Goal: Task Accomplishment & Management: Manage account settings

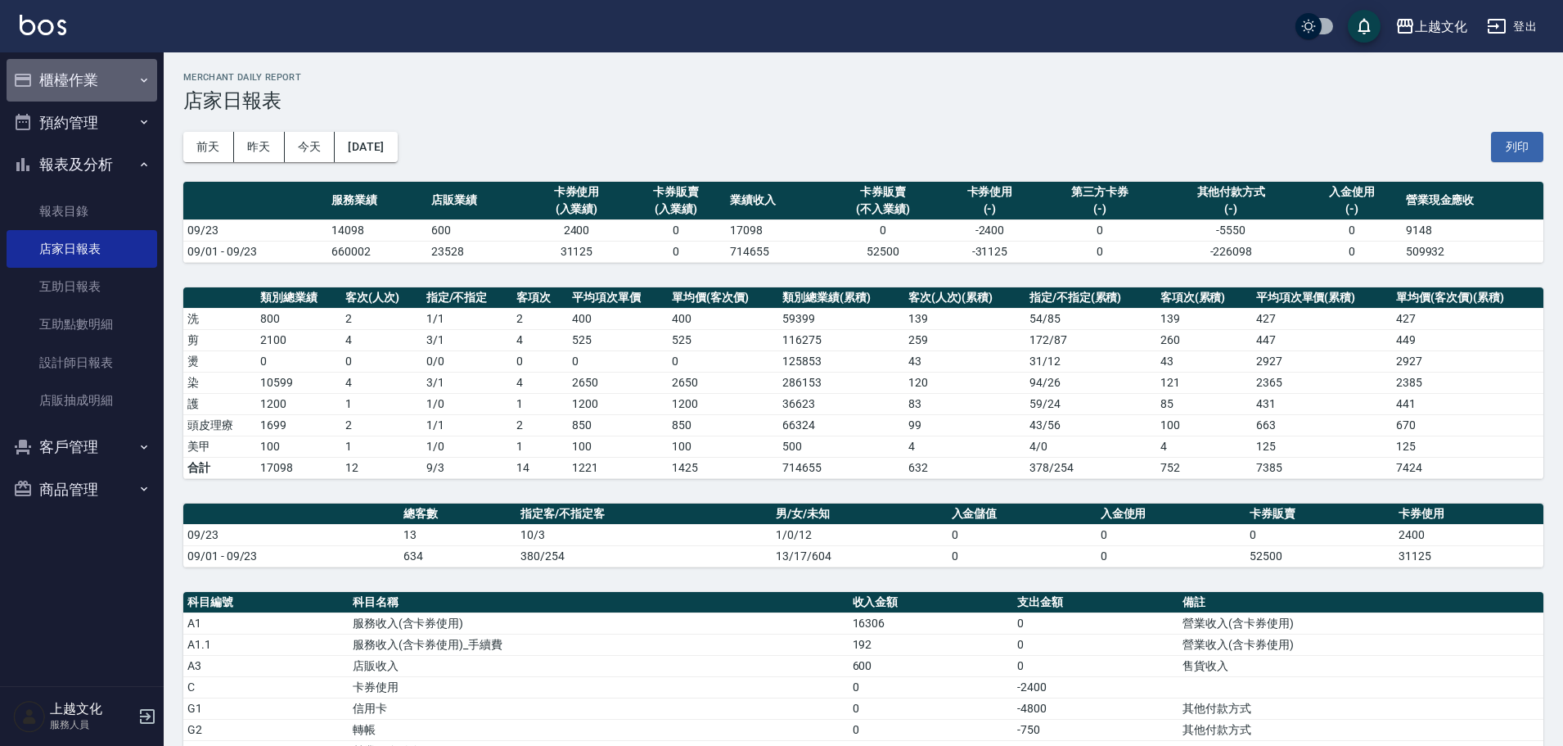
click at [61, 88] on button "櫃檯作業" at bounding box center [82, 80] width 151 height 43
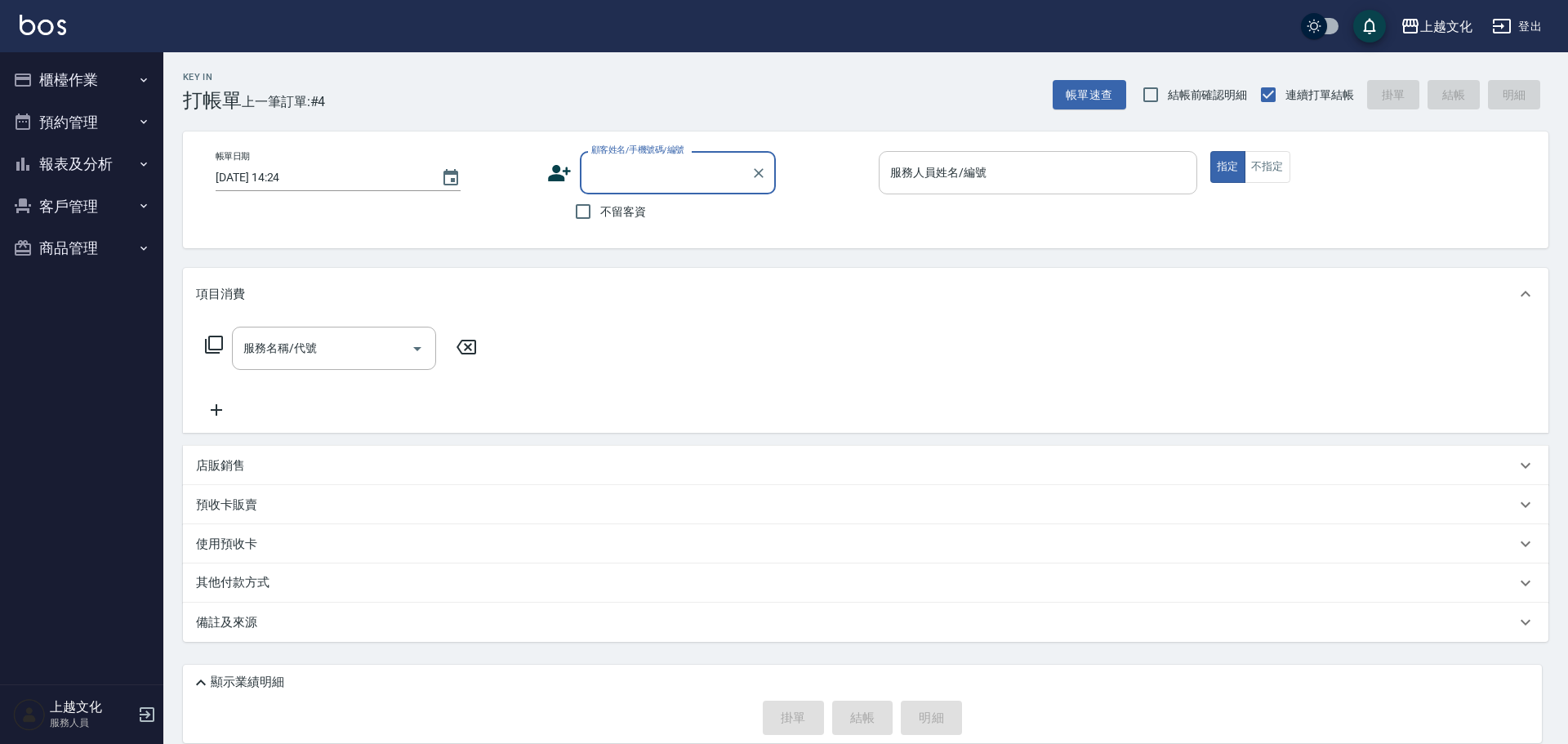
click at [1076, 183] on input "服務人員姓名/編號" at bounding box center [1037, 173] width 304 height 29
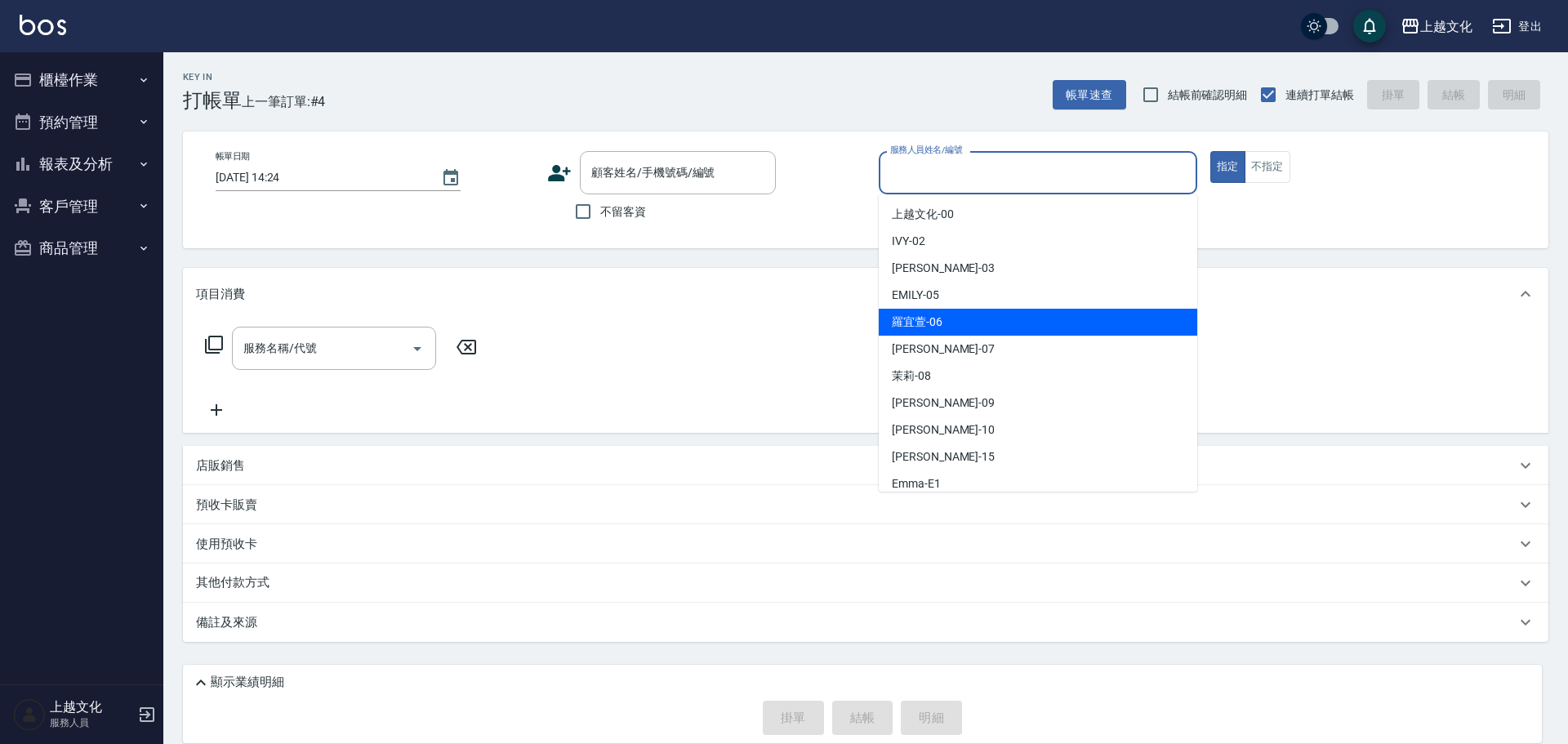
click at [1014, 329] on div "[PERSON_NAME]-06" at bounding box center [1037, 321] width 318 height 27
type input "[PERSON_NAME]-06"
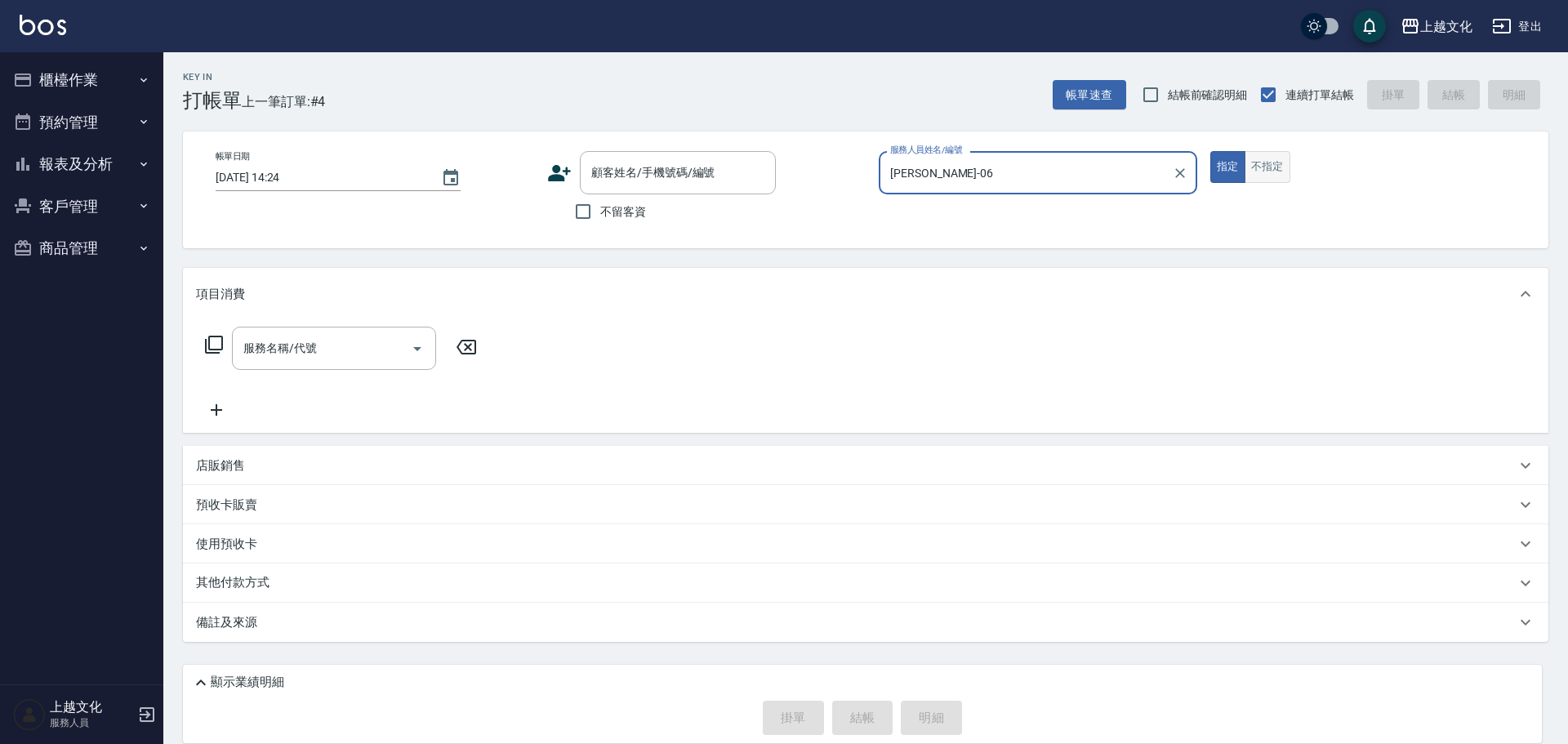
click at [1261, 168] on button "不指定" at bounding box center [1268, 167] width 46 height 32
click at [574, 210] on input "不留客資" at bounding box center [583, 211] width 34 height 34
checkbox input "true"
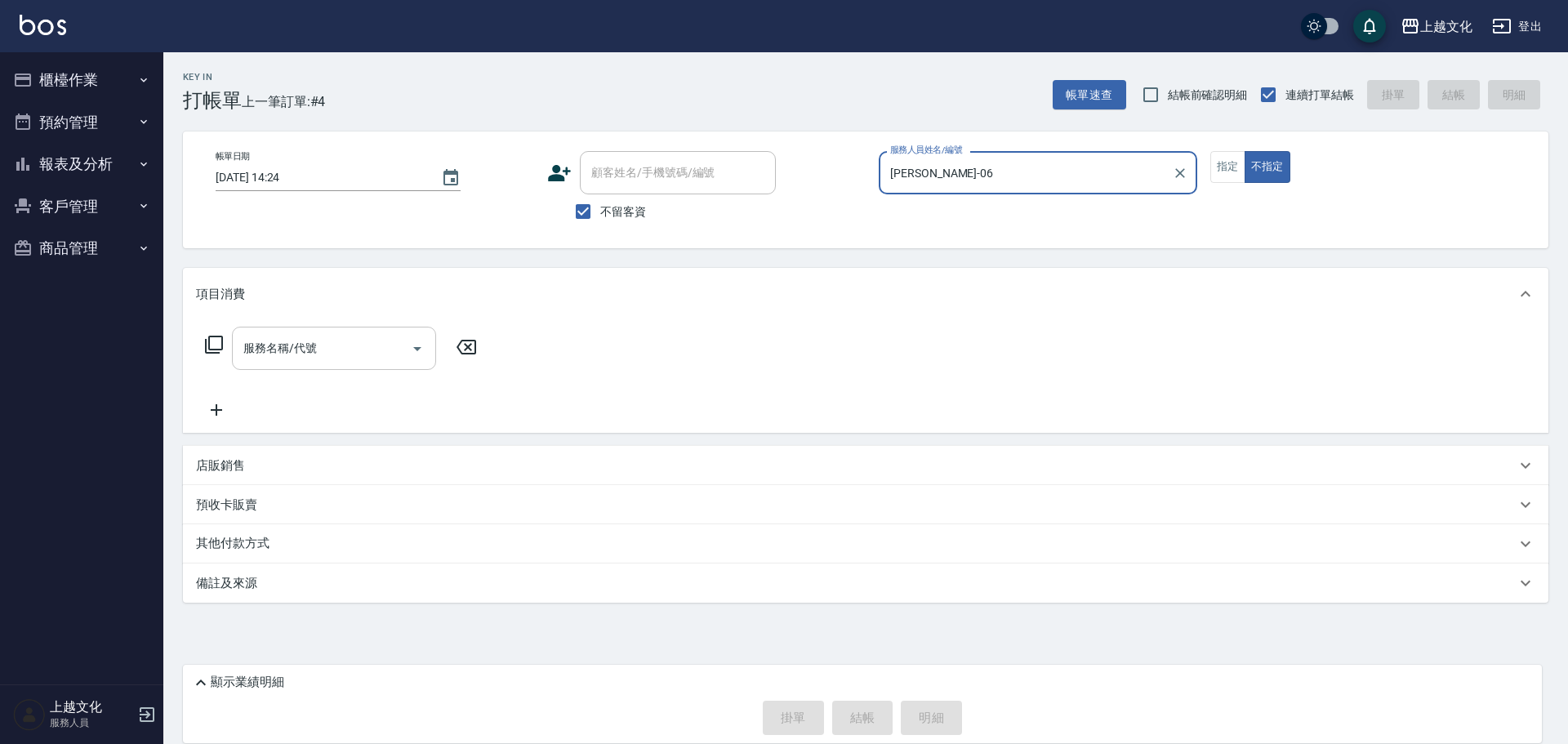
drag, startPoint x: 346, startPoint y: 365, endPoint x: 330, endPoint y: 335, distance: 34.0
click at [346, 364] on div "服務名稱/代號" at bounding box center [333, 347] width 204 height 43
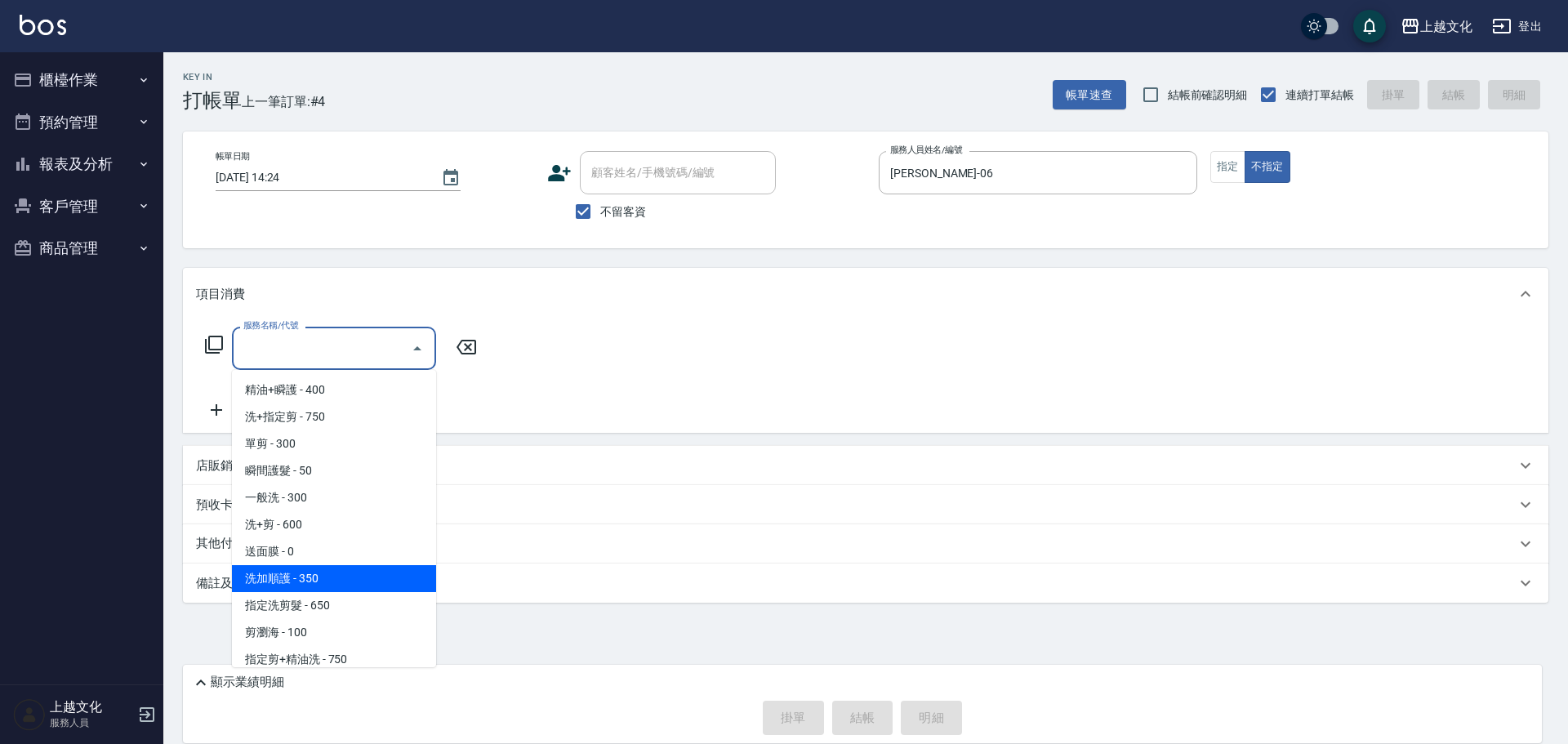
click at [357, 571] on span "洗加順護 - 350" at bounding box center [333, 577] width 204 height 27
type input "洗加順護(200)"
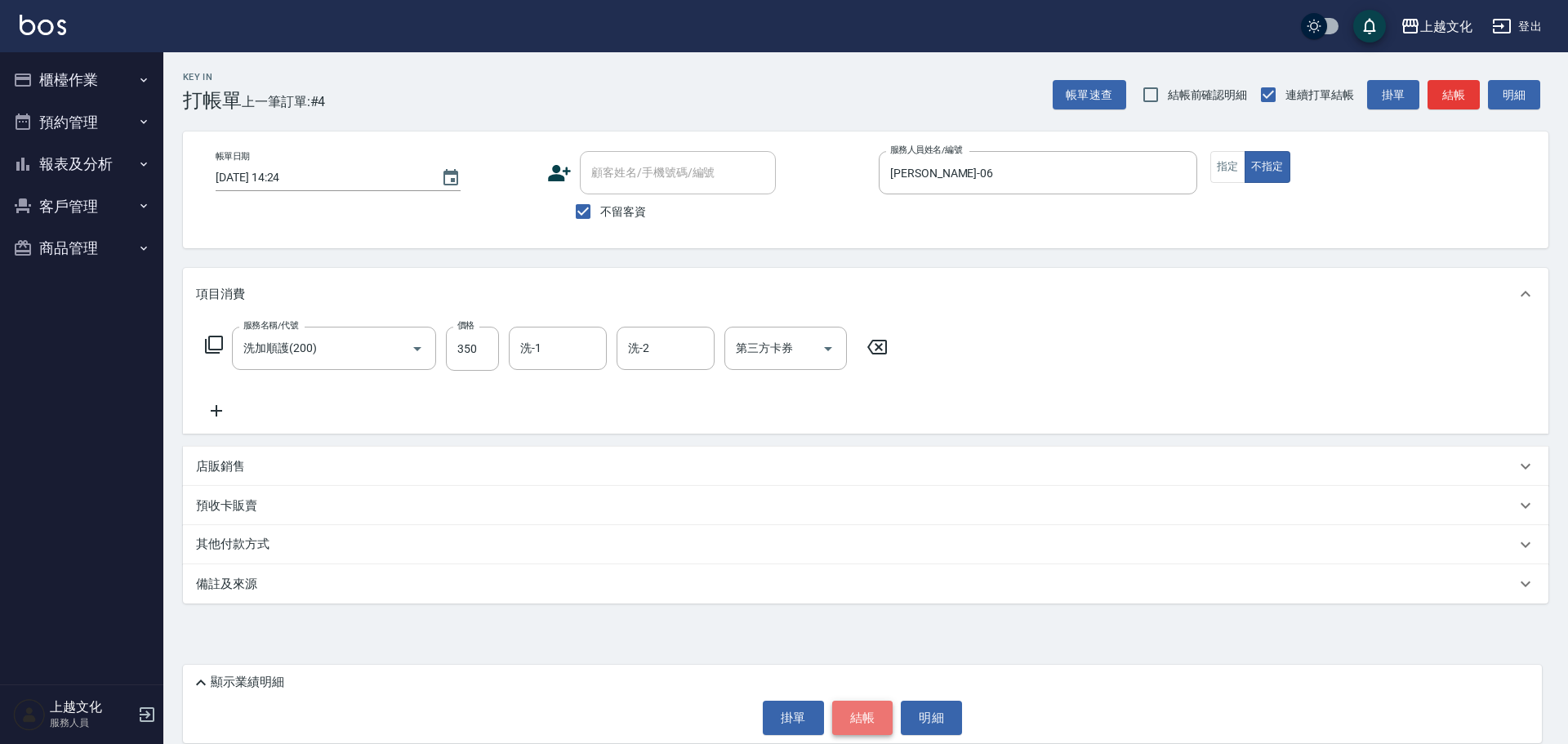
click at [857, 723] on button "結帳" at bounding box center [862, 717] width 61 height 34
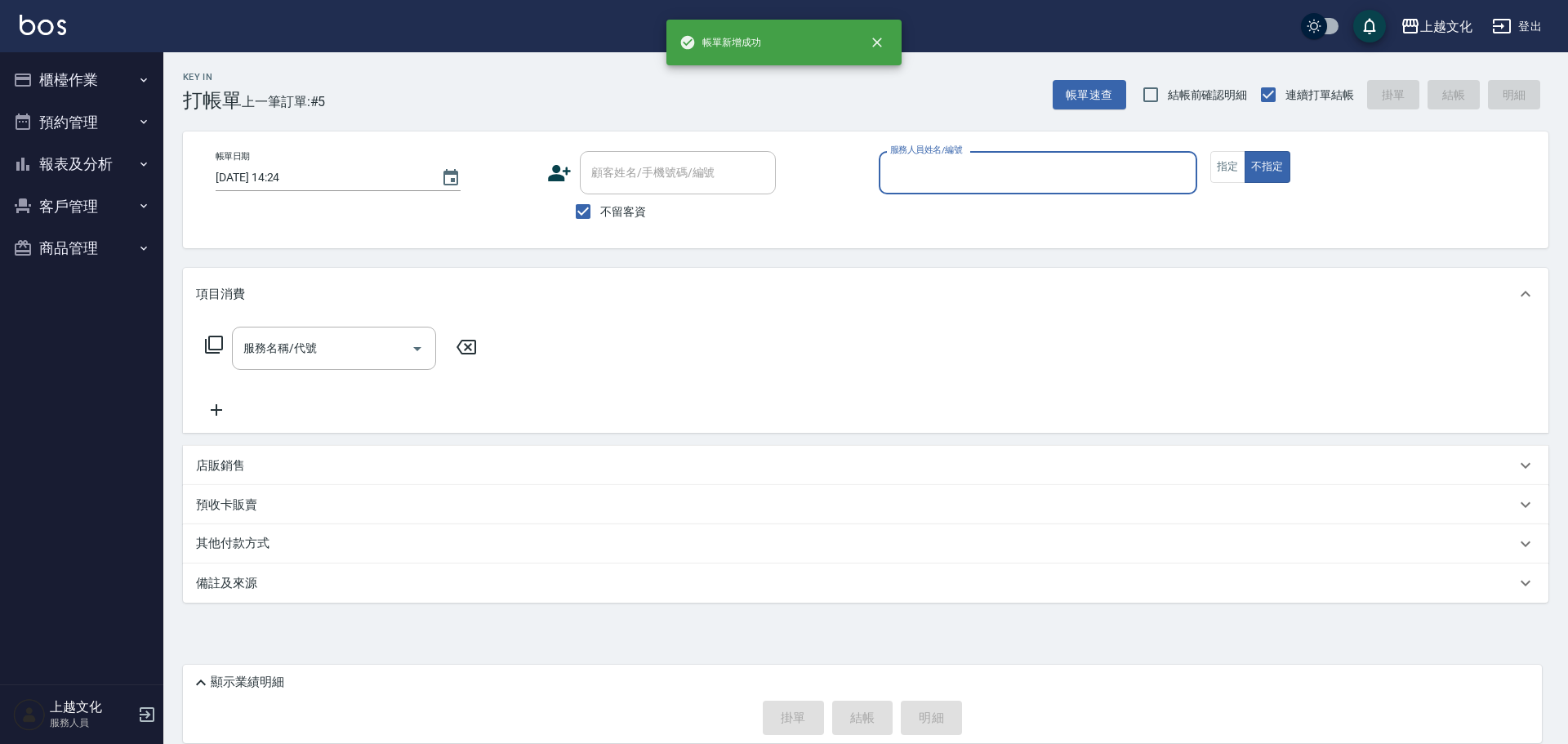
click at [932, 166] on input "服務人員姓名/編號" at bounding box center [1037, 173] width 304 height 29
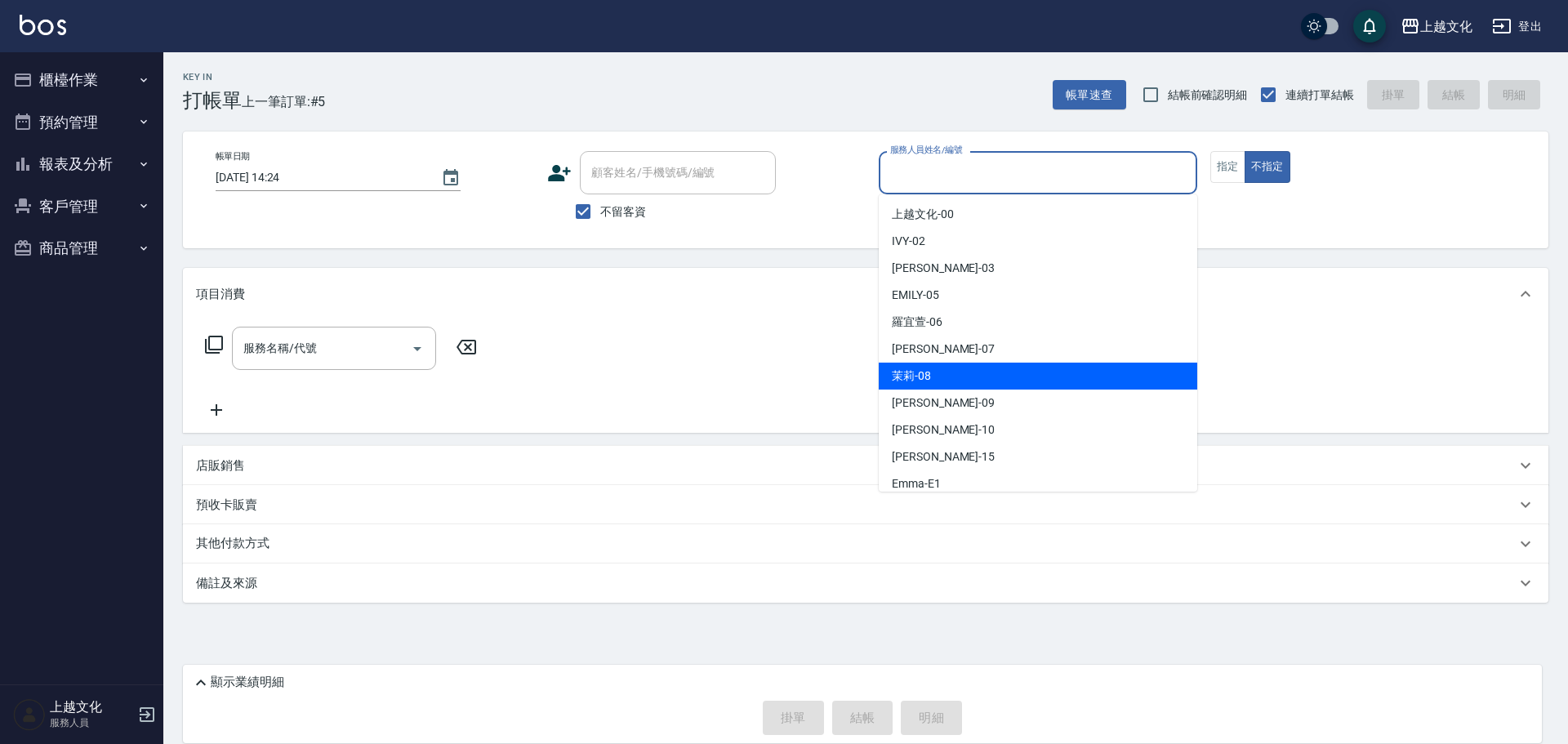
click at [942, 378] on div "茉莉 -08" at bounding box center [1037, 375] width 318 height 27
type input "茉莉-08"
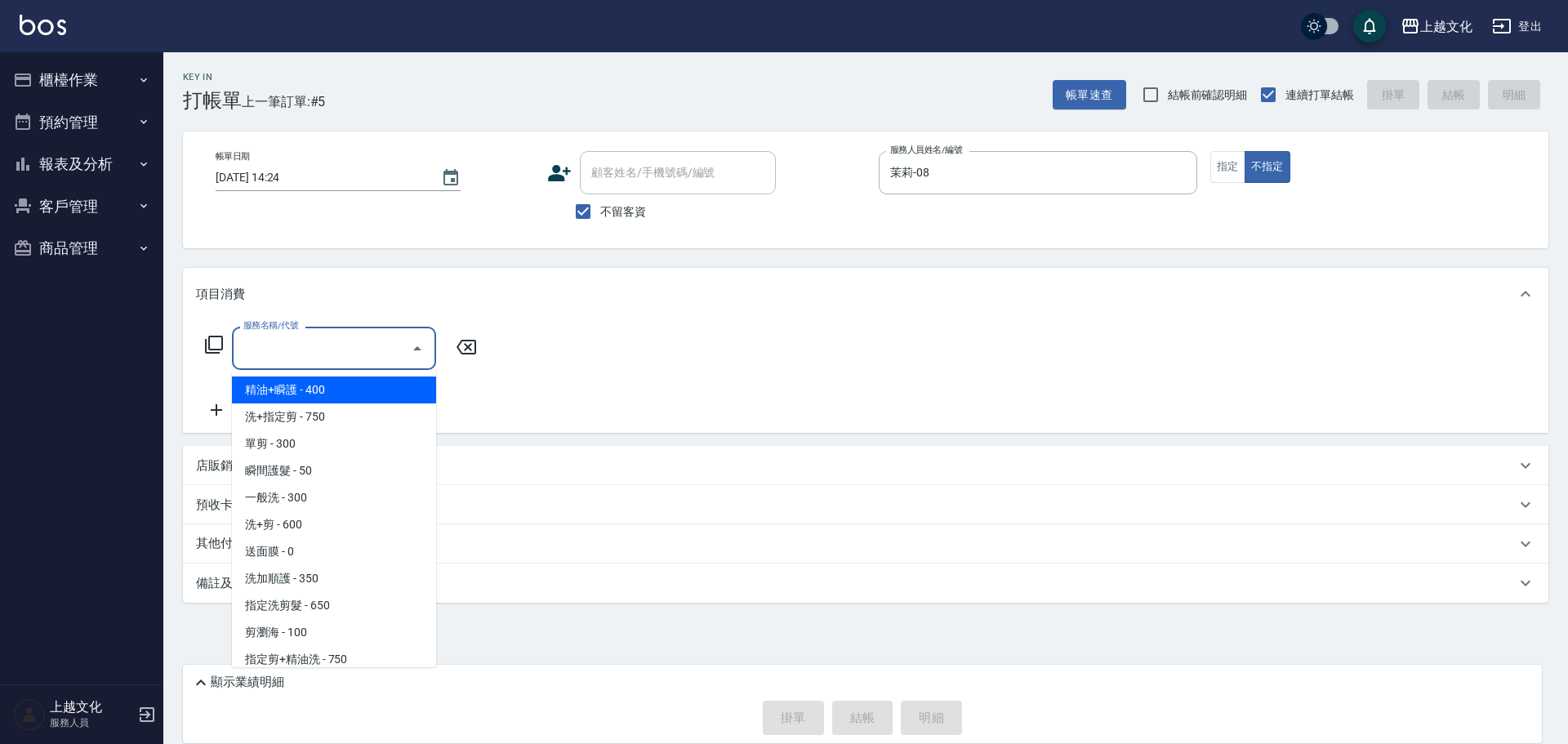
click at [286, 350] on input "服務名稱/代號" at bounding box center [321, 348] width 165 height 29
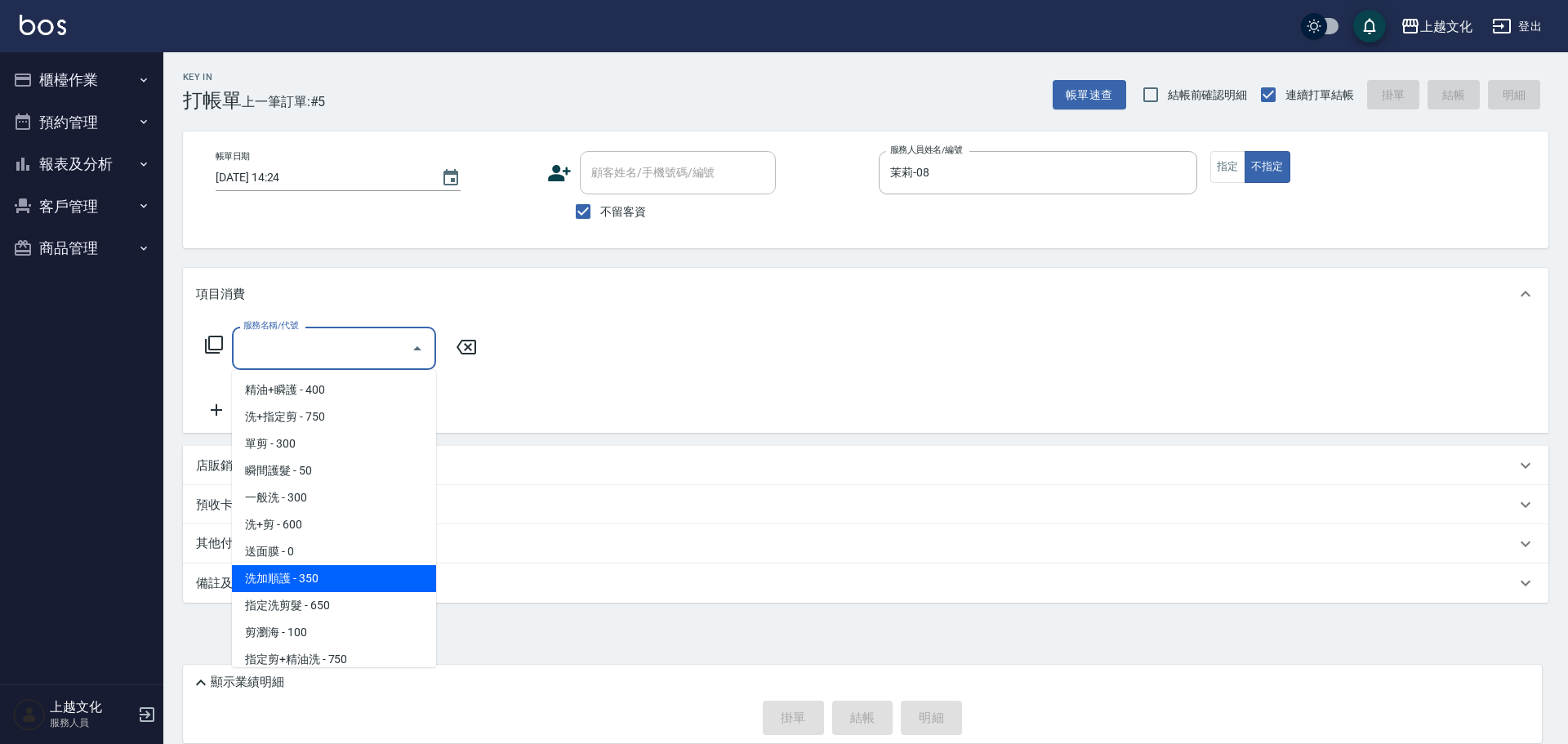
click at [348, 573] on span "洗加順護 - 350" at bounding box center [333, 577] width 204 height 27
type input "洗加順護(200)"
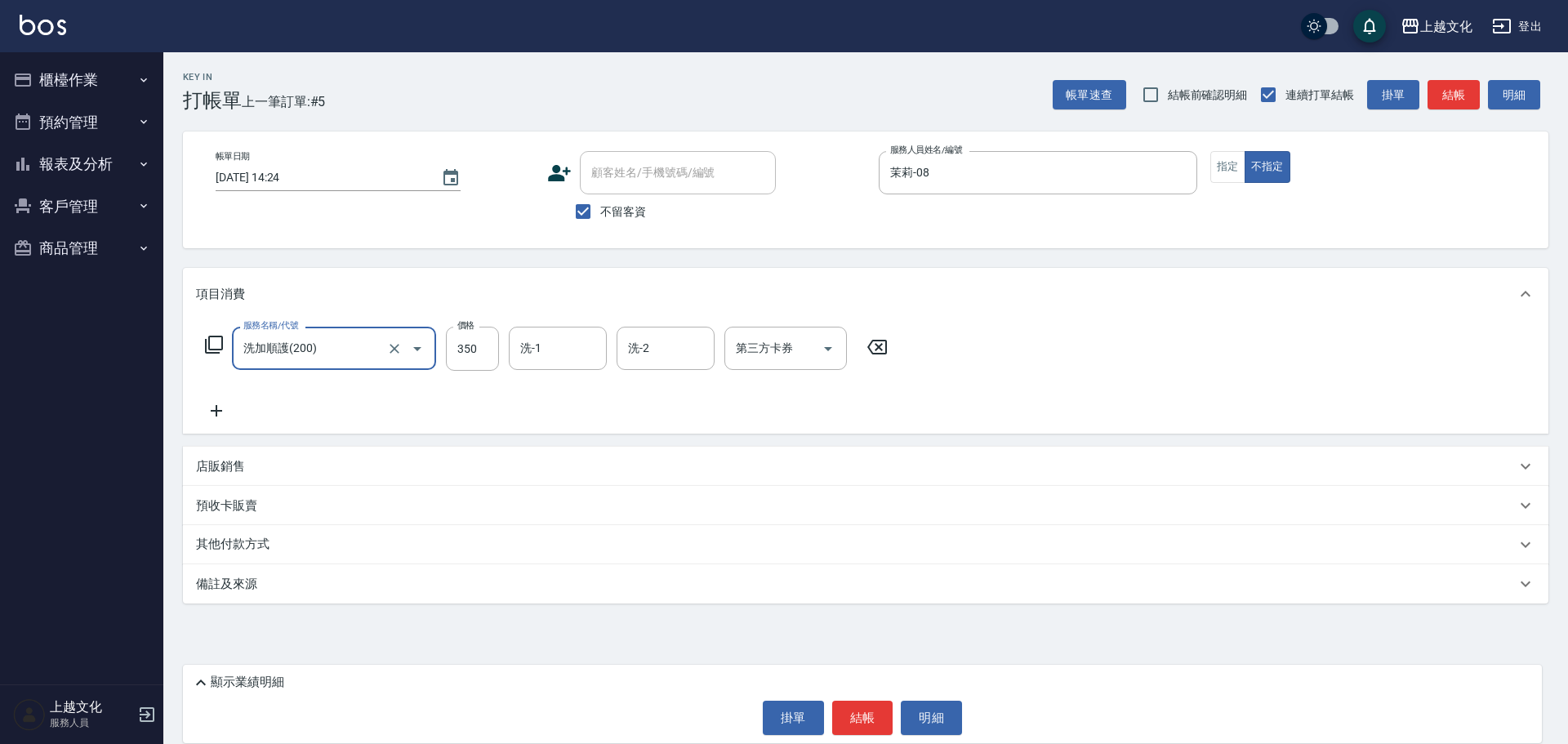
click at [856, 719] on button "結帳" at bounding box center [862, 717] width 61 height 34
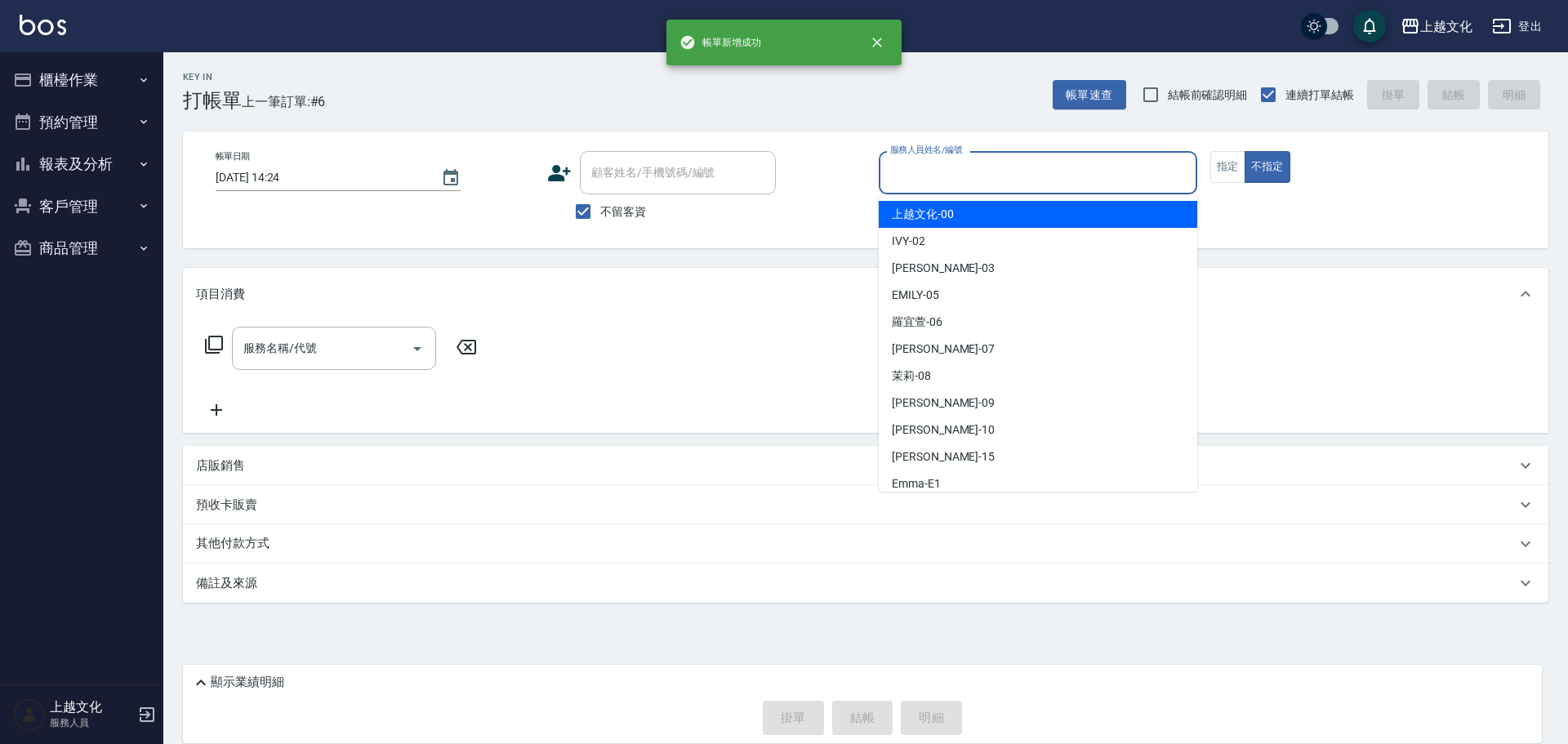
click at [1023, 172] on input "服務人員姓名/編號" at bounding box center [1037, 173] width 304 height 29
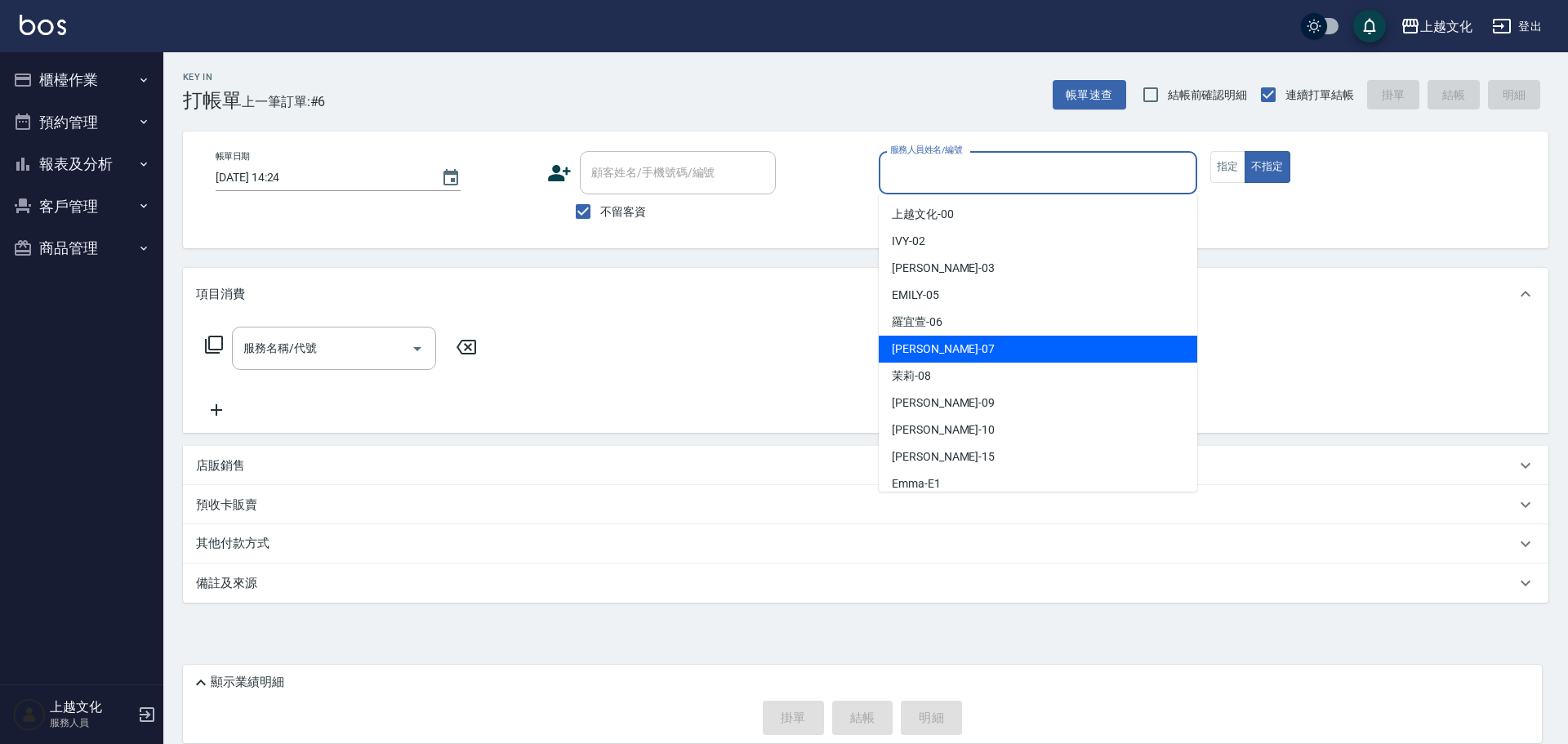
click at [950, 350] on div "[PERSON_NAME] -07" at bounding box center [1037, 348] width 318 height 27
type input "[PERSON_NAME]-07"
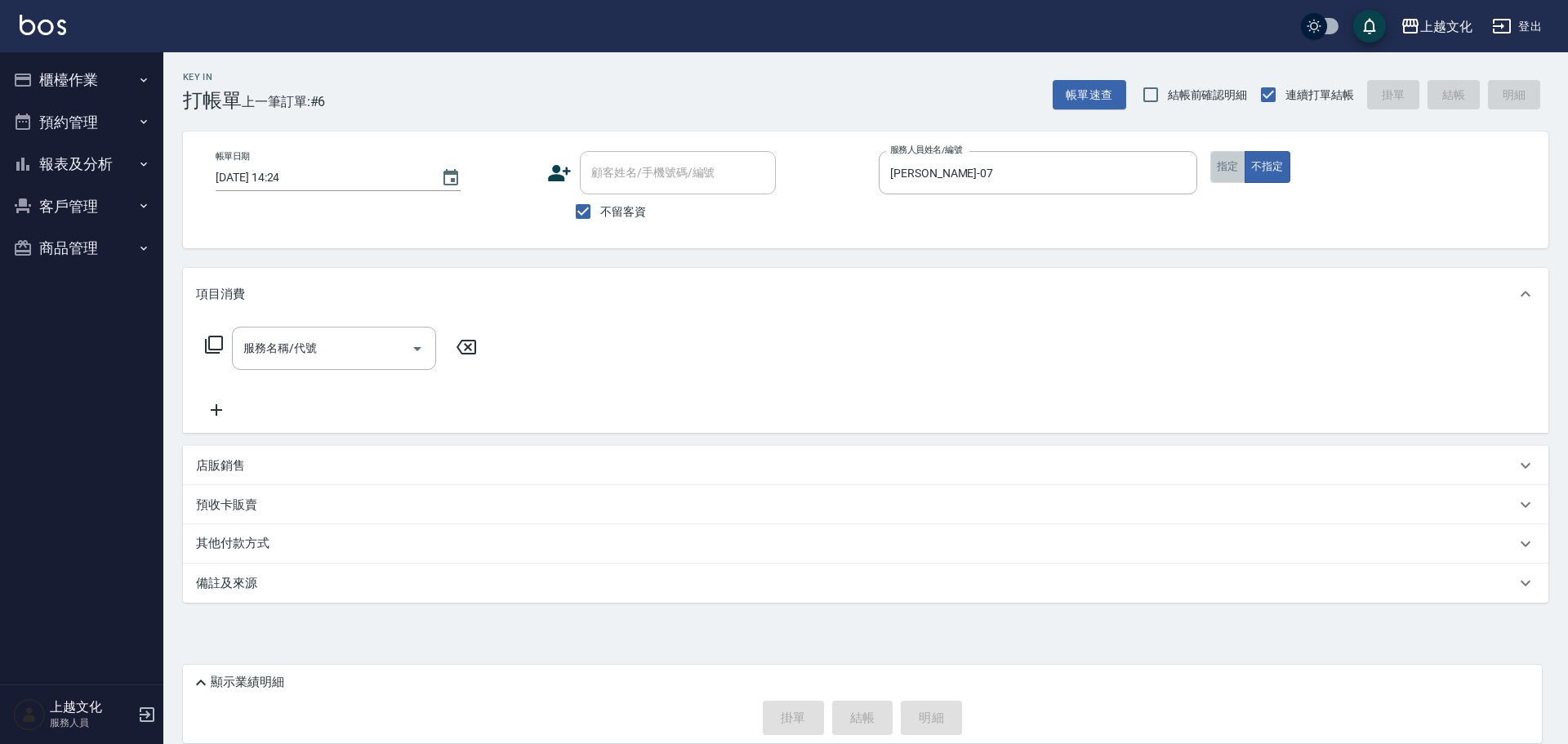
click at [1221, 160] on button "指定" at bounding box center [1227, 167] width 35 height 32
click at [215, 347] on icon at bounding box center [214, 345] width 20 height 20
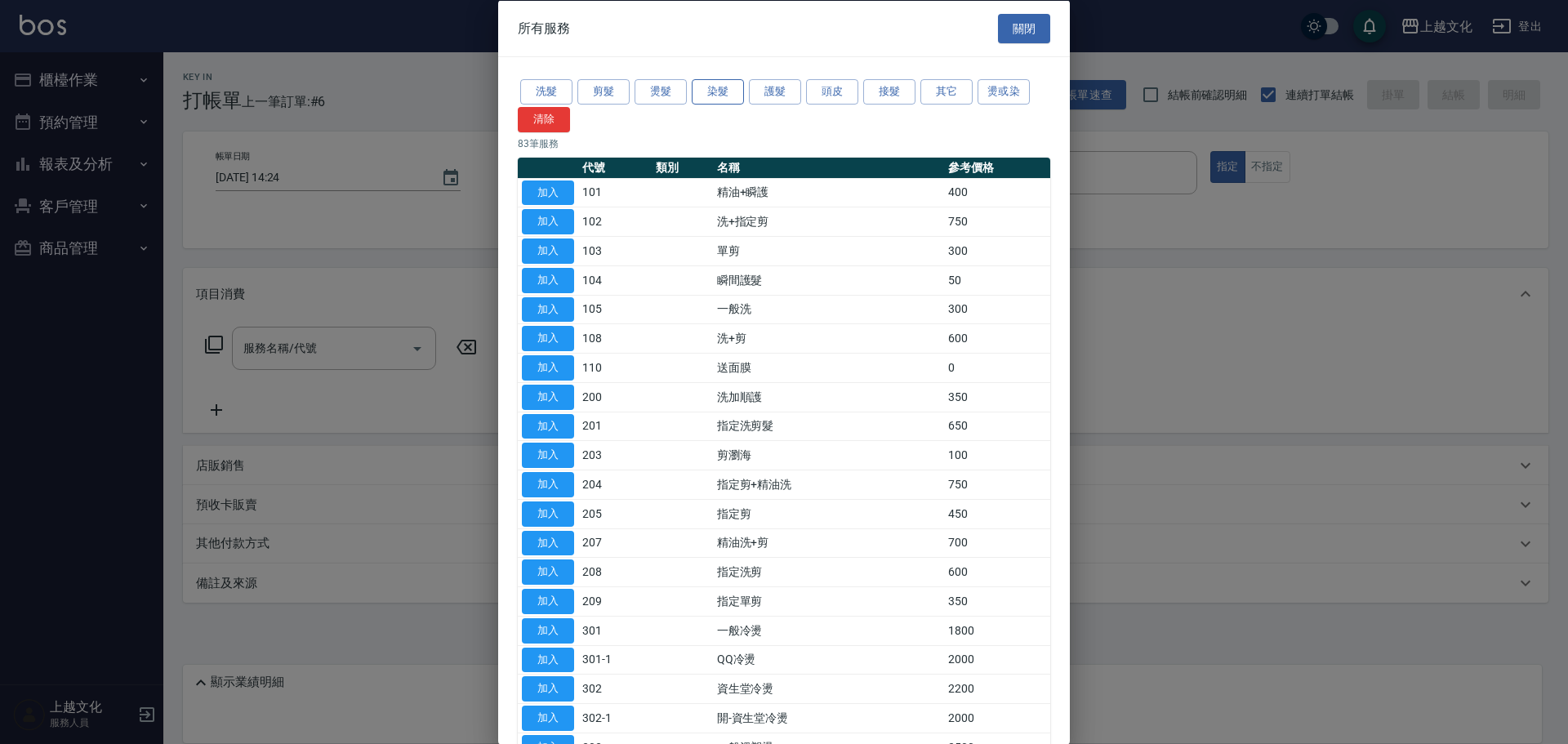
click at [709, 87] on button "染髮" at bounding box center [717, 91] width 52 height 25
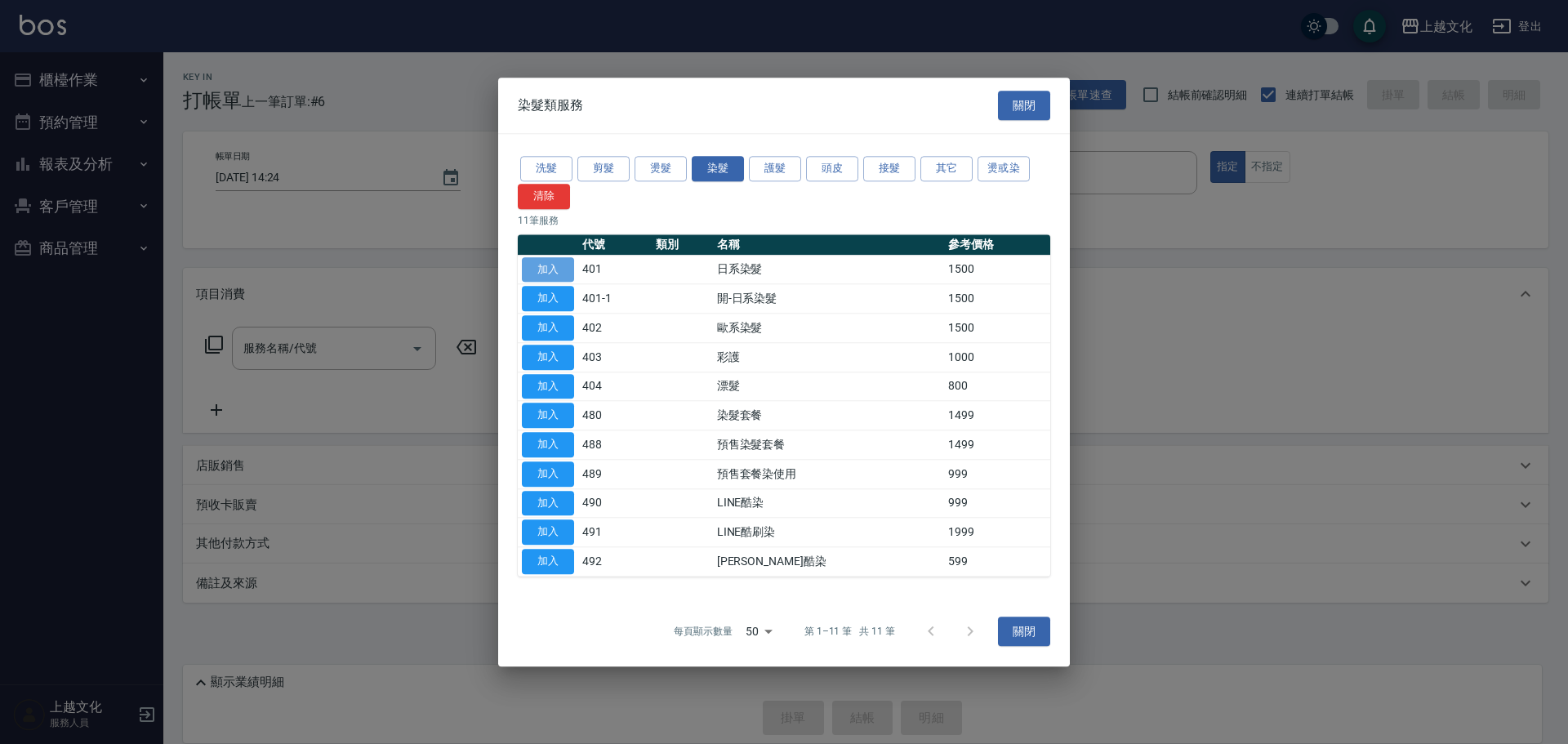
drag, startPoint x: 542, startPoint y: 276, endPoint x: 499, endPoint y: 312, distance: 56.1
click at [542, 276] on button "加入" at bounding box center [548, 269] width 52 height 25
type input "日系染髮(401)"
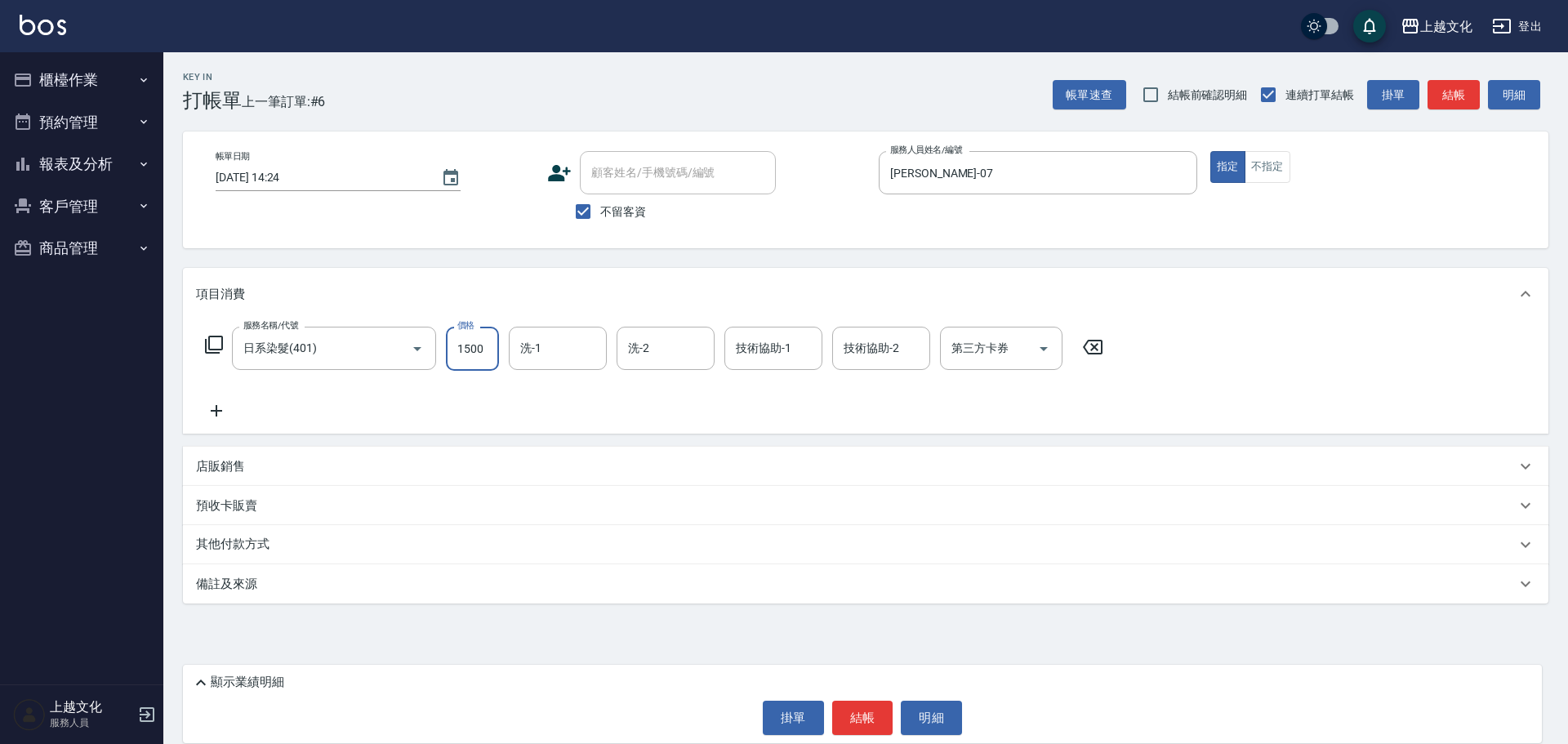
click at [461, 364] on input "1500" at bounding box center [472, 348] width 53 height 44
type input "2199"
click at [235, 538] on p "其他付款方式" at bounding box center [236, 545] width 82 height 18
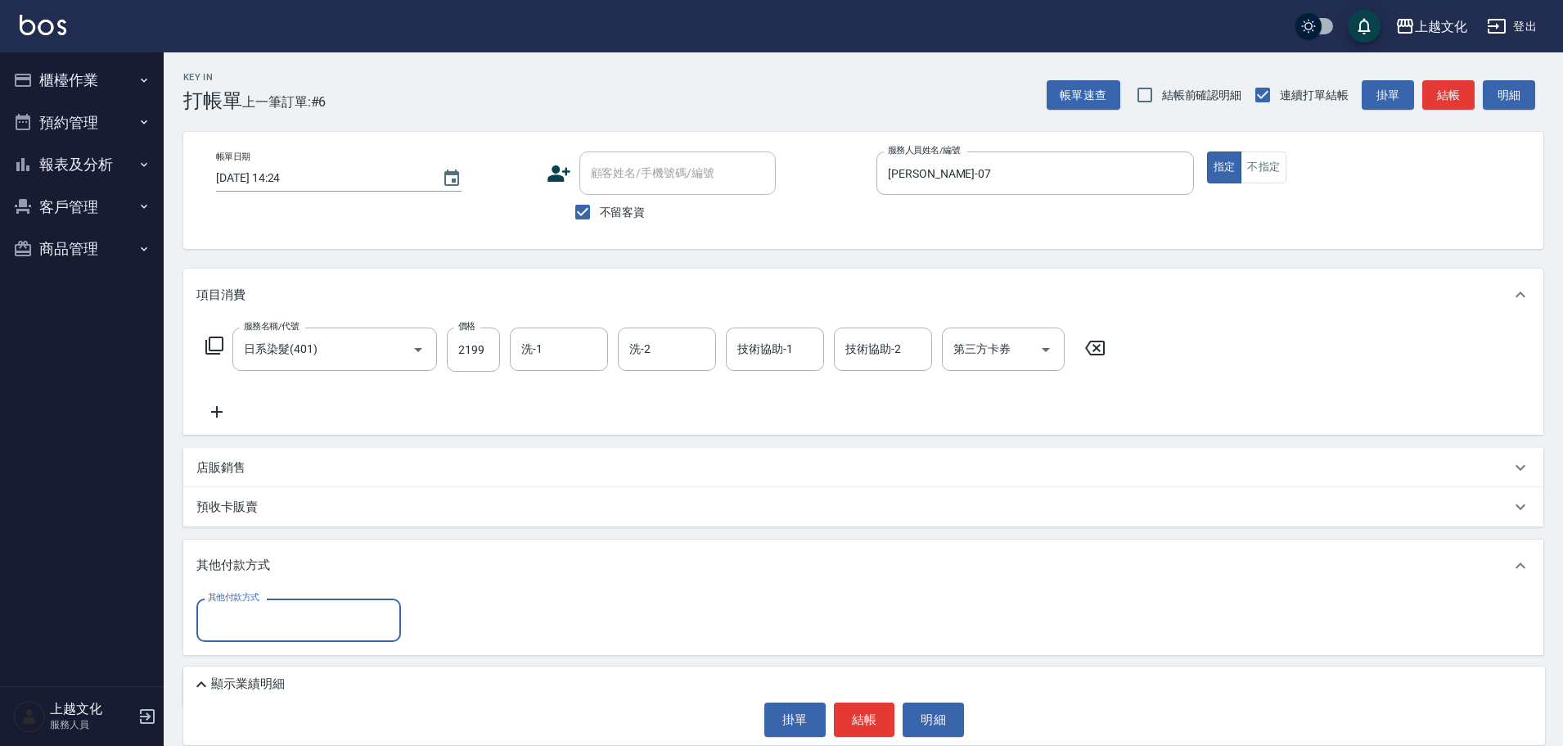
scroll to position [52, 0]
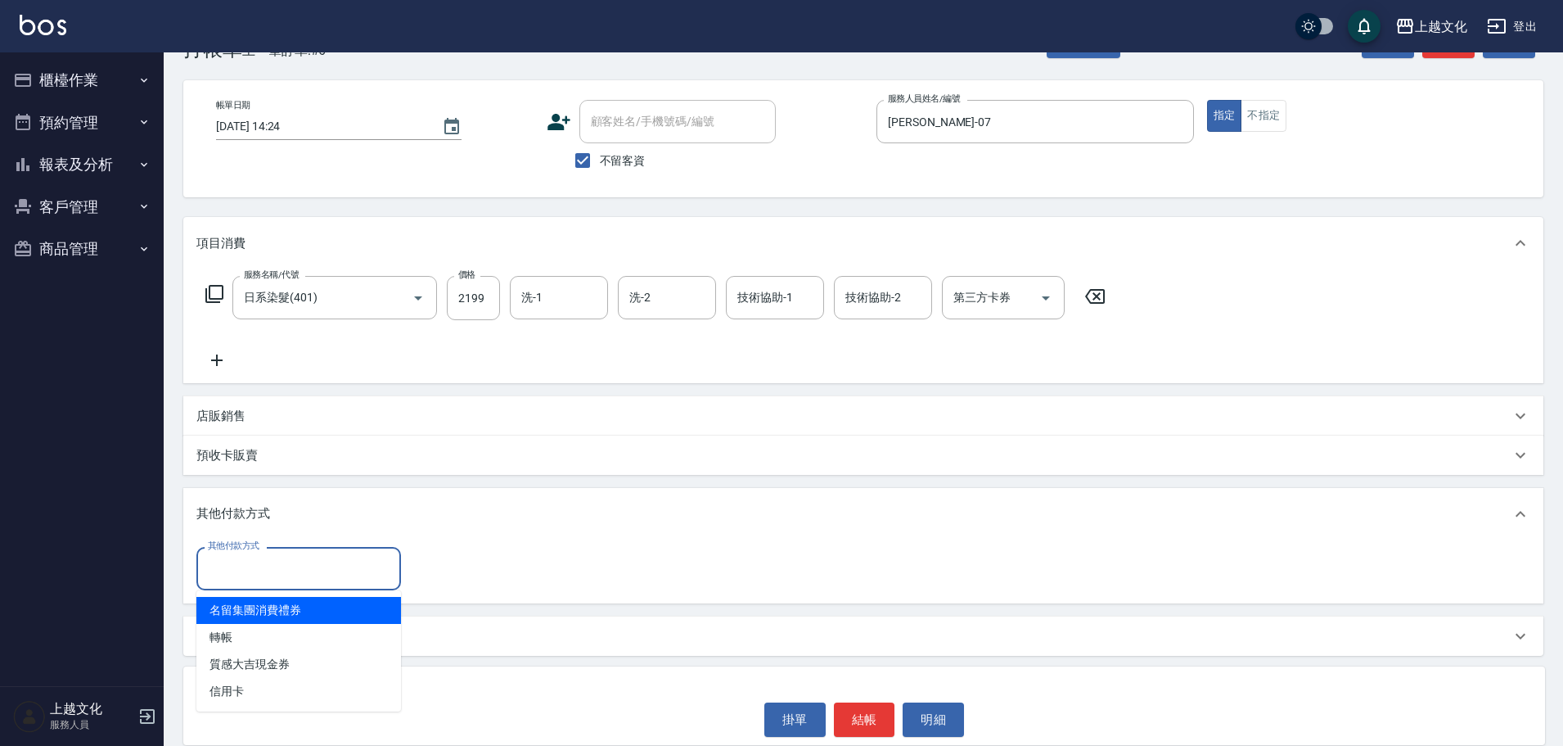
click at [248, 559] on input "其他付款方式" at bounding box center [299, 568] width 190 height 29
click at [221, 634] on span "轉帳" at bounding box center [298, 637] width 205 height 27
drag, startPoint x: 221, startPoint y: 634, endPoint x: 340, endPoint y: 591, distance: 126.1
click at [223, 633] on p "備註及來源" at bounding box center [226, 636] width 61 height 17
type input "轉帳"
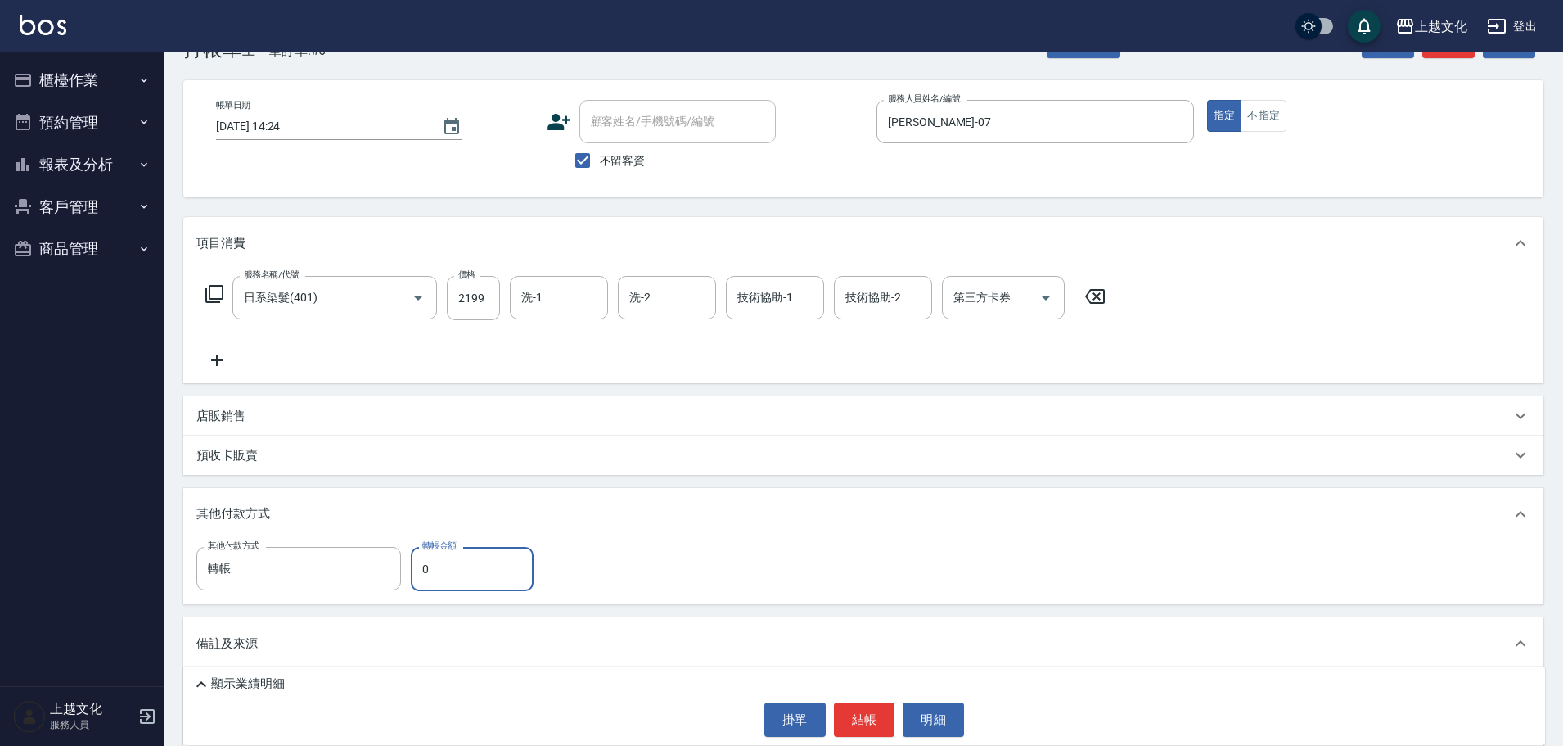
click at [427, 573] on input "0" at bounding box center [472, 569] width 123 height 44
click at [424, 573] on input "0" at bounding box center [472, 569] width 123 height 44
type input "2199"
click at [848, 723] on button "結帳" at bounding box center [864, 719] width 61 height 34
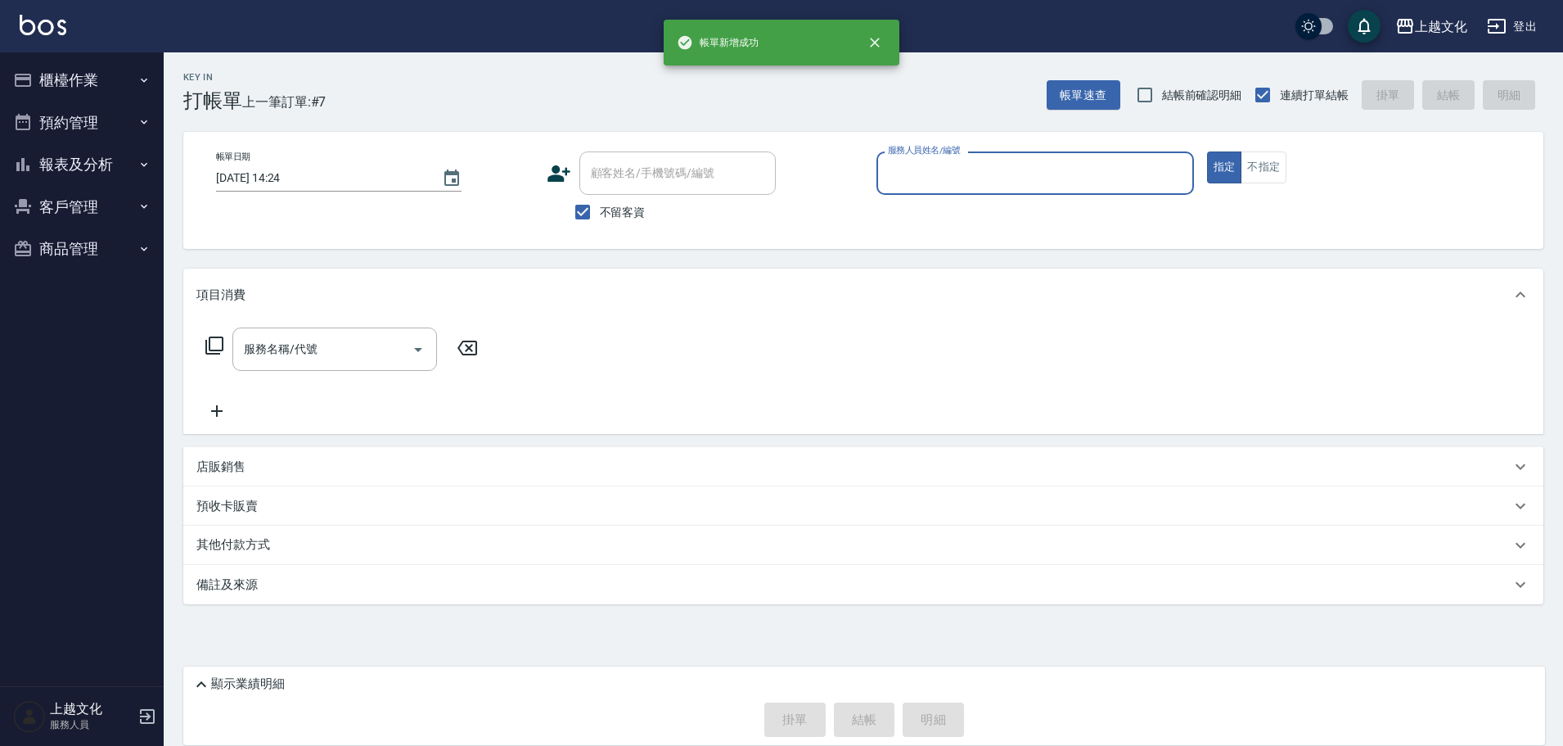
scroll to position [0, 0]
click at [911, 174] on input "服務人員姓名/編號" at bounding box center [1040, 173] width 305 height 29
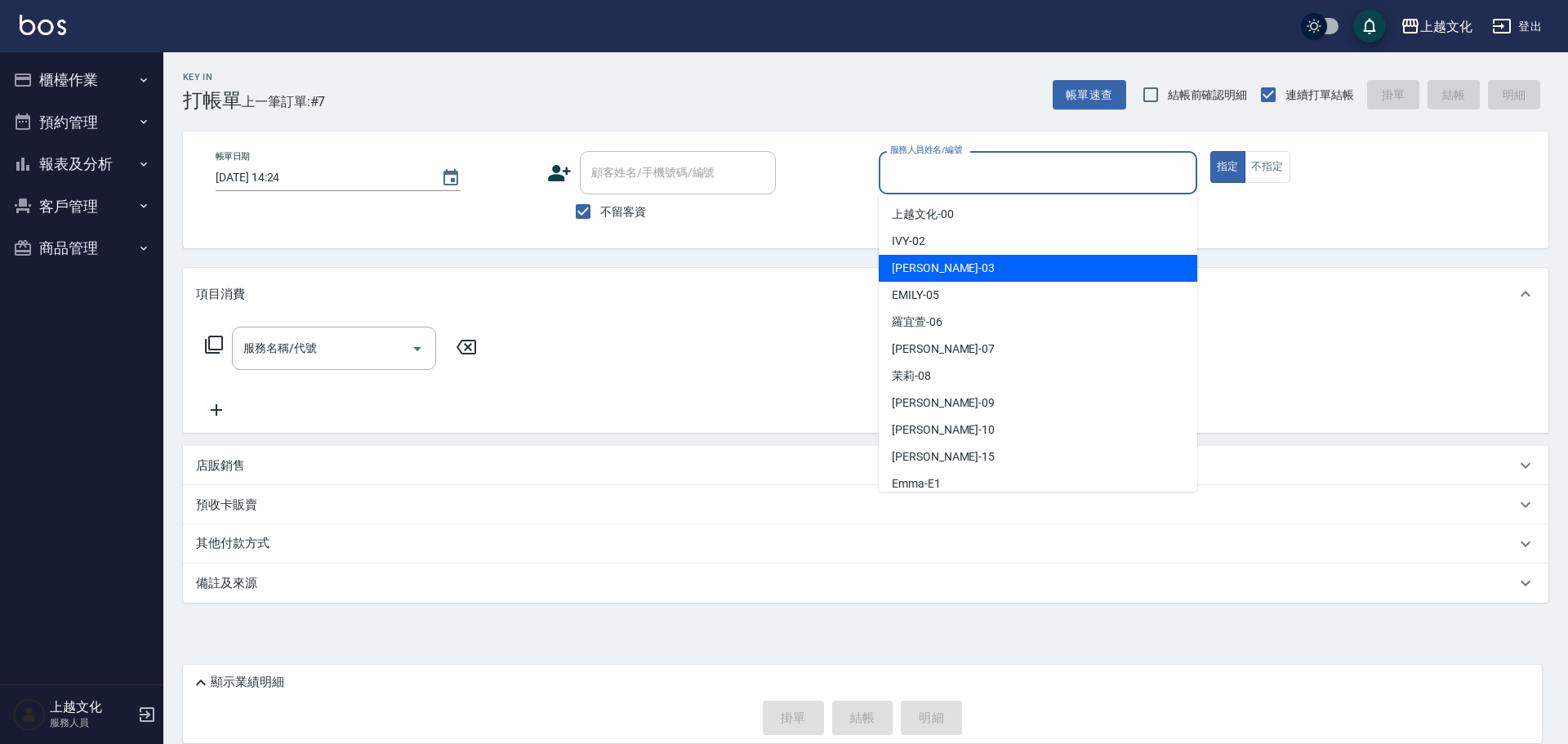
click at [924, 260] on span "[PERSON_NAME] -03" at bounding box center [943, 267] width 103 height 17
type input "[PERSON_NAME]-03"
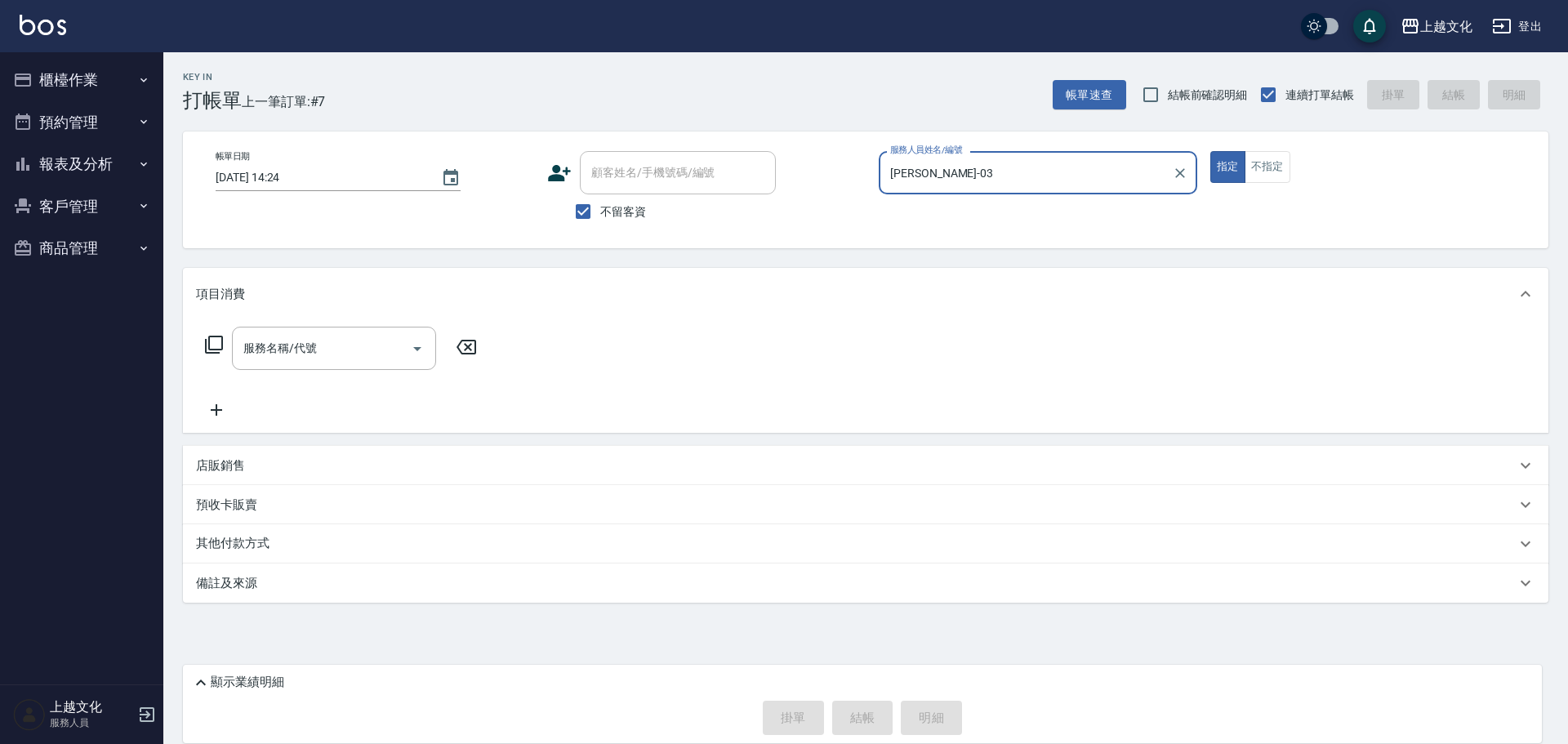
click at [217, 339] on icon at bounding box center [214, 345] width 20 height 20
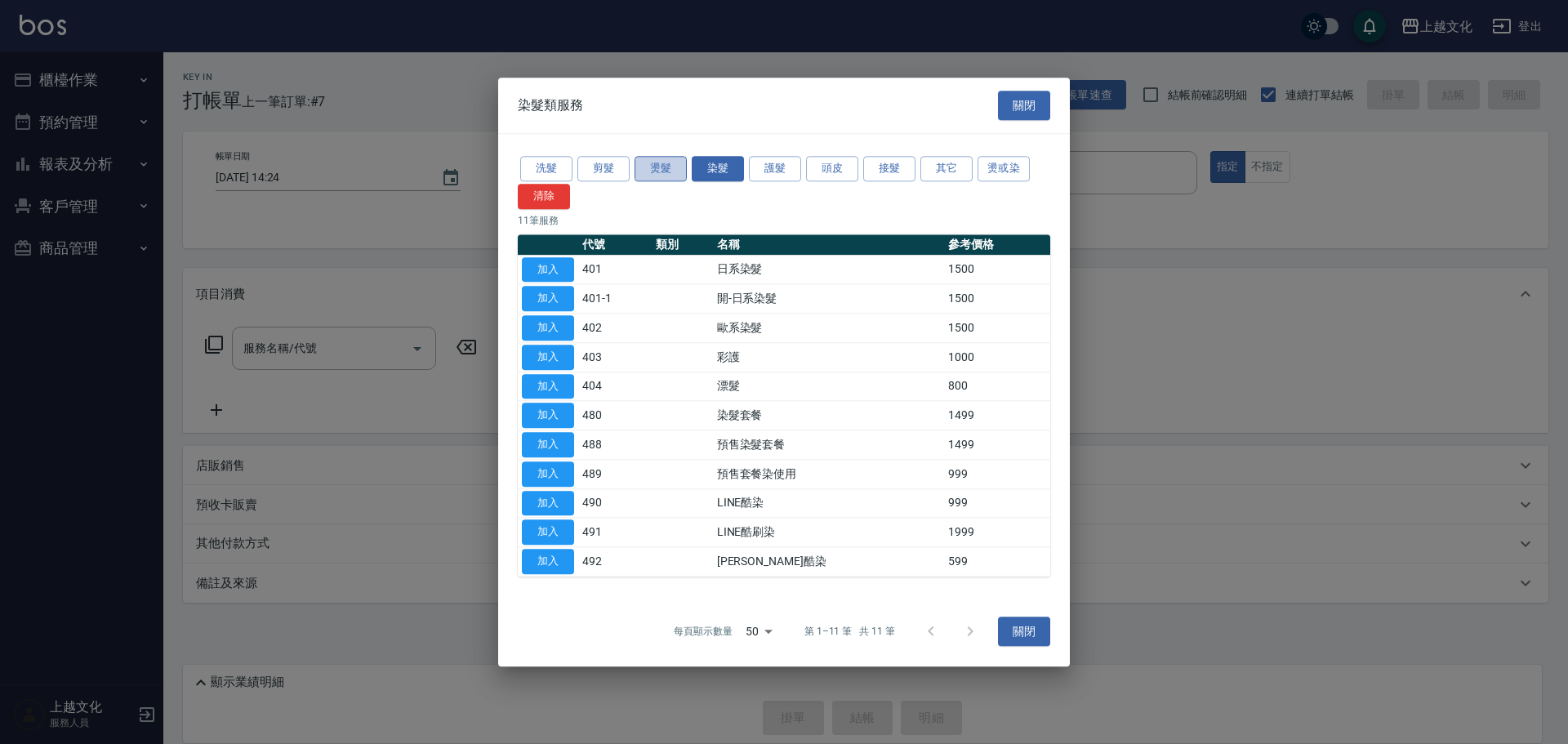
click at [653, 168] on button "燙髮" at bounding box center [660, 168] width 52 height 25
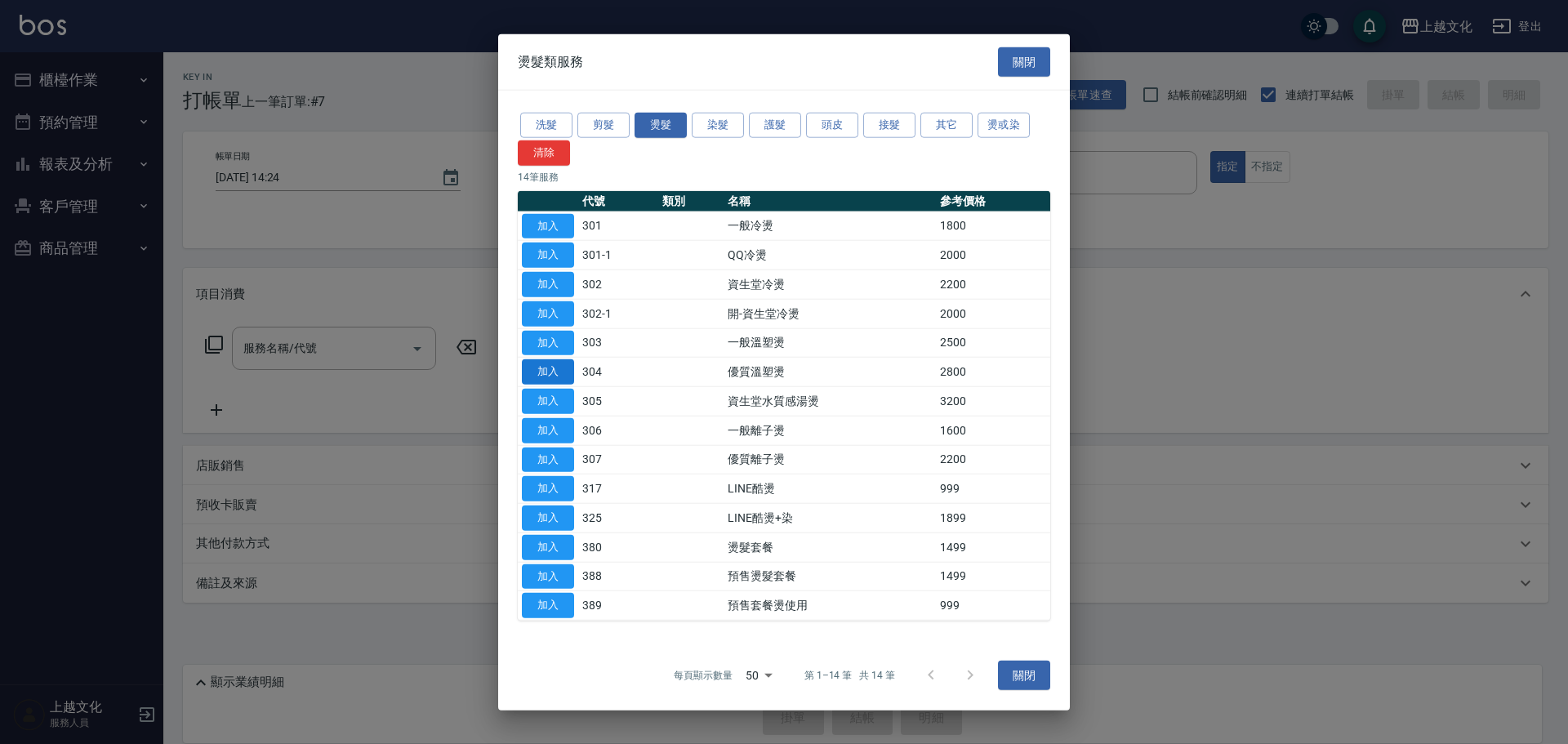
click at [553, 367] on button "加入" at bounding box center [548, 371] width 52 height 25
type input "優質溫塑燙(304)"
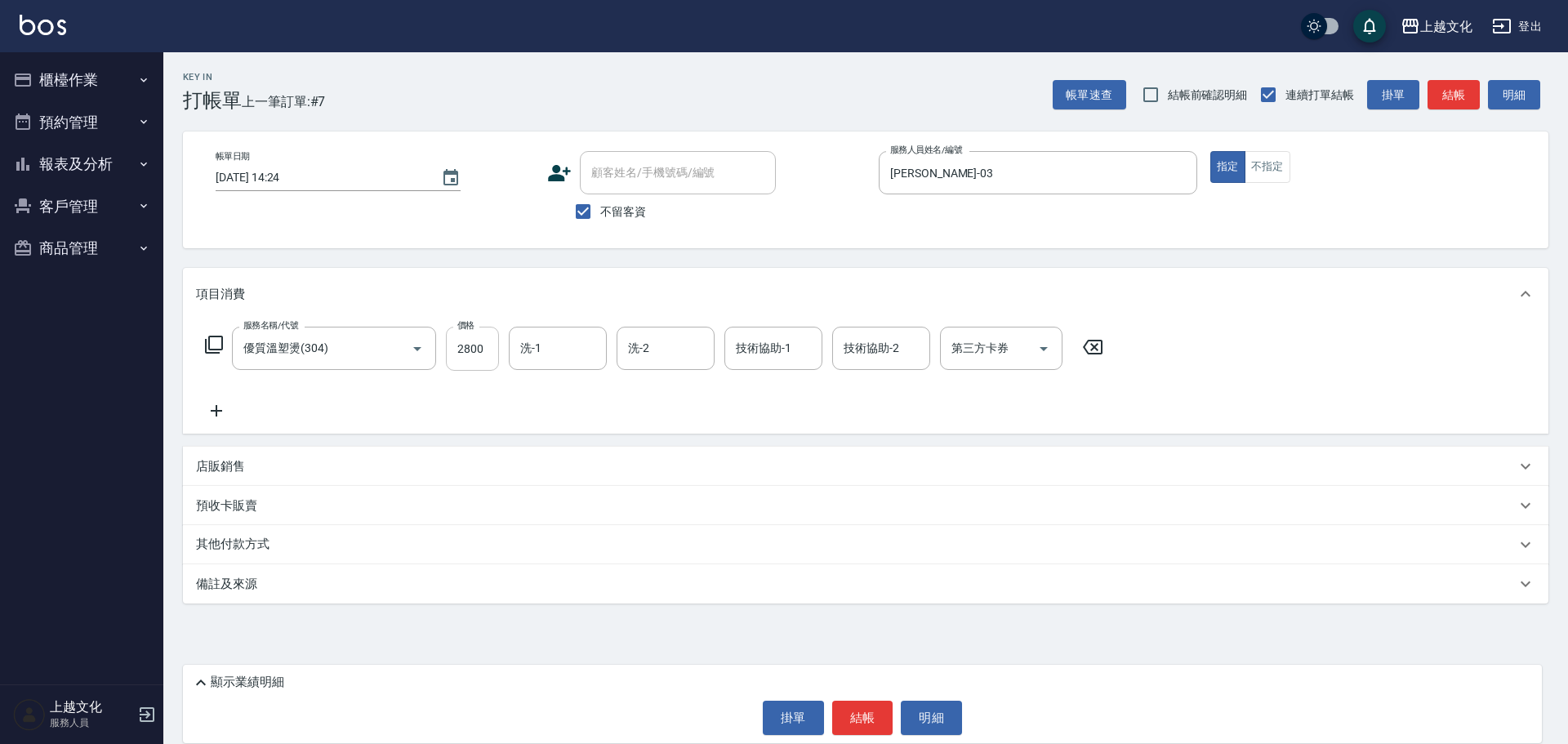
click at [480, 358] on input "2800" at bounding box center [472, 348] width 53 height 44
click at [560, 368] on div "洗-1" at bounding box center [558, 347] width 98 height 43
type input "3200"
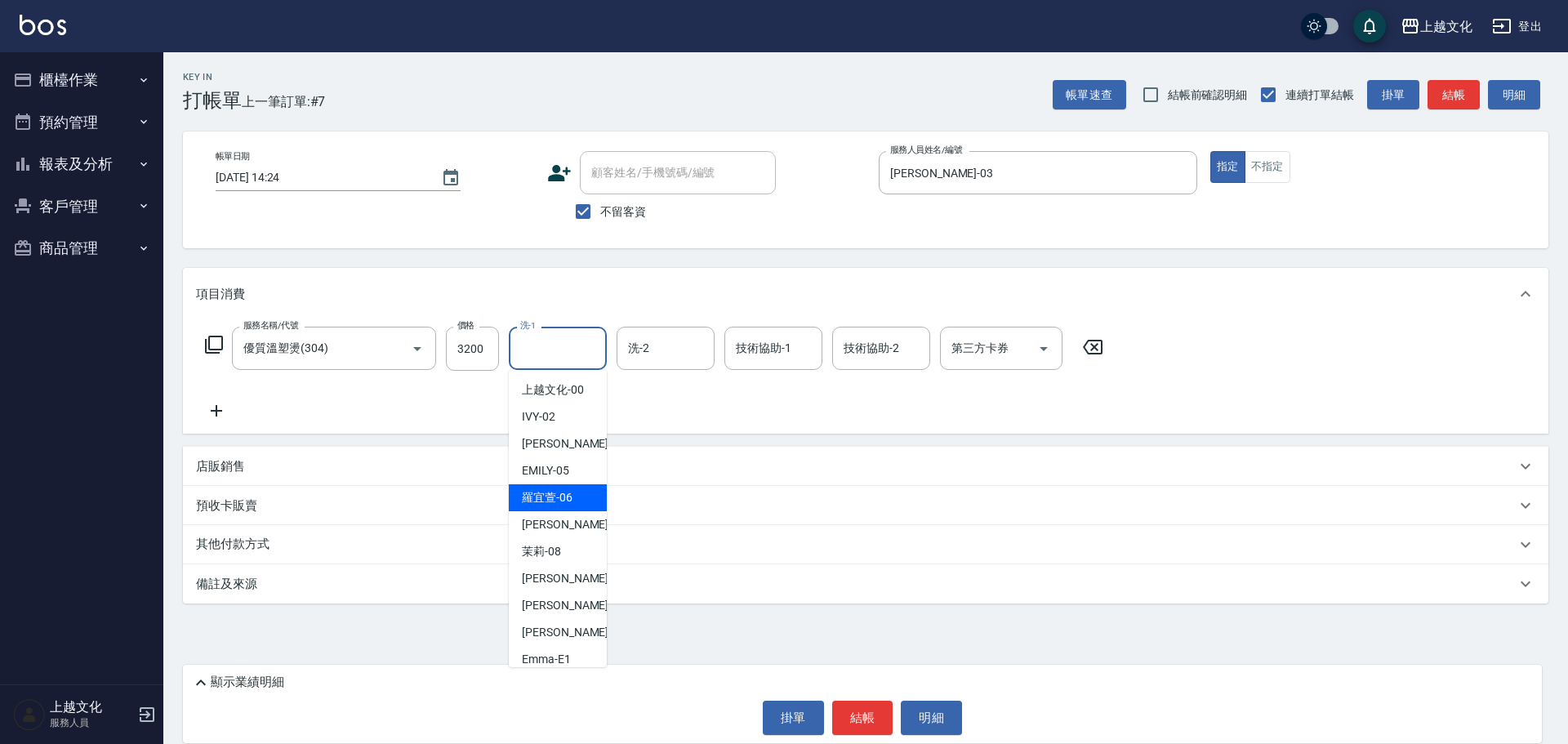
click at [556, 505] on span "[PERSON_NAME]-06" at bounding box center [547, 497] width 51 height 17
type input "[PERSON_NAME]-06"
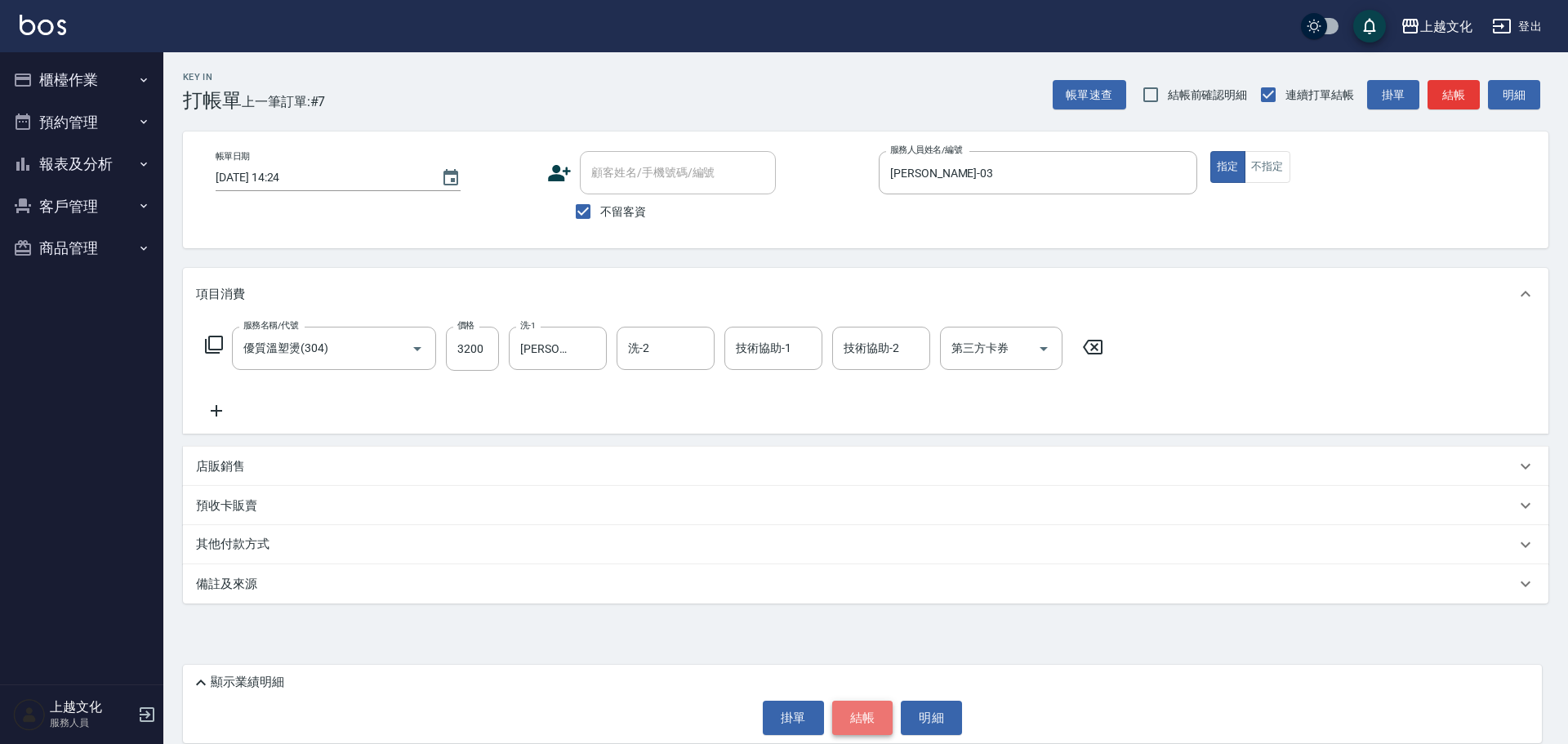
click at [844, 718] on button "結帳" at bounding box center [862, 717] width 61 height 34
click at [844, 718] on div "掛單 結帳 明細" at bounding box center [863, 717] width 1343 height 34
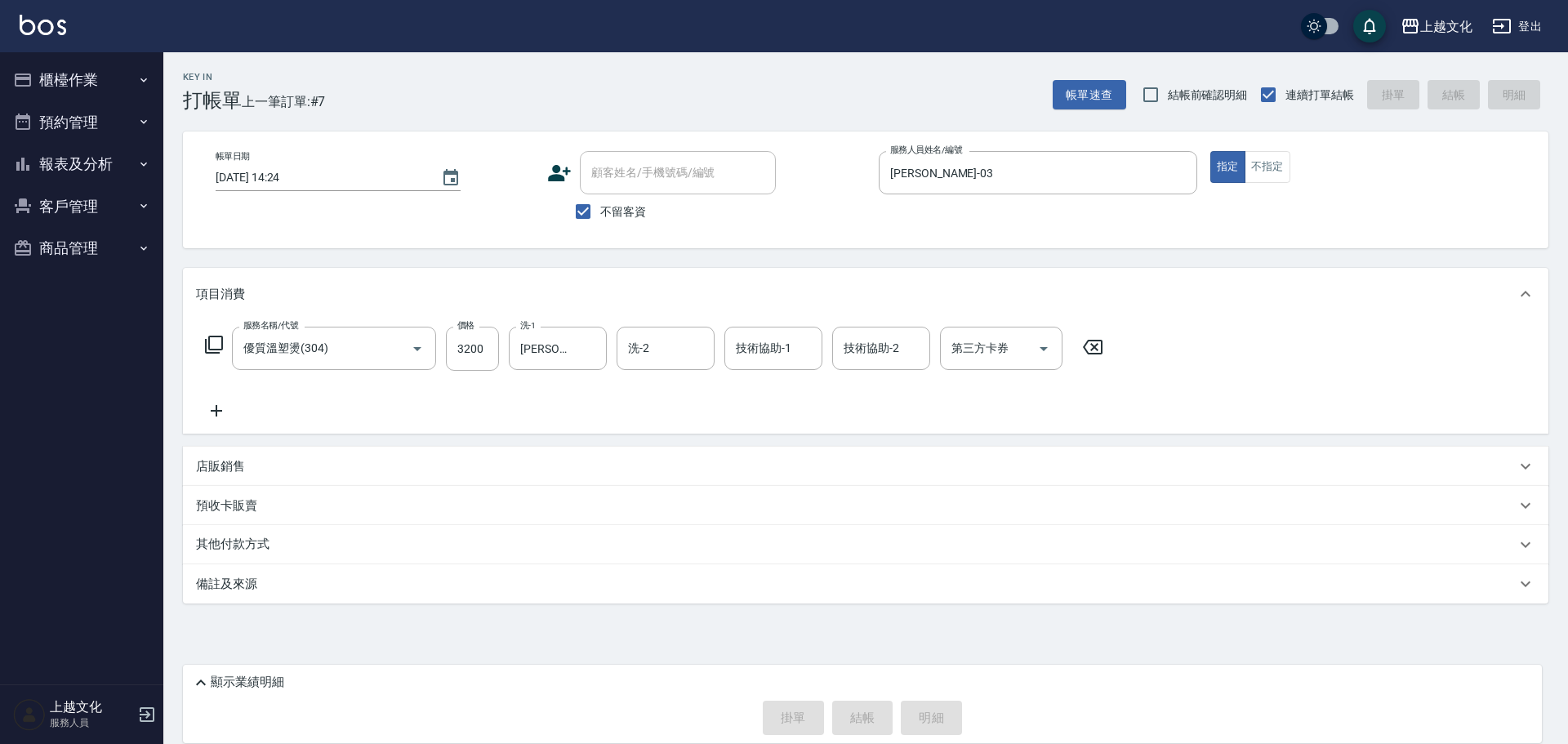
type input "[DATE] 14:25"
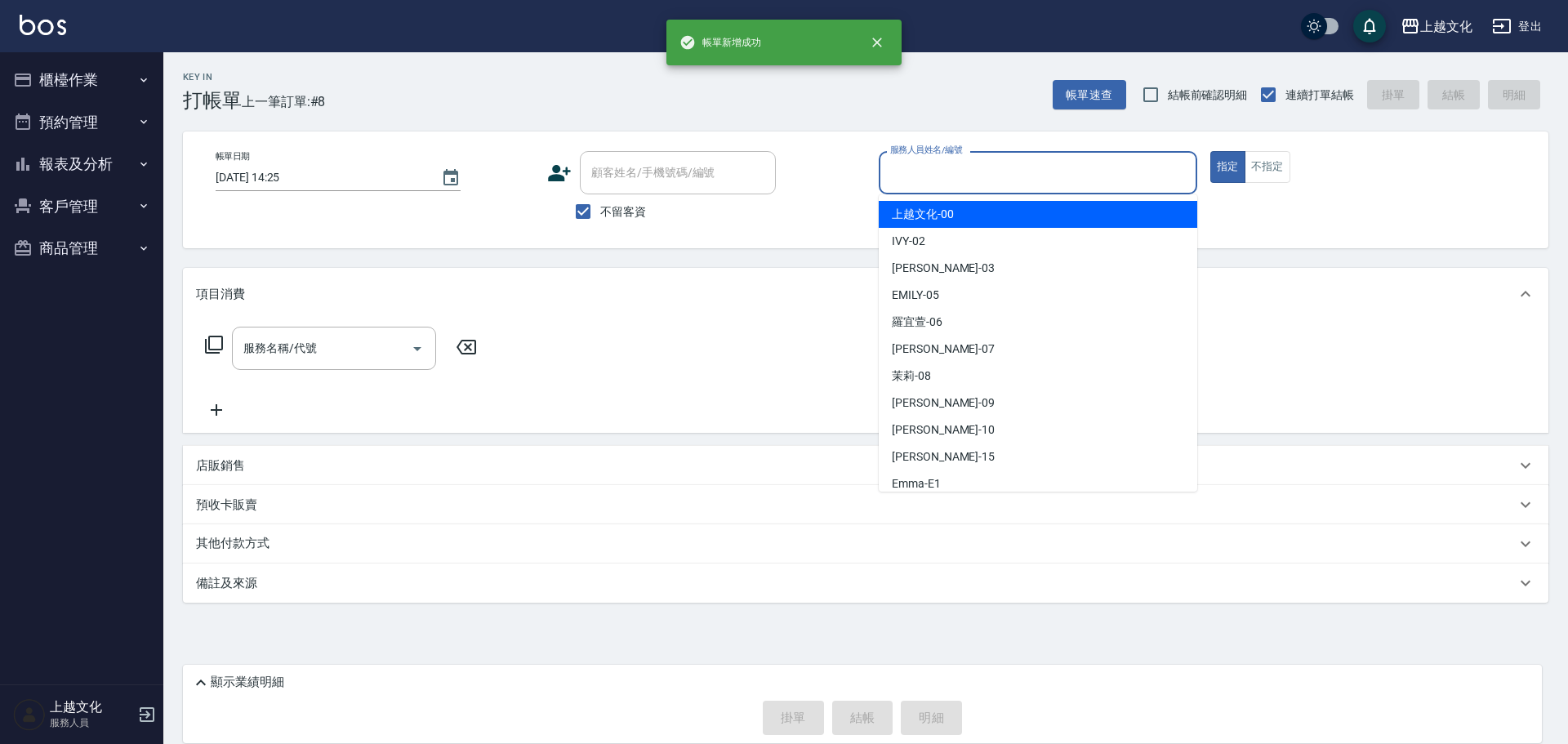
click at [1020, 184] on input "服務人員姓名/編號" at bounding box center [1037, 173] width 304 height 29
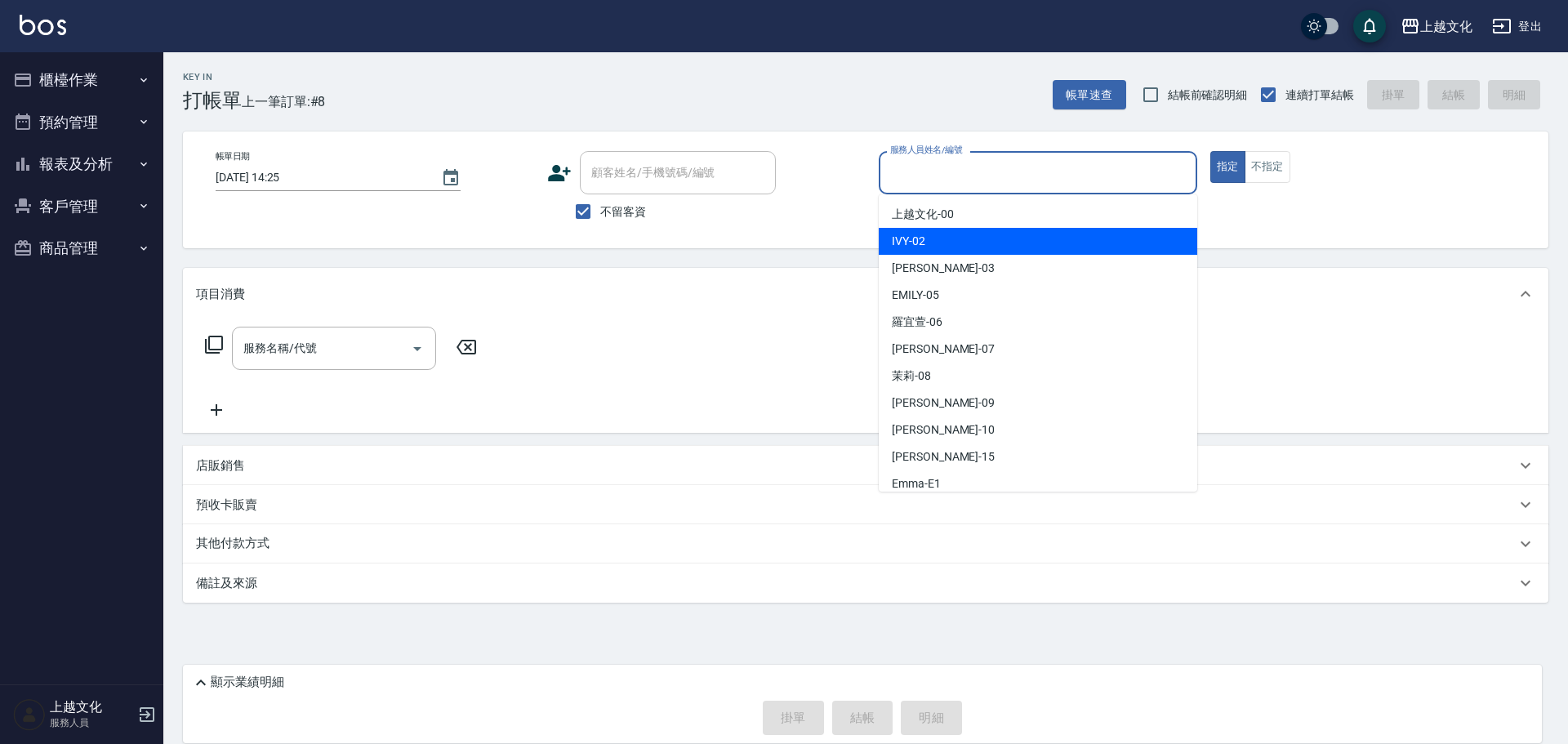
click at [966, 246] on div "IVY -02" at bounding box center [1037, 240] width 318 height 27
type input "IVY-02"
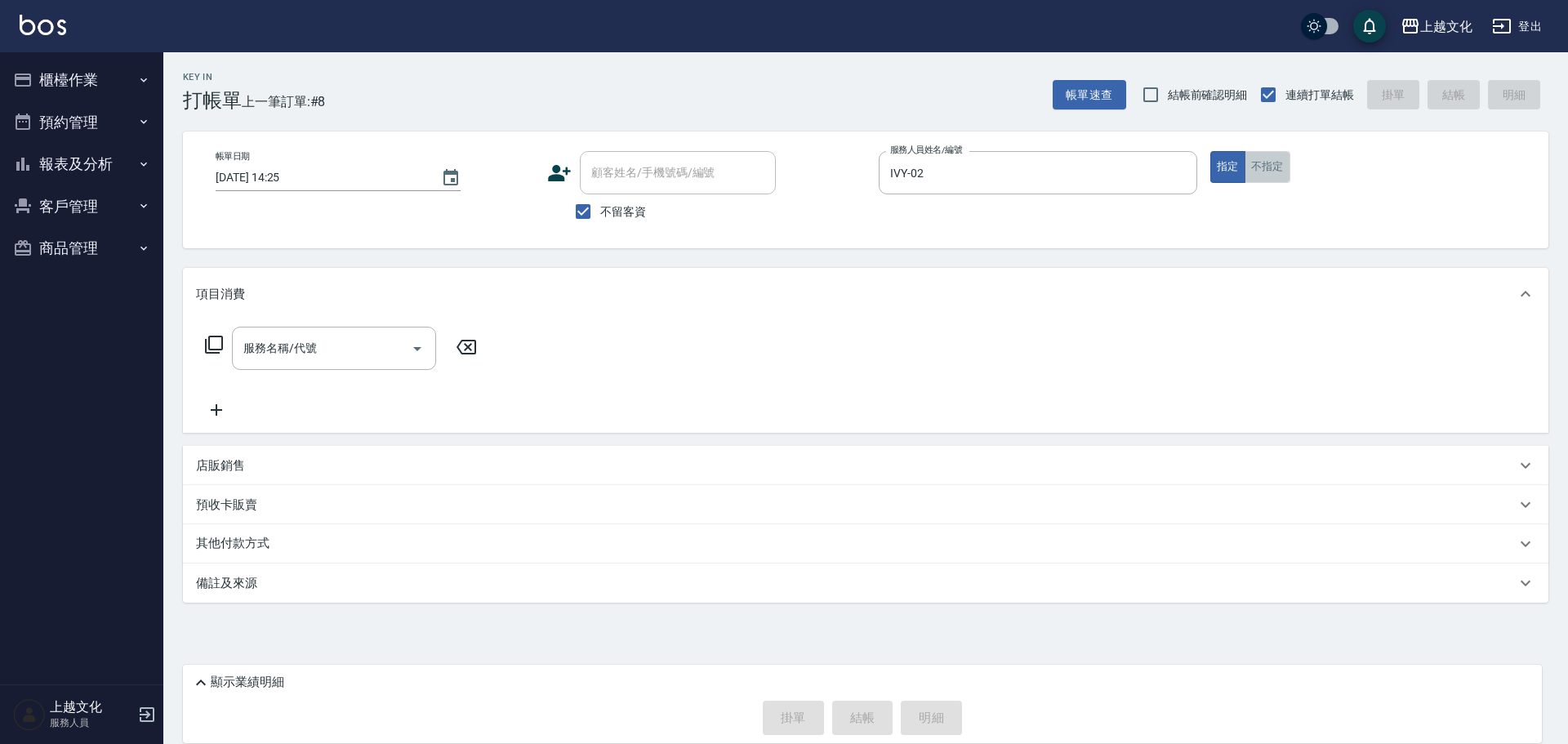
click at [1269, 158] on button "不指定" at bounding box center [1268, 167] width 46 height 32
drag, startPoint x: 213, startPoint y: 341, endPoint x: 253, endPoint y: 334, distance: 40.6
click at [231, 340] on div "服務名稱/代號 服務名稱/代號" at bounding box center [340, 347] width 290 height 43
click at [215, 345] on icon at bounding box center [214, 345] width 20 height 20
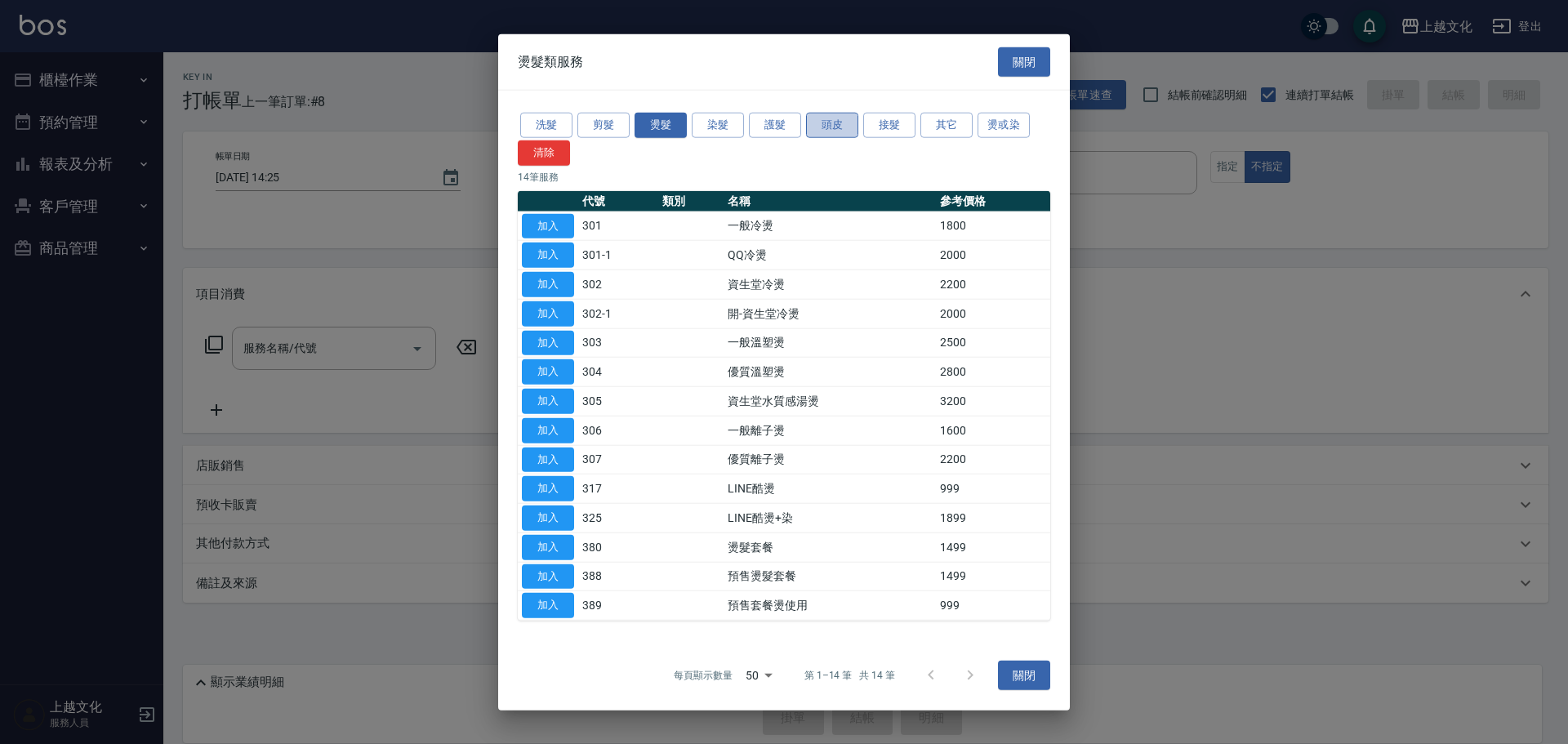
click at [817, 128] on button "頭皮" at bounding box center [832, 125] width 52 height 25
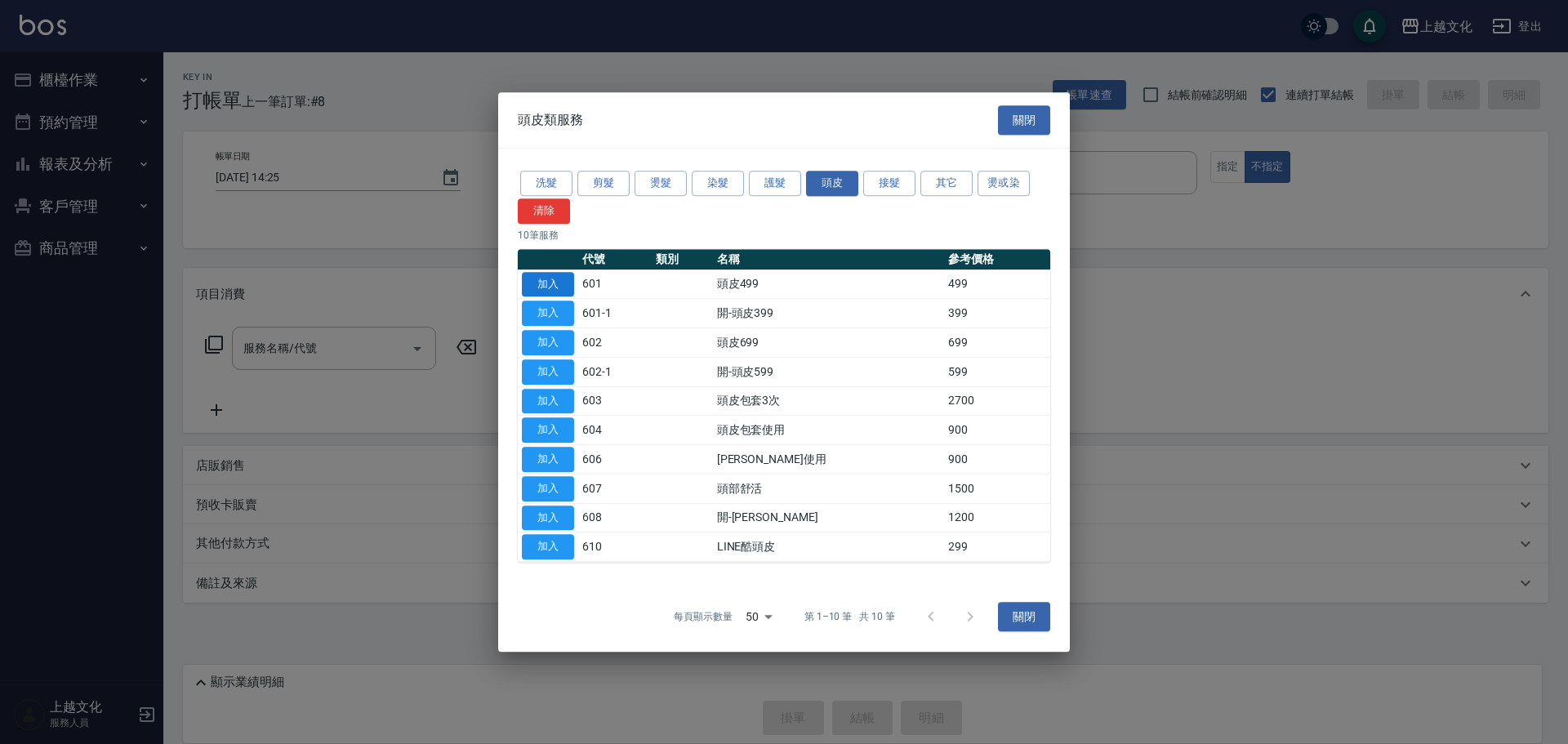
click at [546, 285] on button "加入" at bounding box center [548, 284] width 52 height 25
type input "頭皮499(601)"
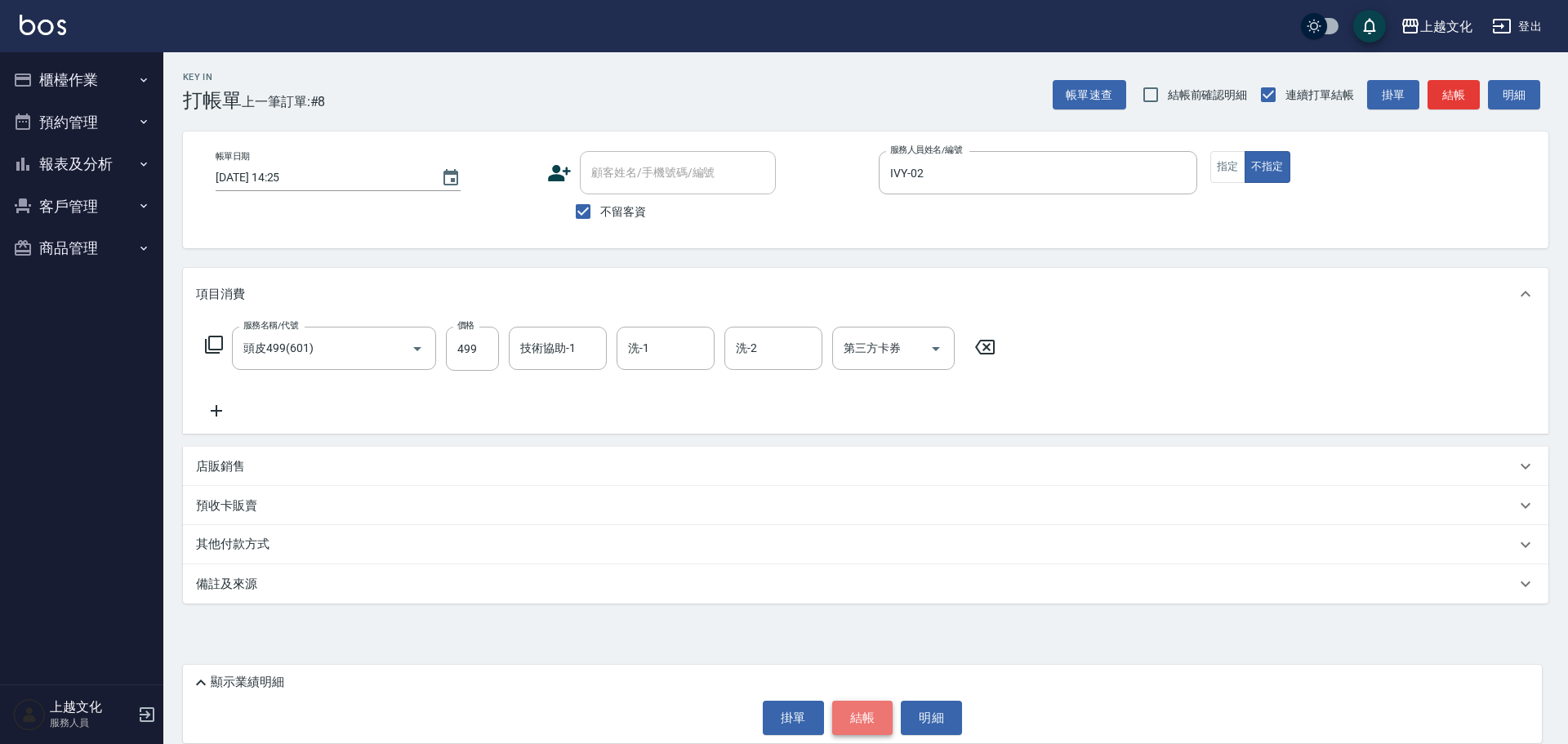
click at [869, 711] on button "結帳" at bounding box center [862, 717] width 61 height 34
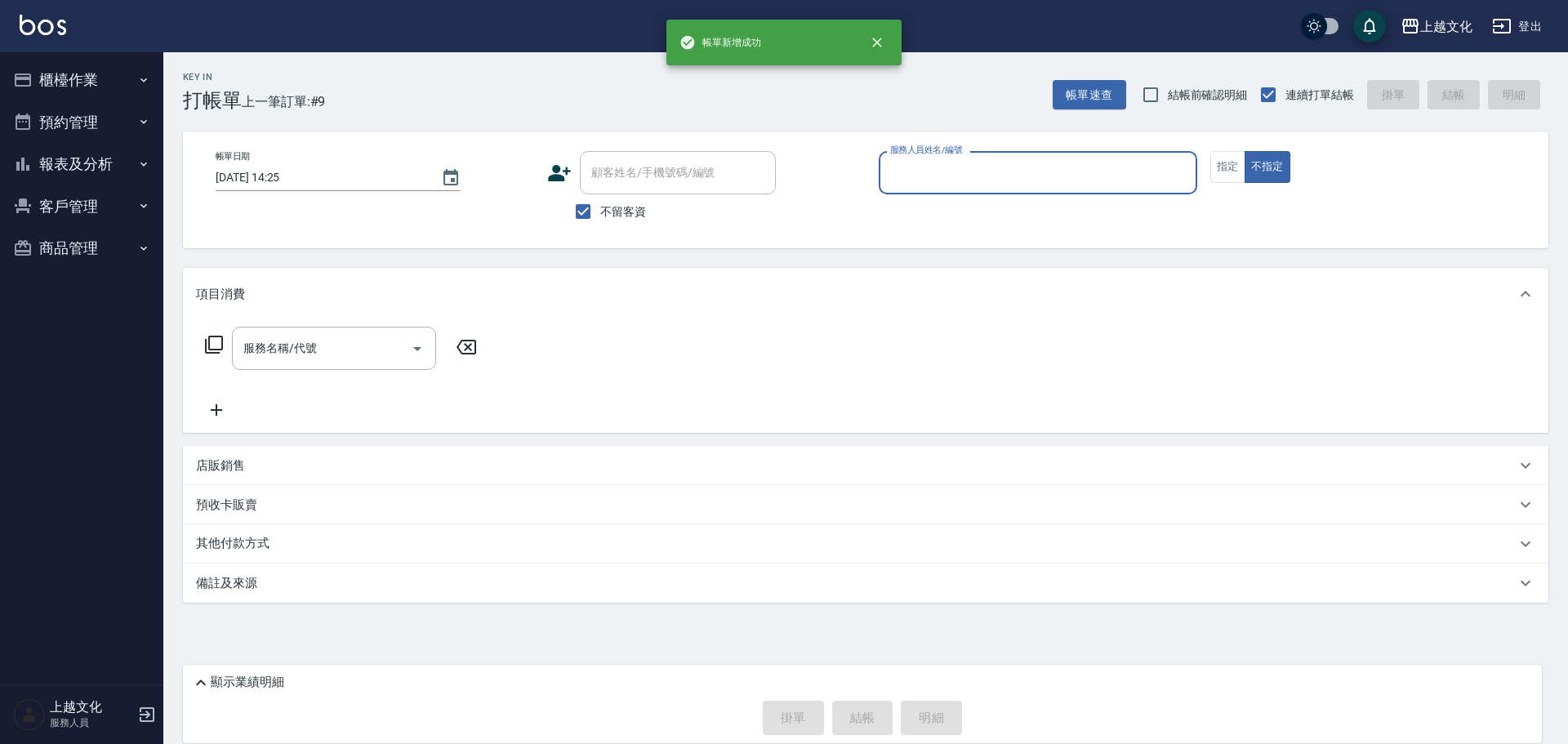
click at [49, 161] on button "報表及分析" at bounding box center [82, 164] width 151 height 43
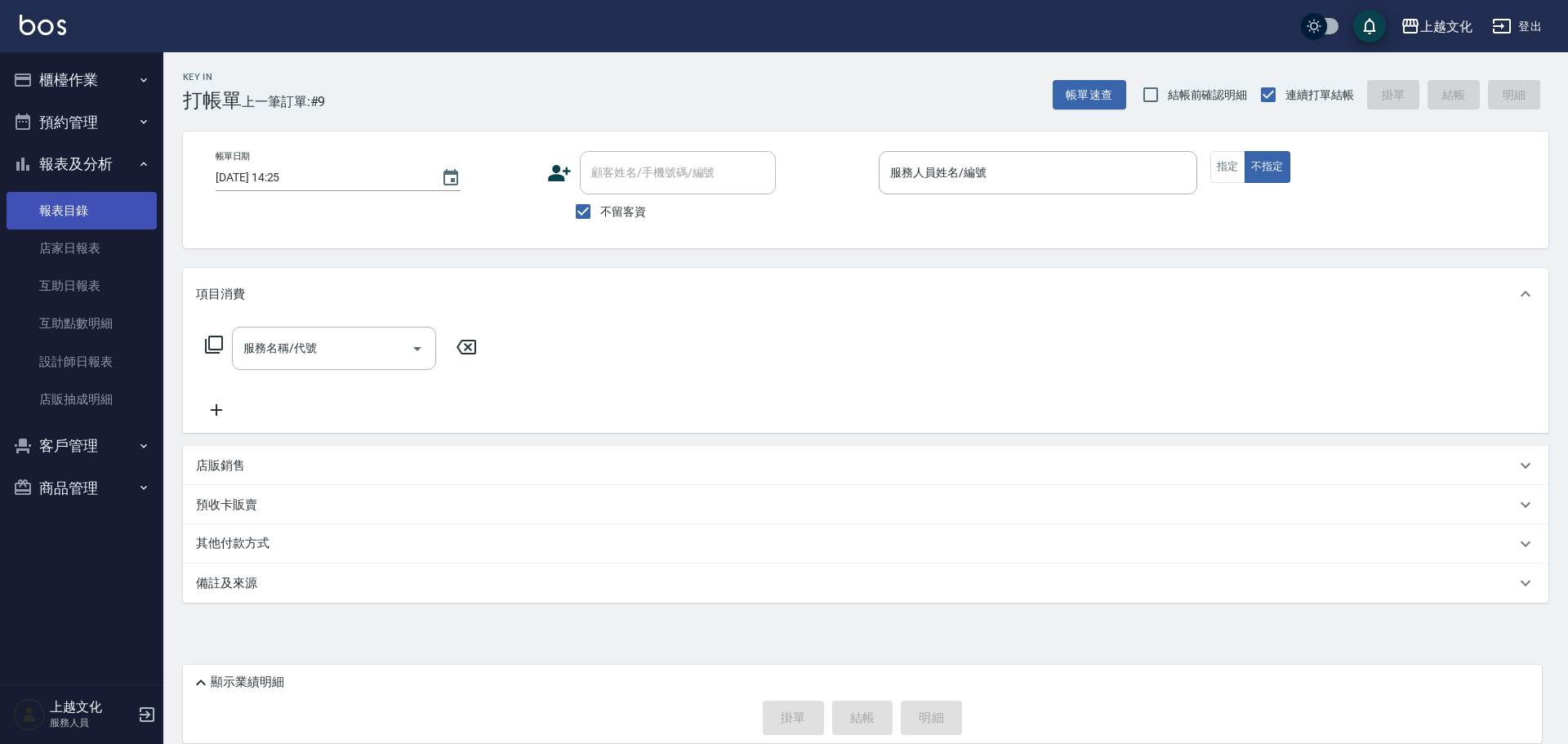
drag, startPoint x: 76, startPoint y: 249, endPoint x: 148, endPoint y: 207, distance: 83.4
click at [76, 249] on link "店家日報表" at bounding box center [82, 248] width 151 height 38
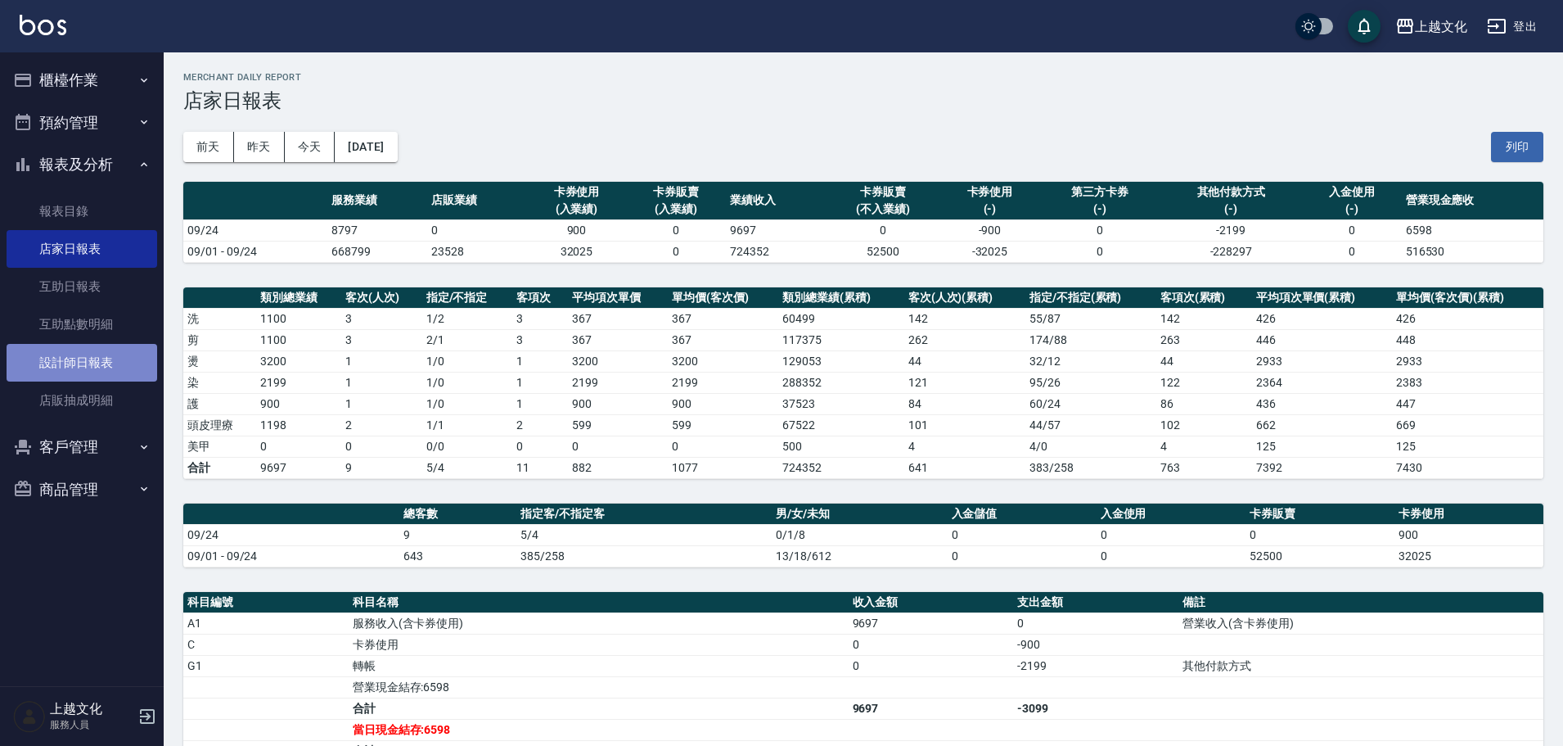
click at [65, 362] on link "設計師日報表" at bounding box center [82, 363] width 151 height 38
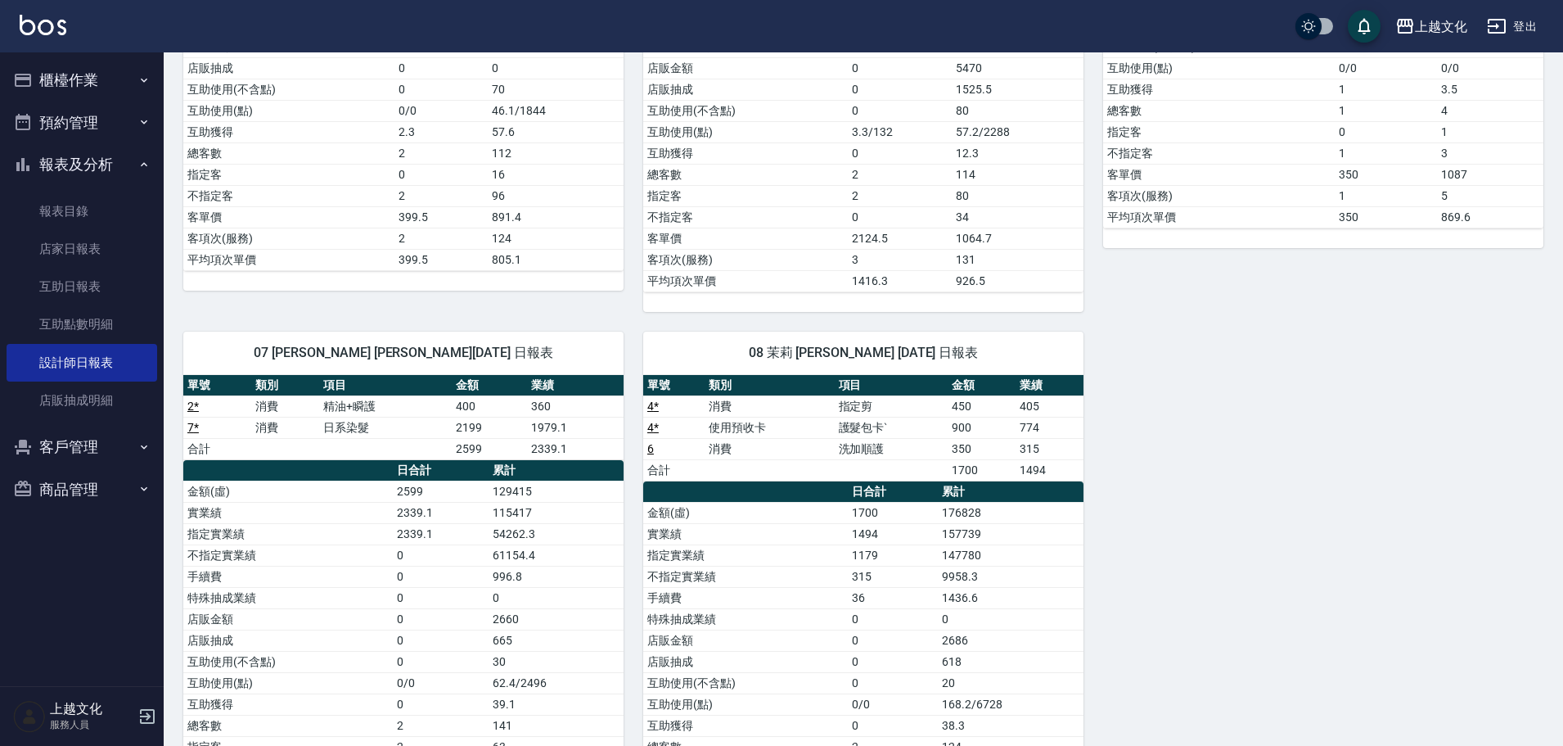
scroll to position [82, 0]
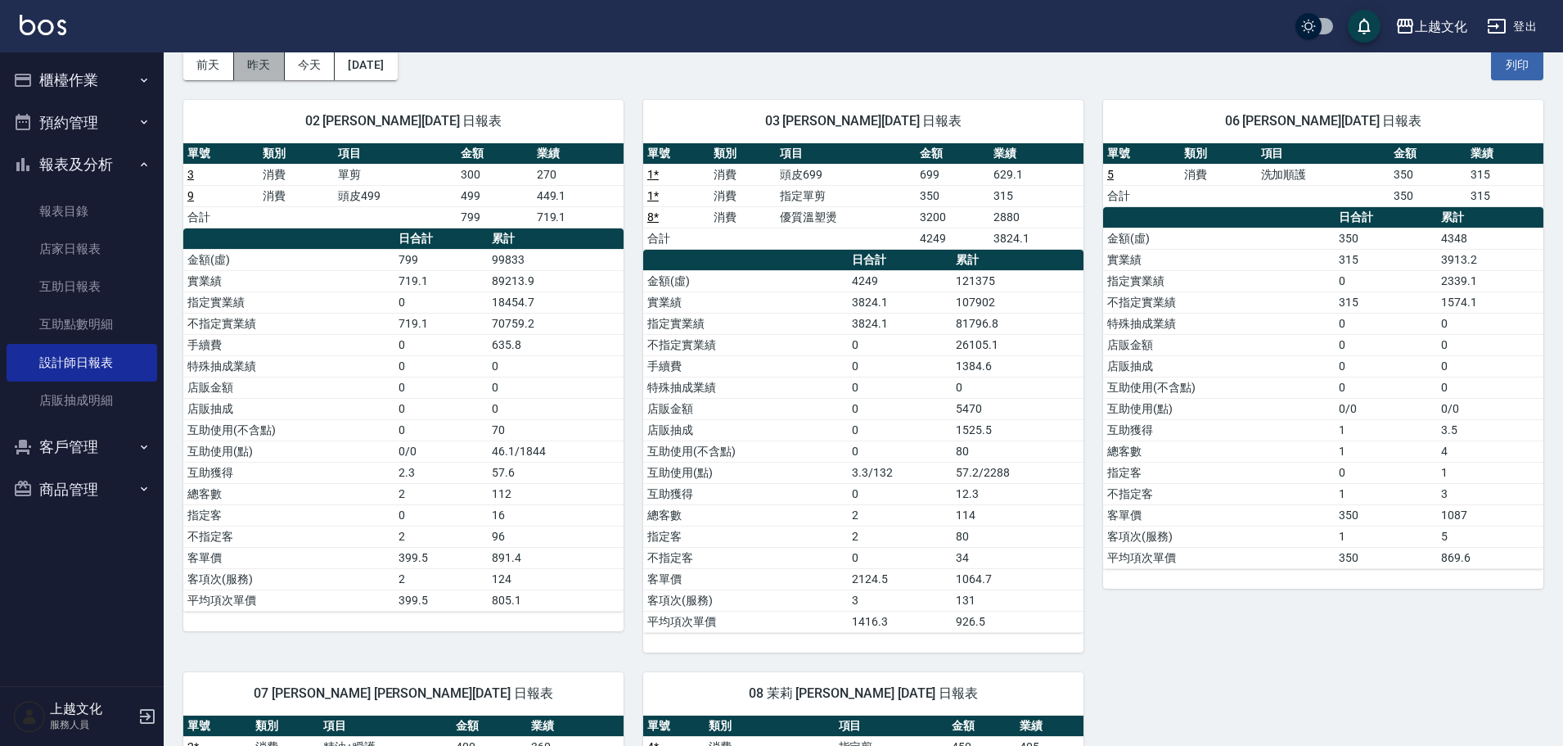
click at [277, 66] on button "昨天" at bounding box center [259, 65] width 51 height 30
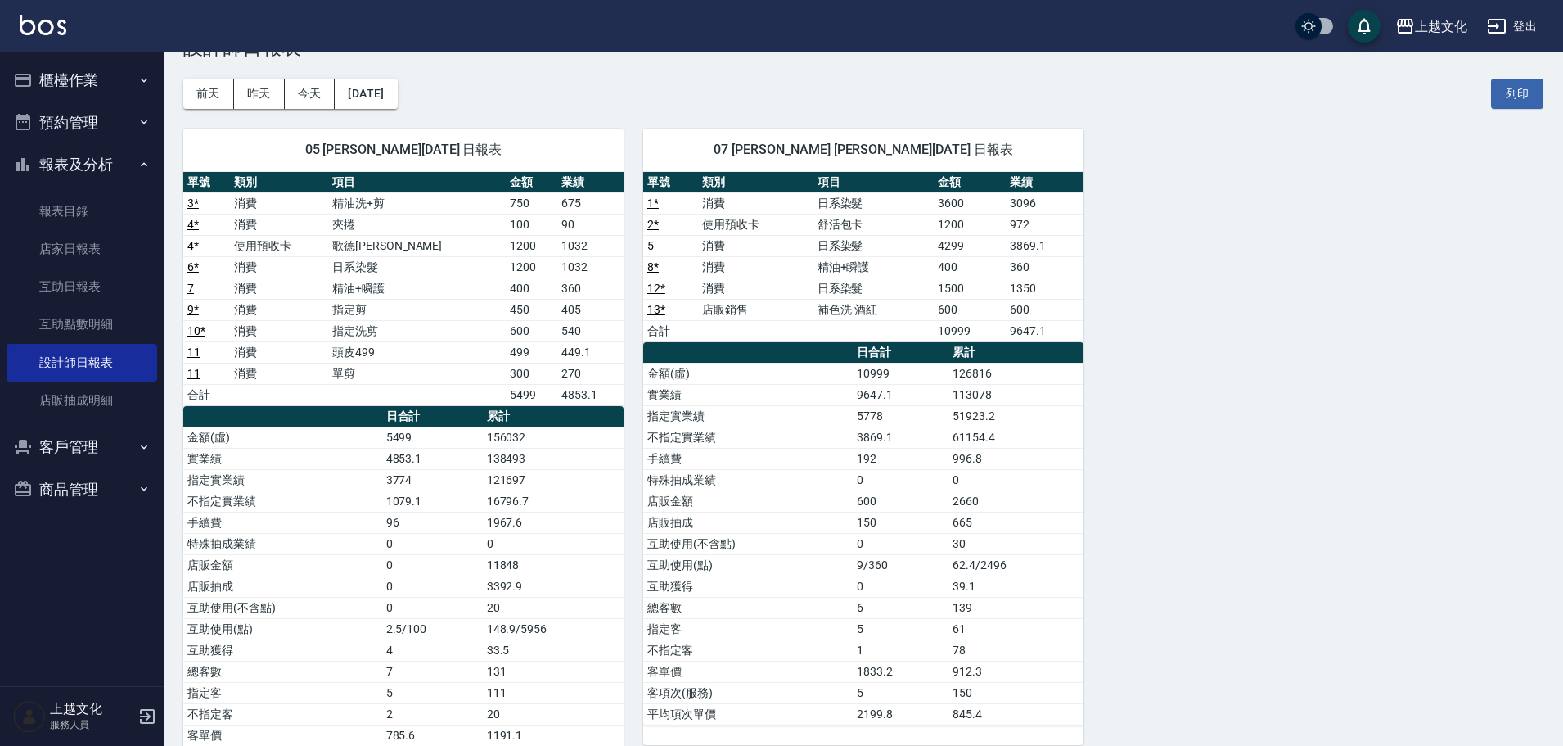
scroll to position [82, 0]
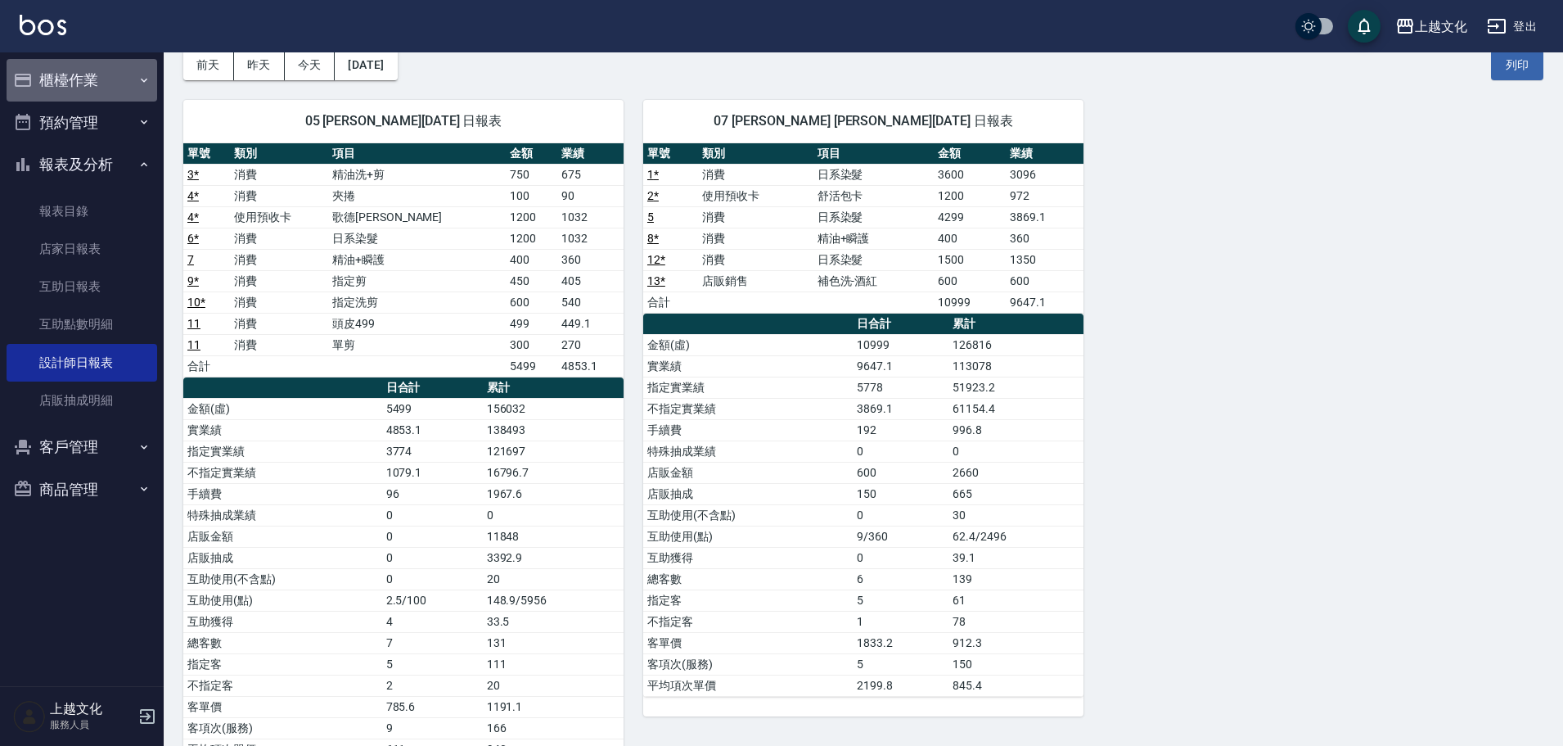
click at [61, 79] on button "櫃檯作業" at bounding box center [82, 80] width 151 height 43
click at [51, 81] on button "櫃檯作業" at bounding box center [82, 80] width 151 height 43
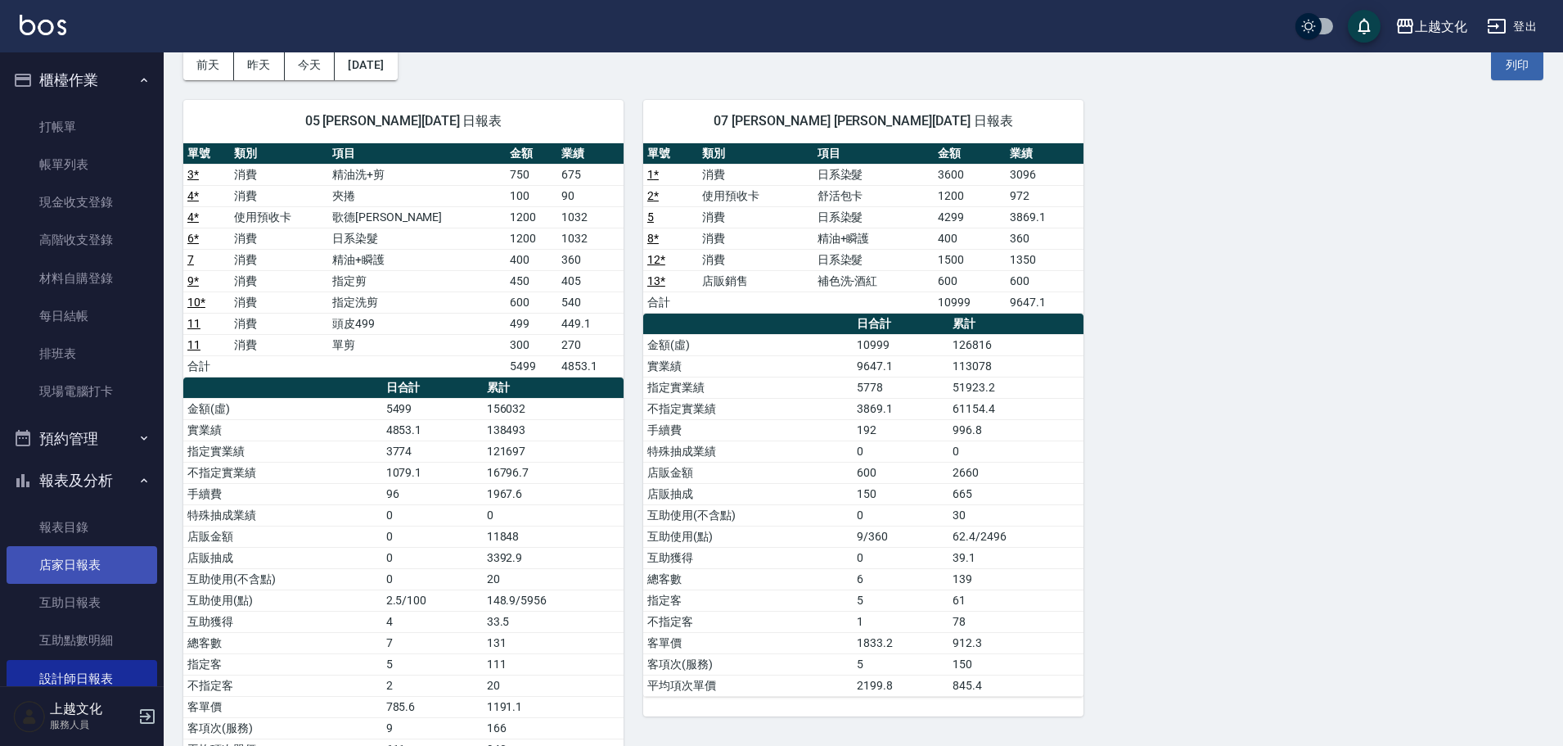
click at [87, 572] on link "店家日報表" at bounding box center [82, 565] width 151 height 38
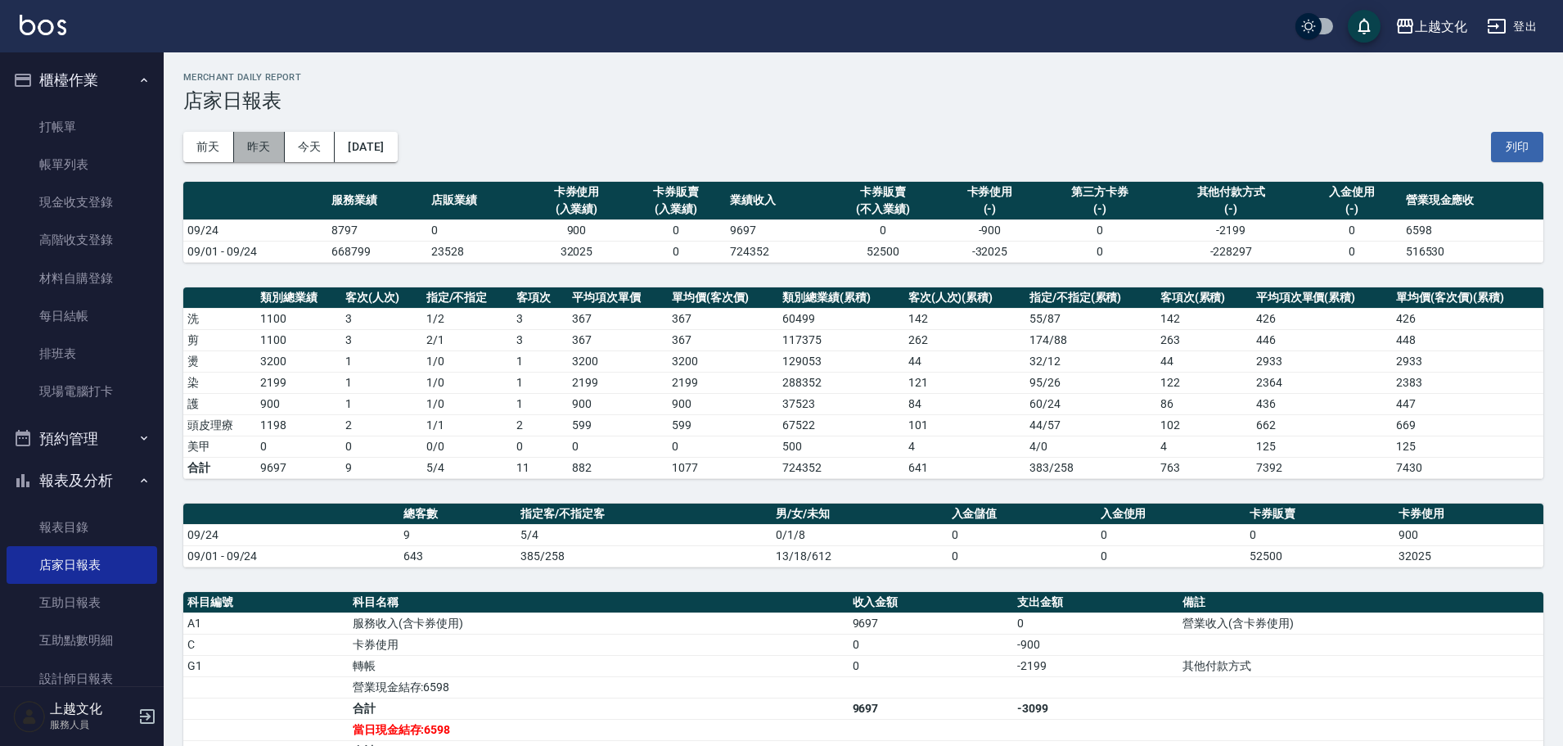
click at [271, 152] on button "昨天" at bounding box center [259, 147] width 51 height 30
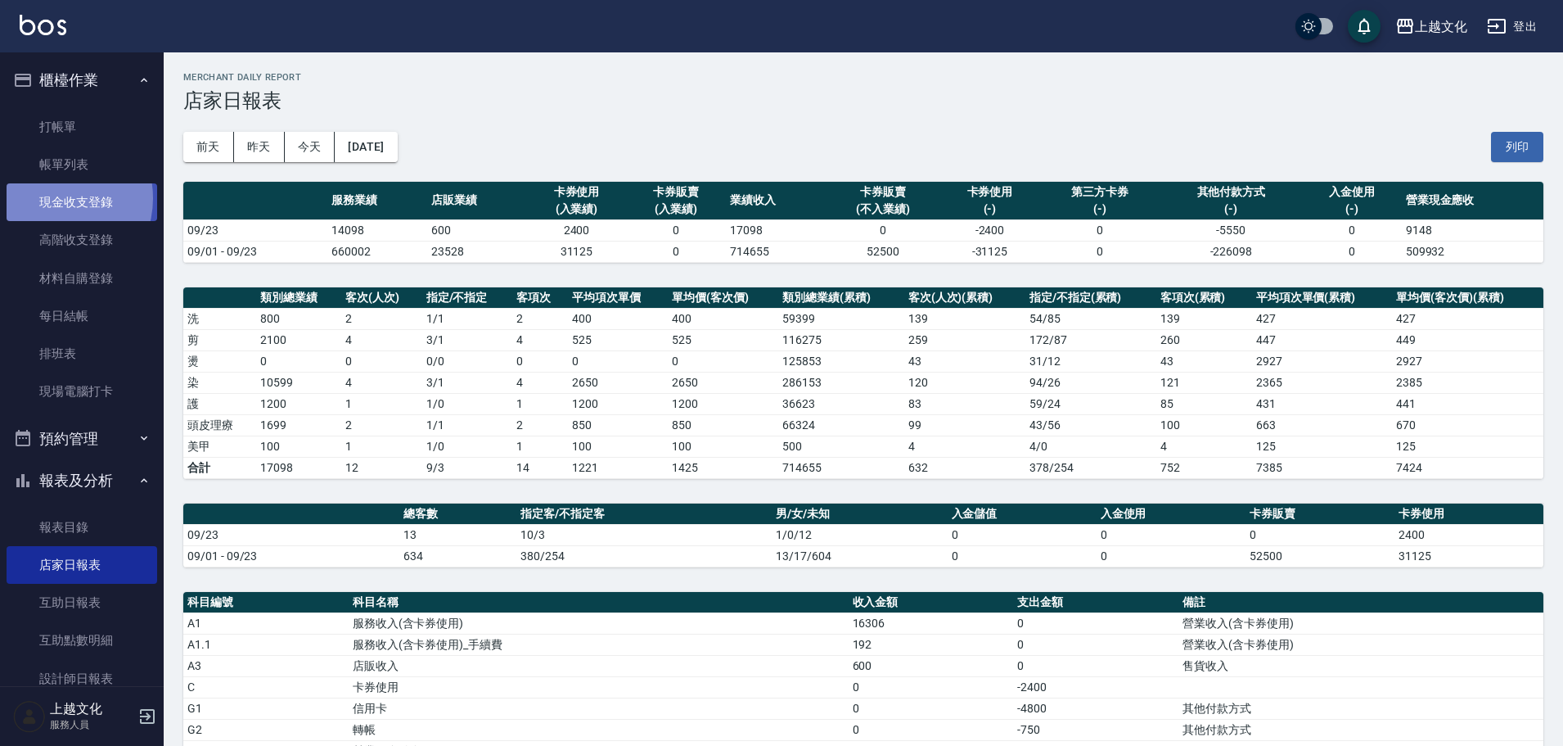
click at [54, 197] on link "現金收支登錄" at bounding box center [82, 202] width 151 height 38
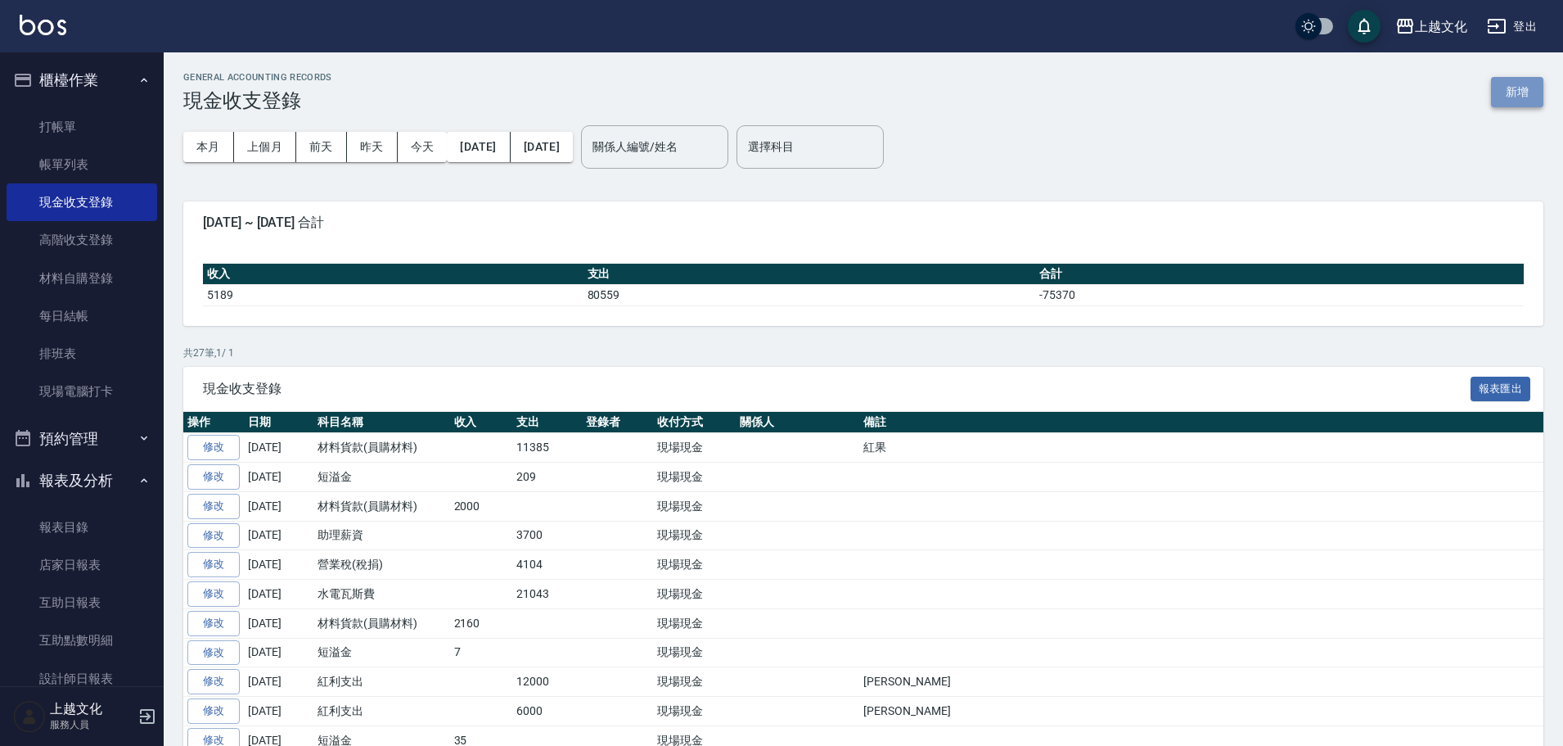
click at [1517, 97] on button "新增" at bounding box center [1517, 92] width 52 height 30
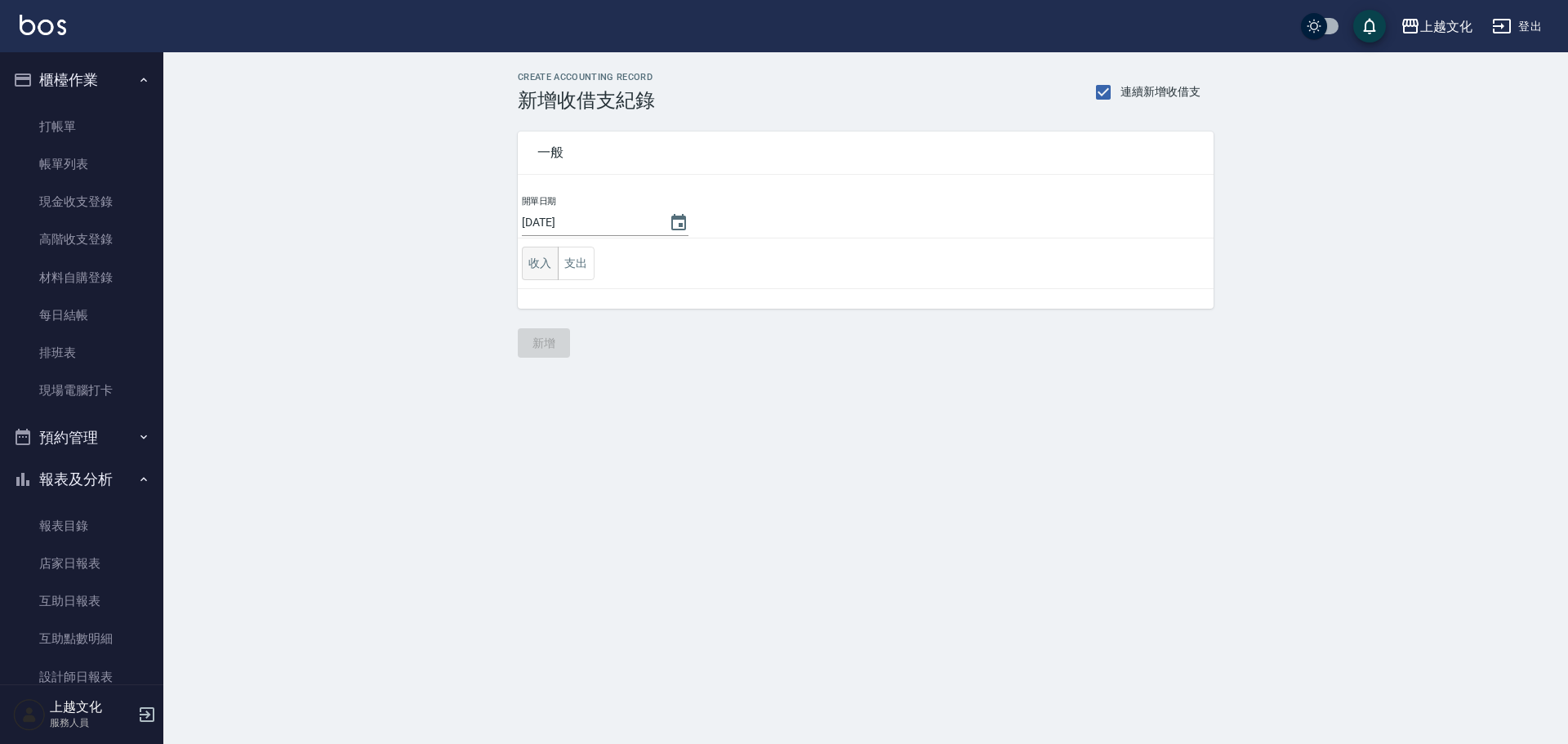
click at [549, 267] on button "收入" at bounding box center [540, 263] width 37 height 34
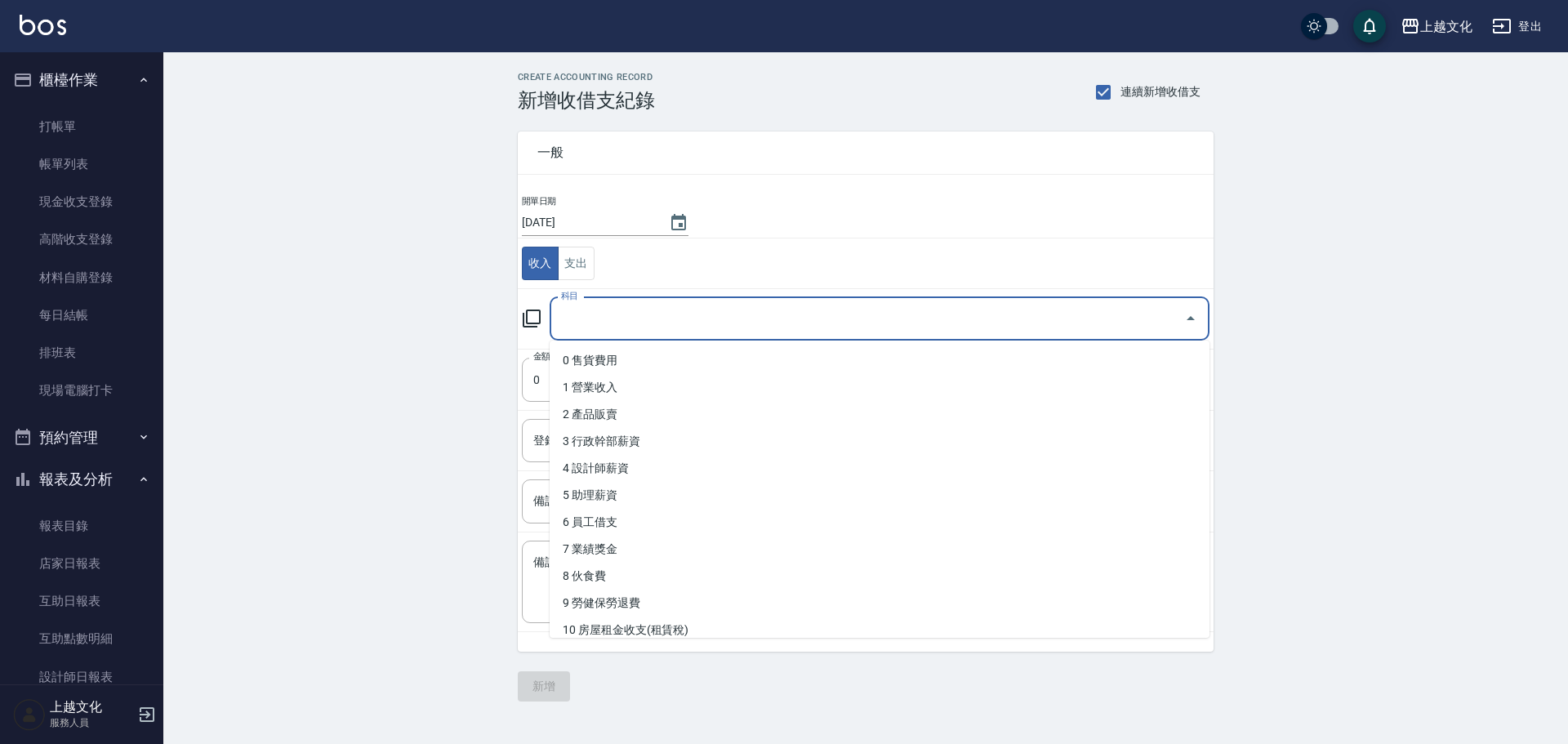
click at [610, 320] on input "科目" at bounding box center [867, 318] width 620 height 29
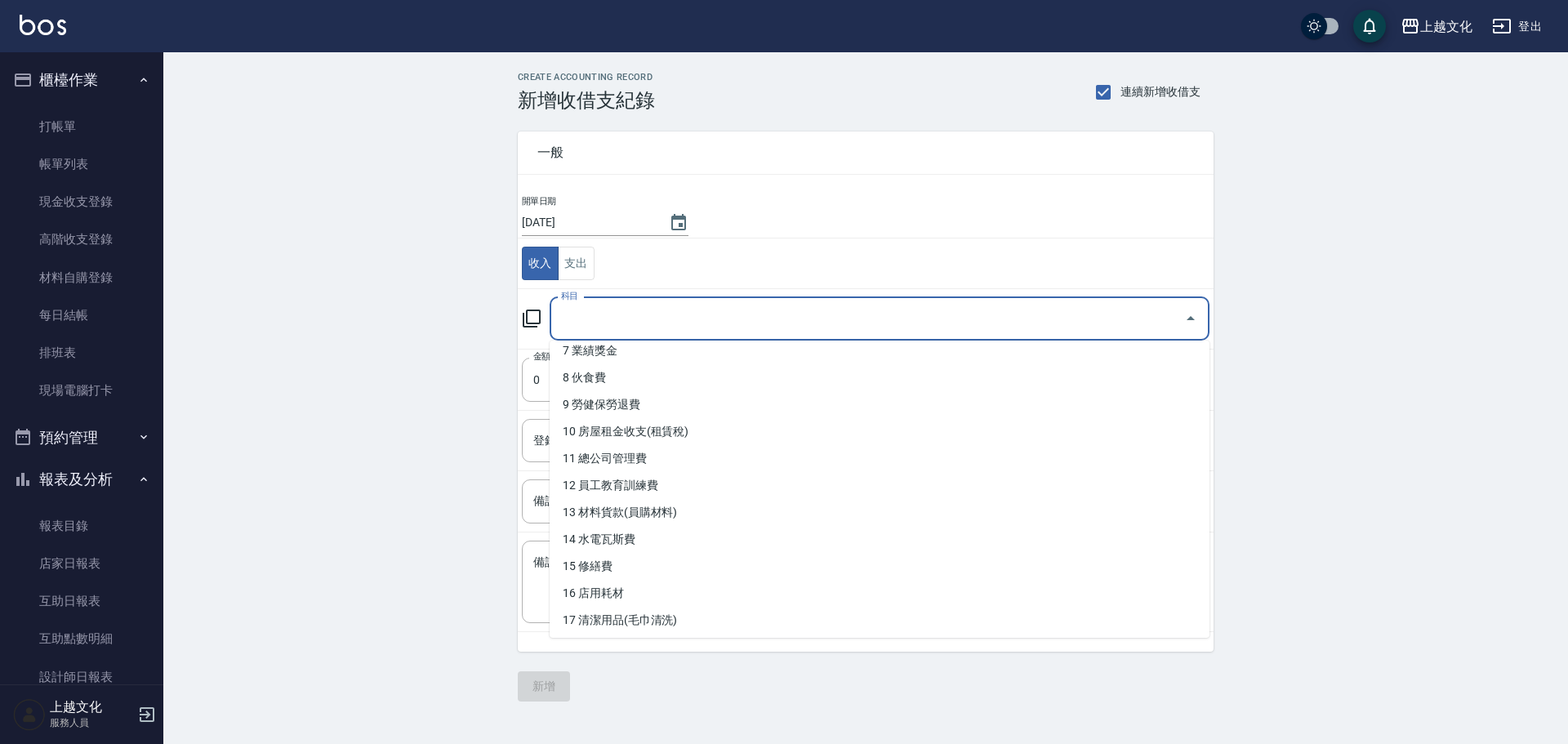
scroll to position [571, 0]
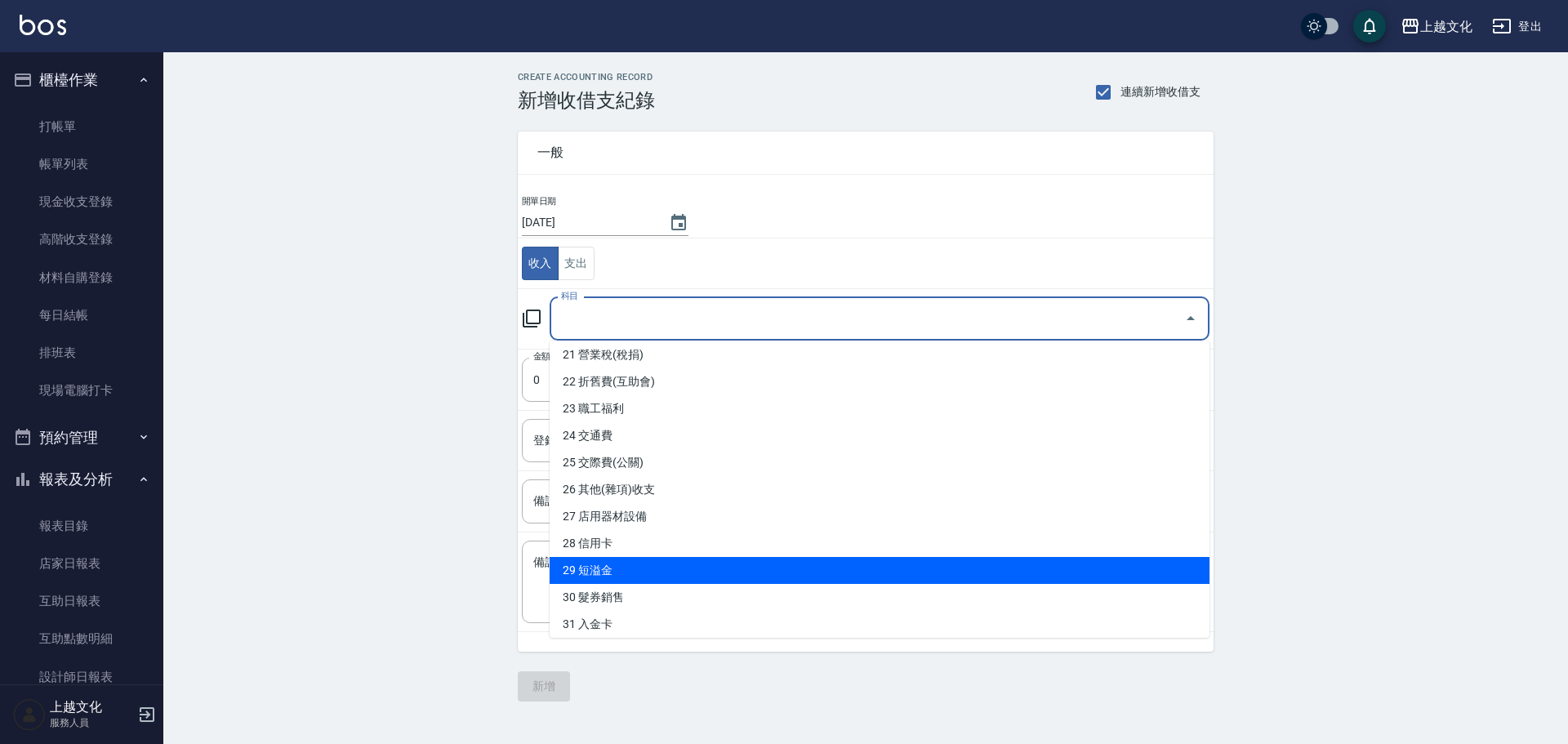
click at [674, 564] on li "29 短溢金" at bounding box center [879, 569] width 659 height 27
type input "29 短溢金"
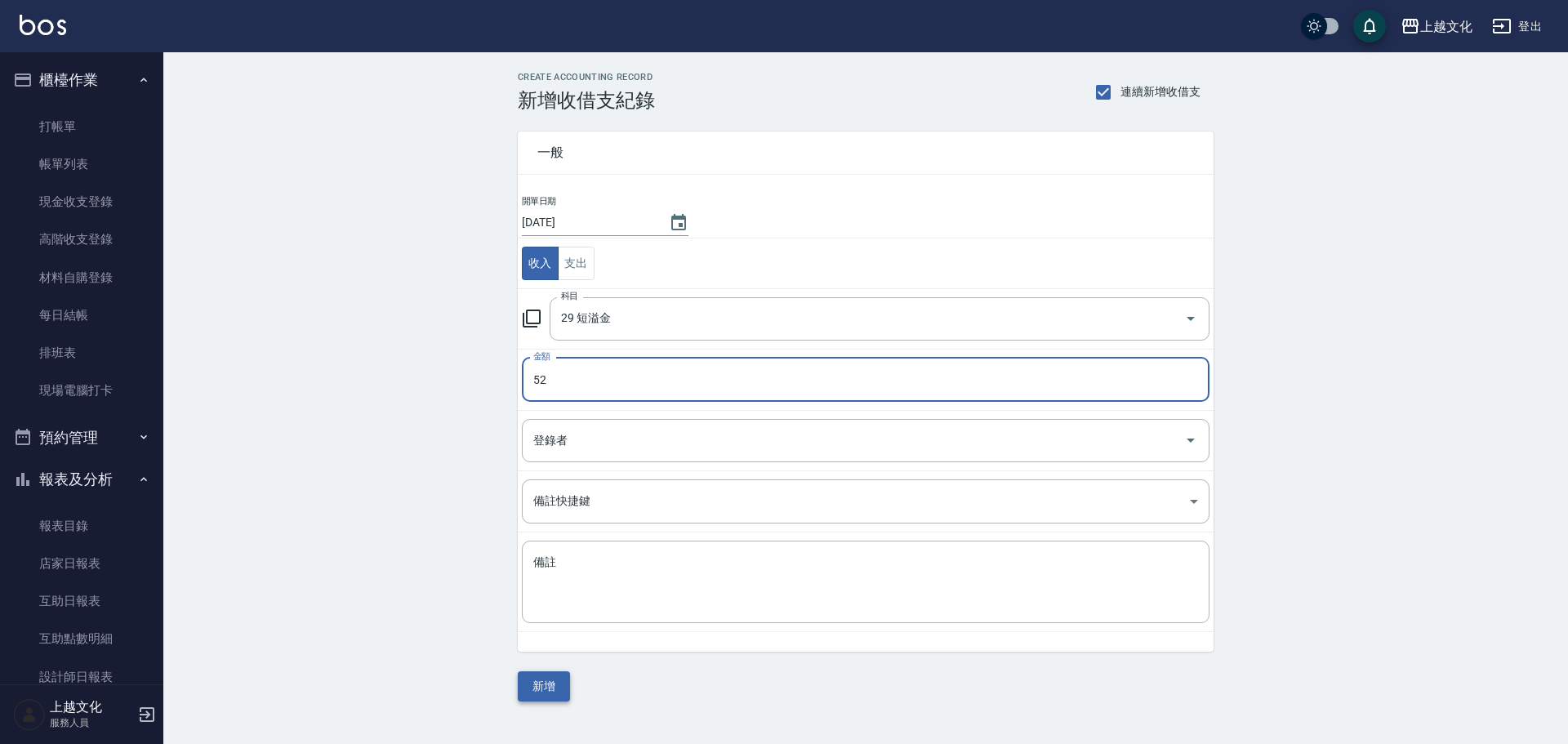
type input "52"
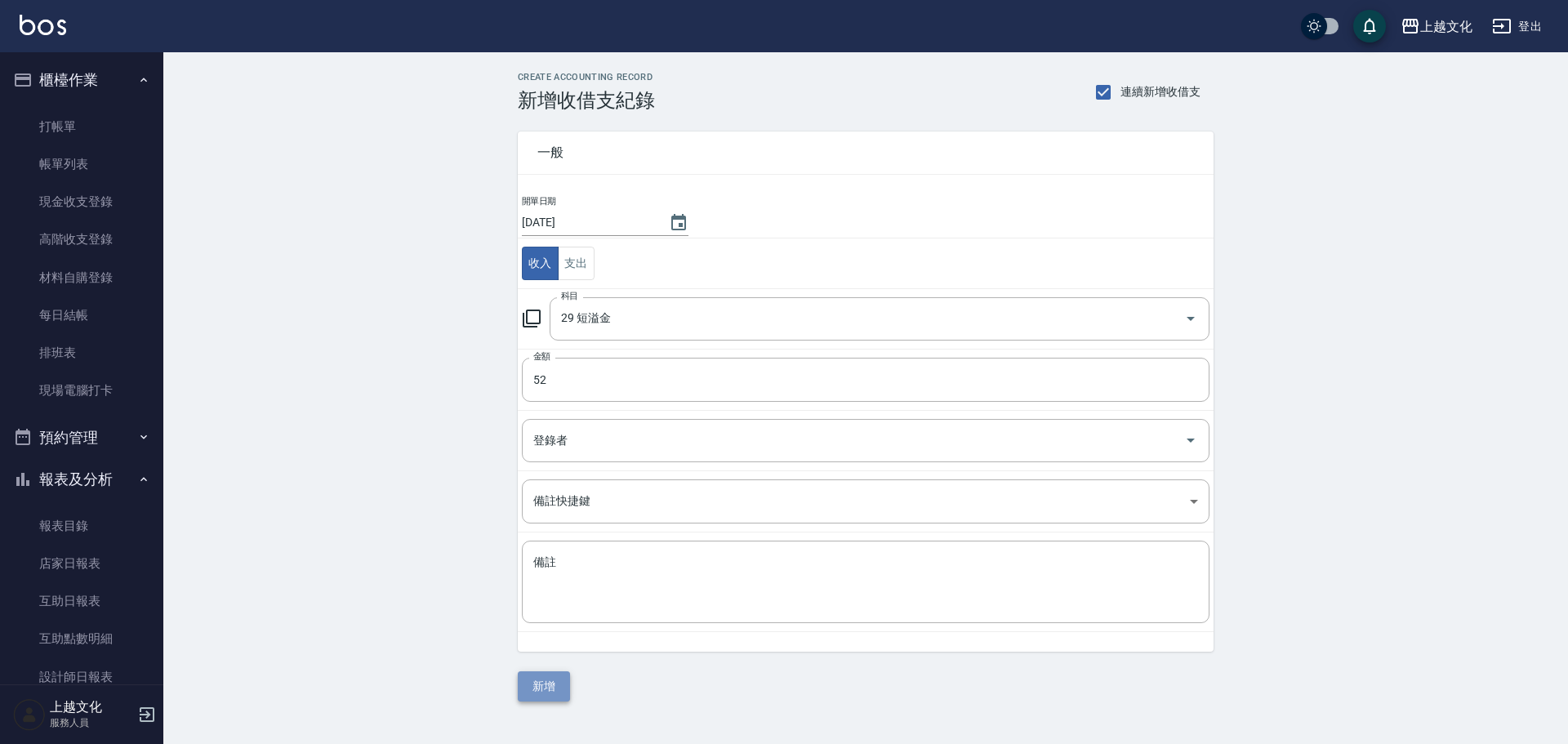
click at [557, 691] on button "新增" at bounding box center [544, 686] width 52 height 30
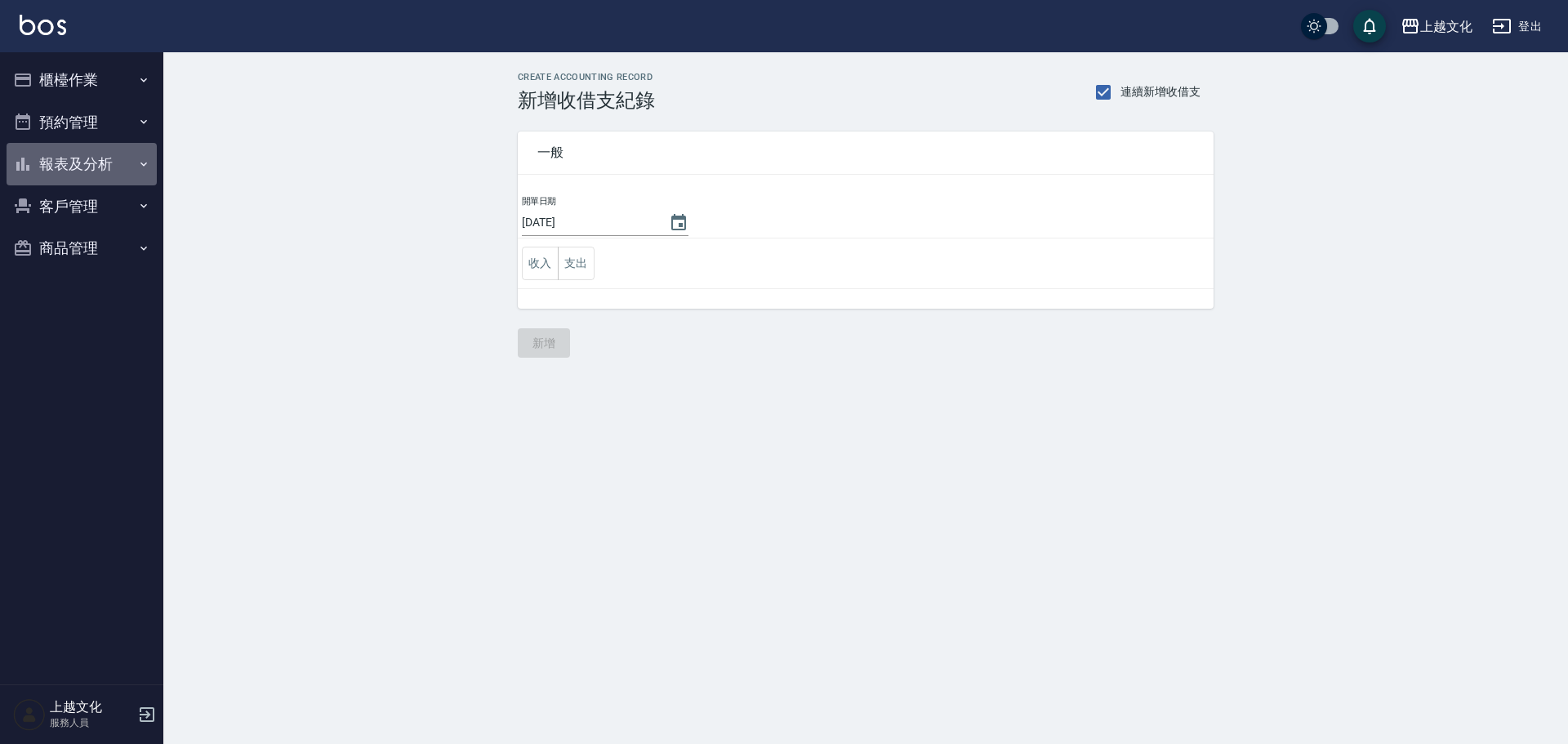
click at [52, 150] on button "報表及分析" at bounding box center [82, 164] width 151 height 43
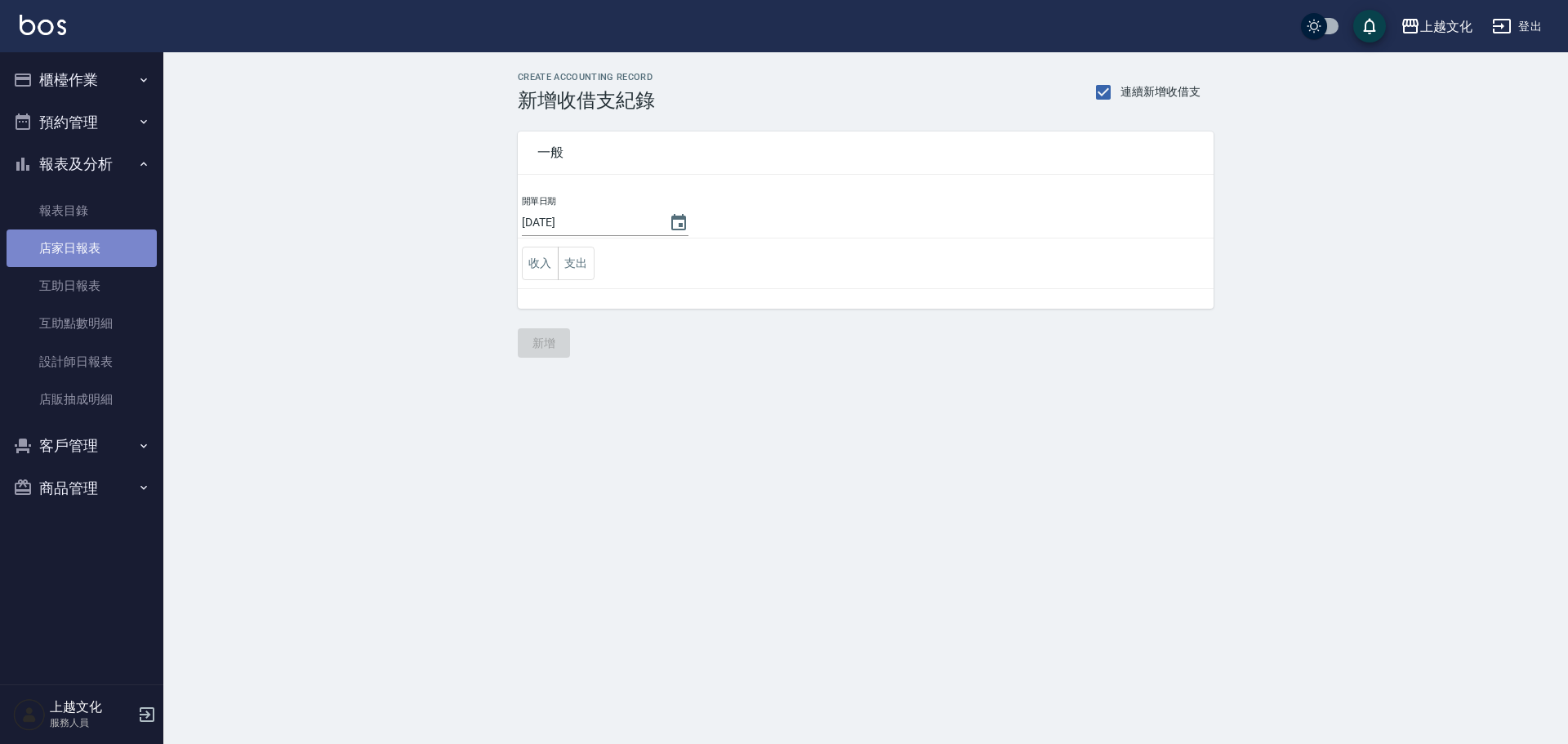
click at [43, 236] on link "店家日報表" at bounding box center [82, 248] width 151 height 38
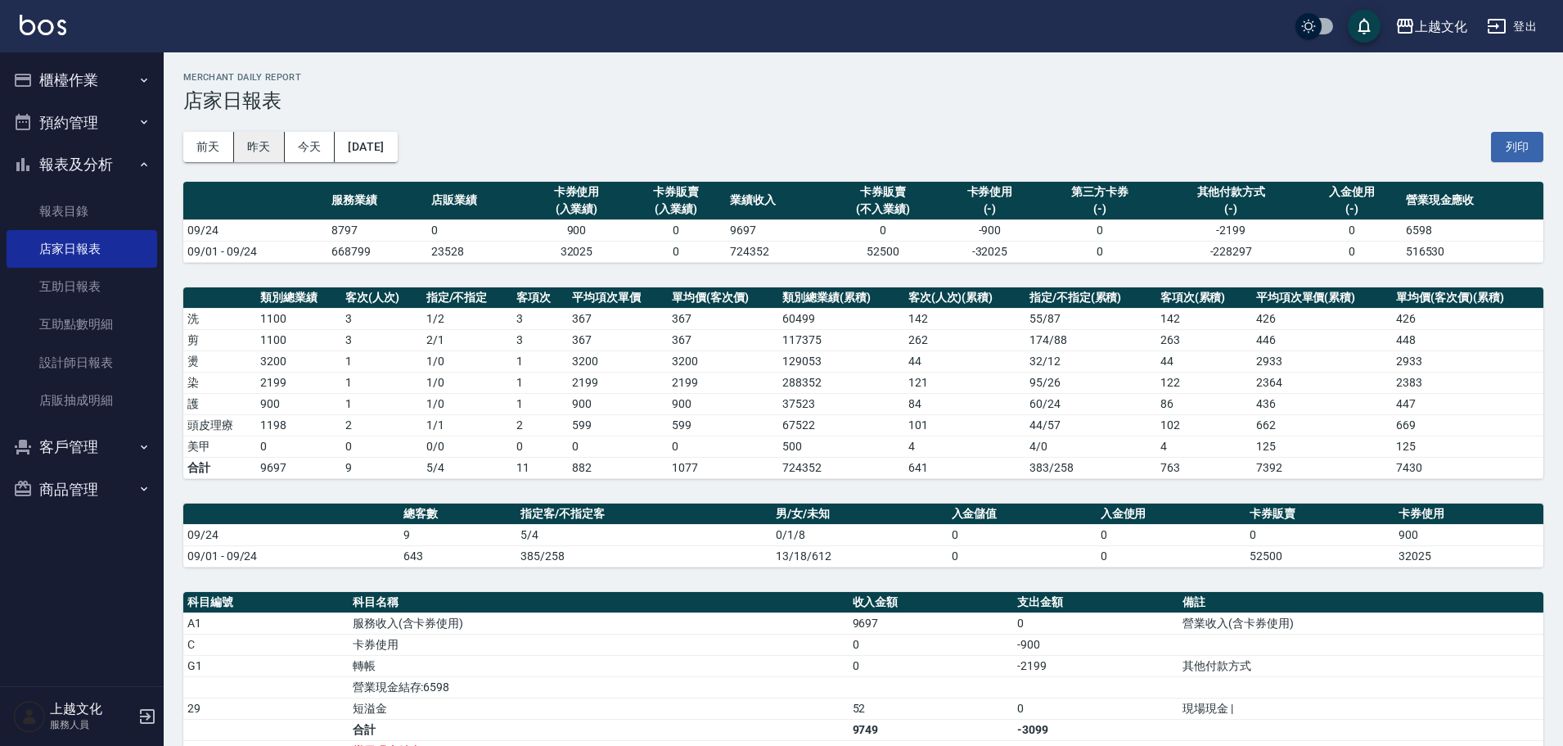
click at [250, 139] on button "昨天" at bounding box center [259, 147] width 51 height 30
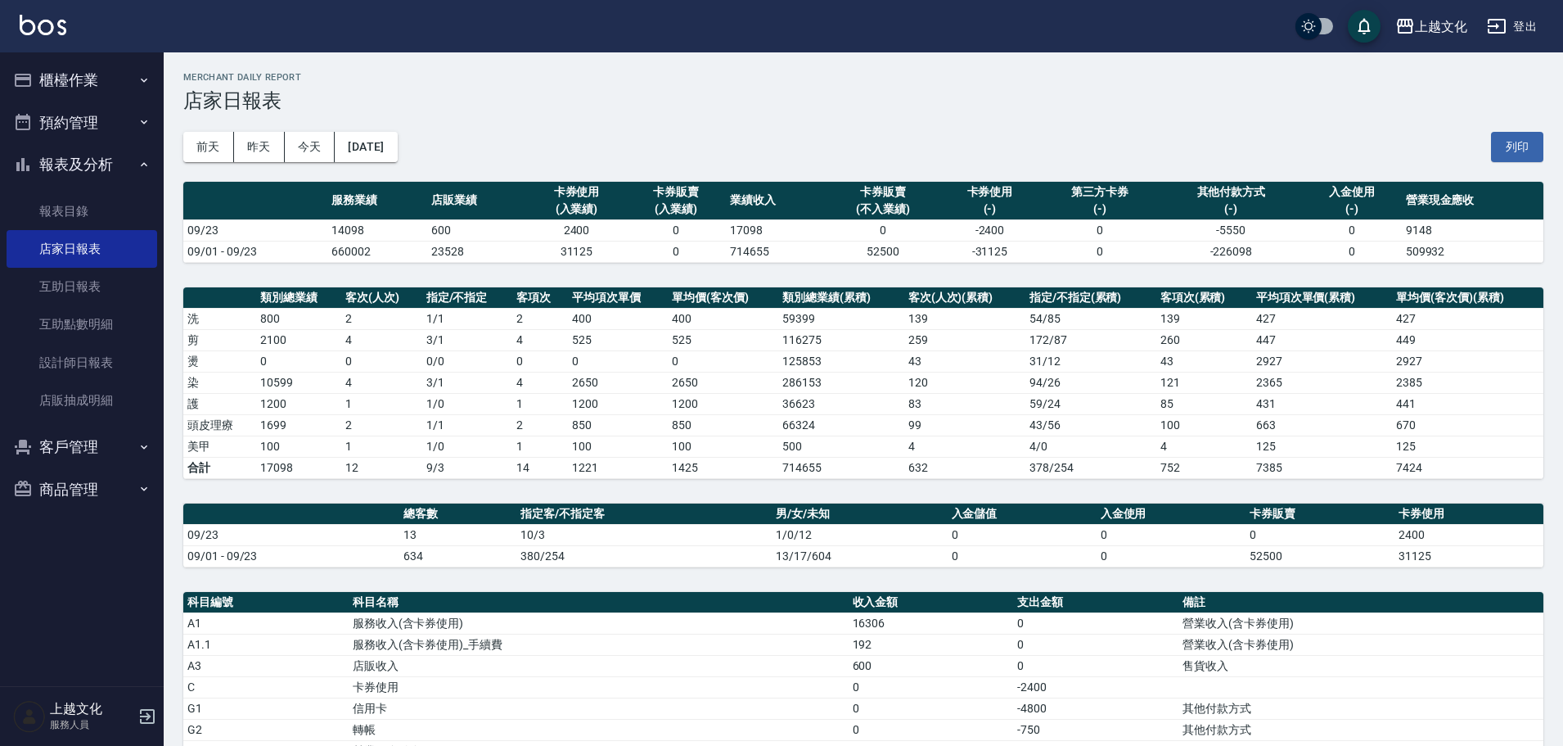
click at [70, 86] on button "櫃檯作業" at bounding box center [82, 80] width 151 height 43
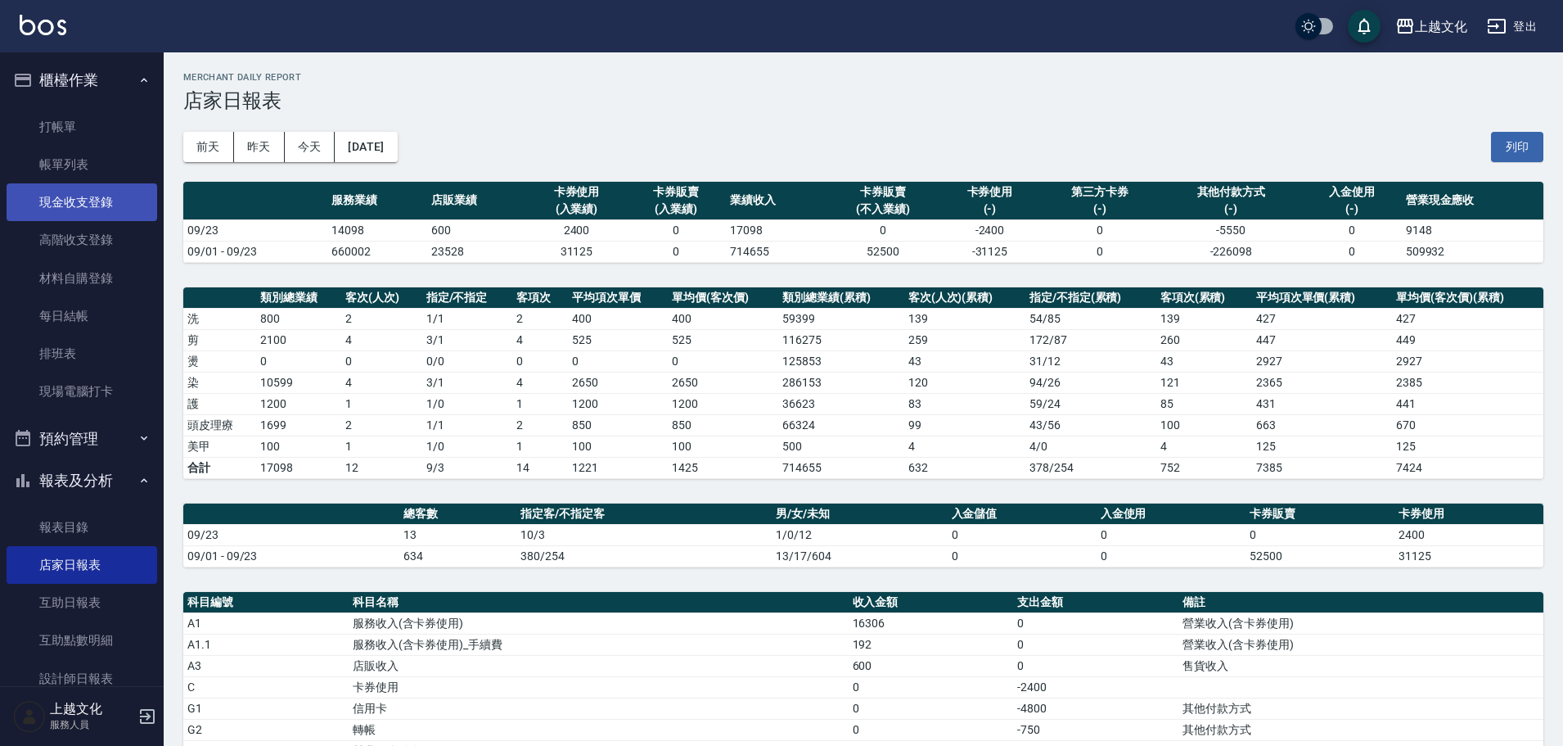
click at [84, 203] on link "現金收支登錄" at bounding box center [82, 202] width 151 height 38
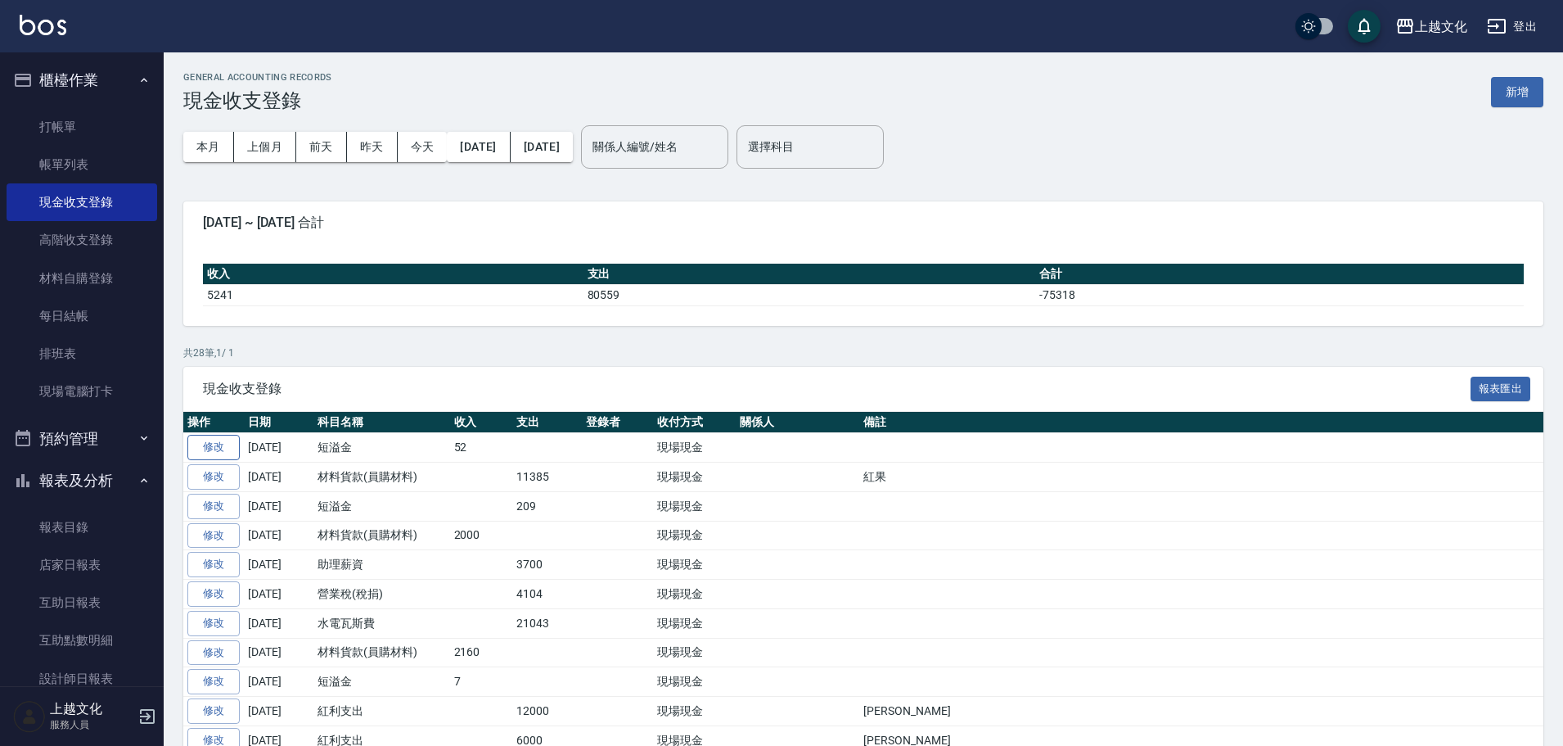
click at [233, 442] on link "修改" at bounding box center [213, 447] width 52 height 25
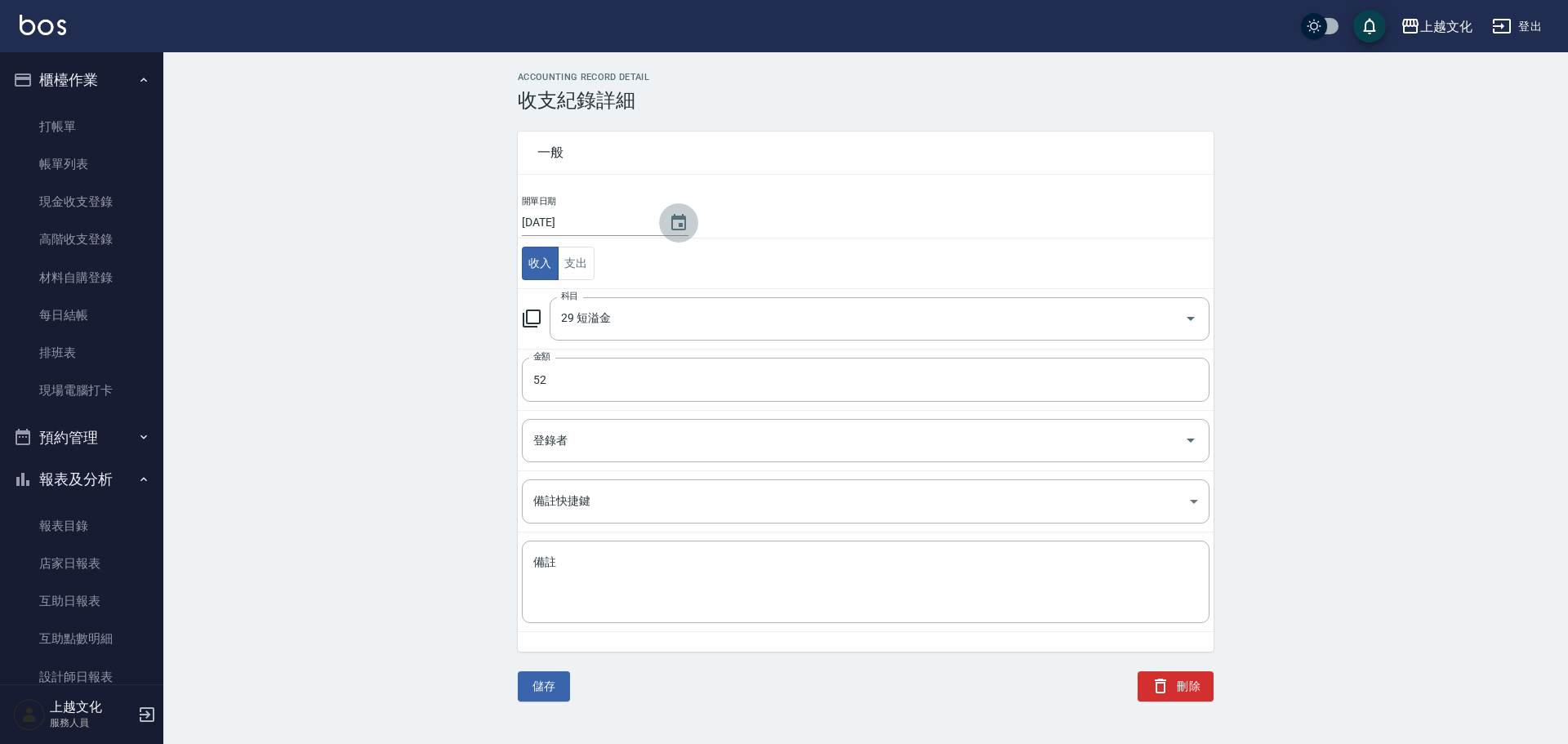
click at [677, 222] on icon "Choose date, selected date is 2025-09-24" at bounding box center [678, 223] width 20 height 20
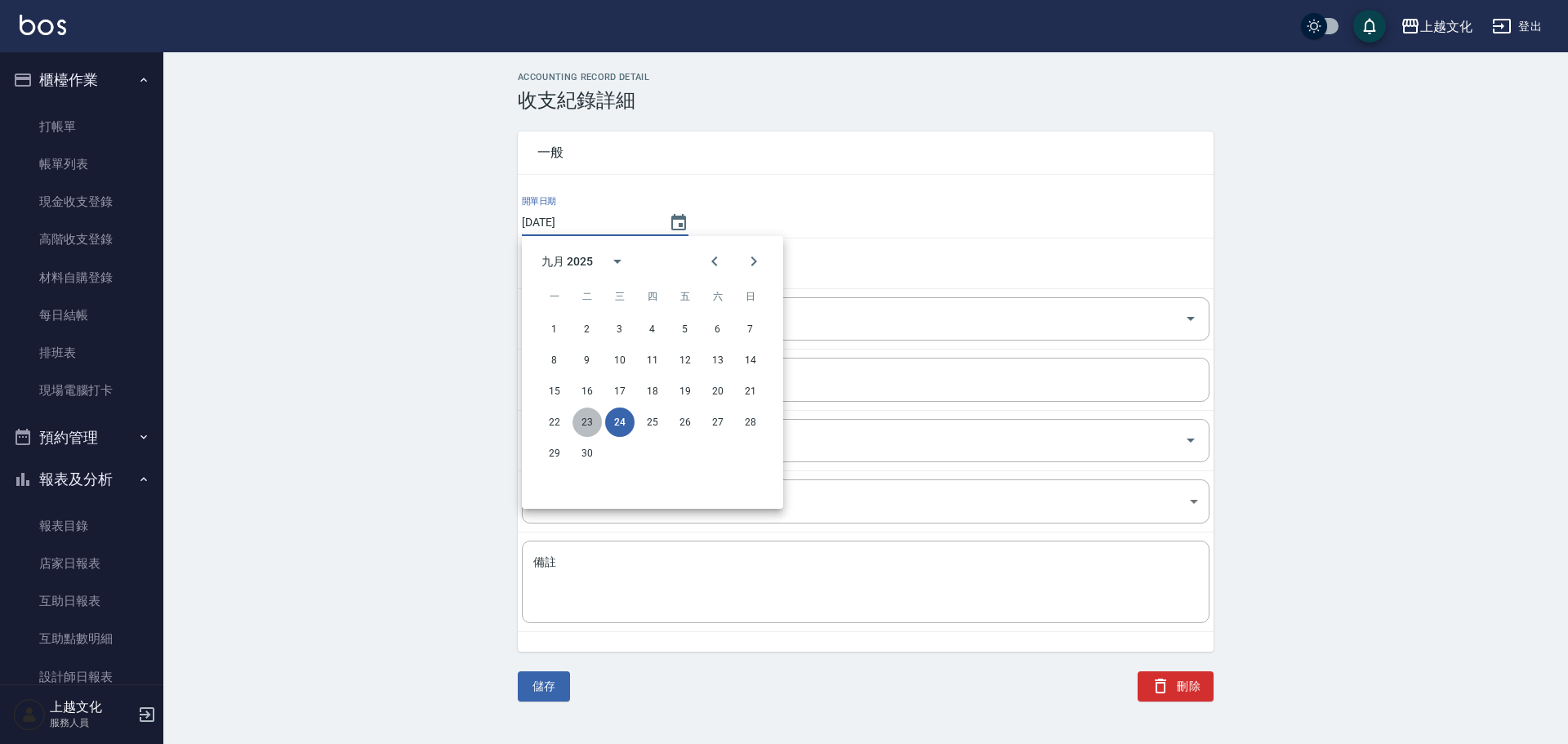
click at [583, 424] on button "23" at bounding box center [587, 421] width 29 height 29
type input "[DATE]"
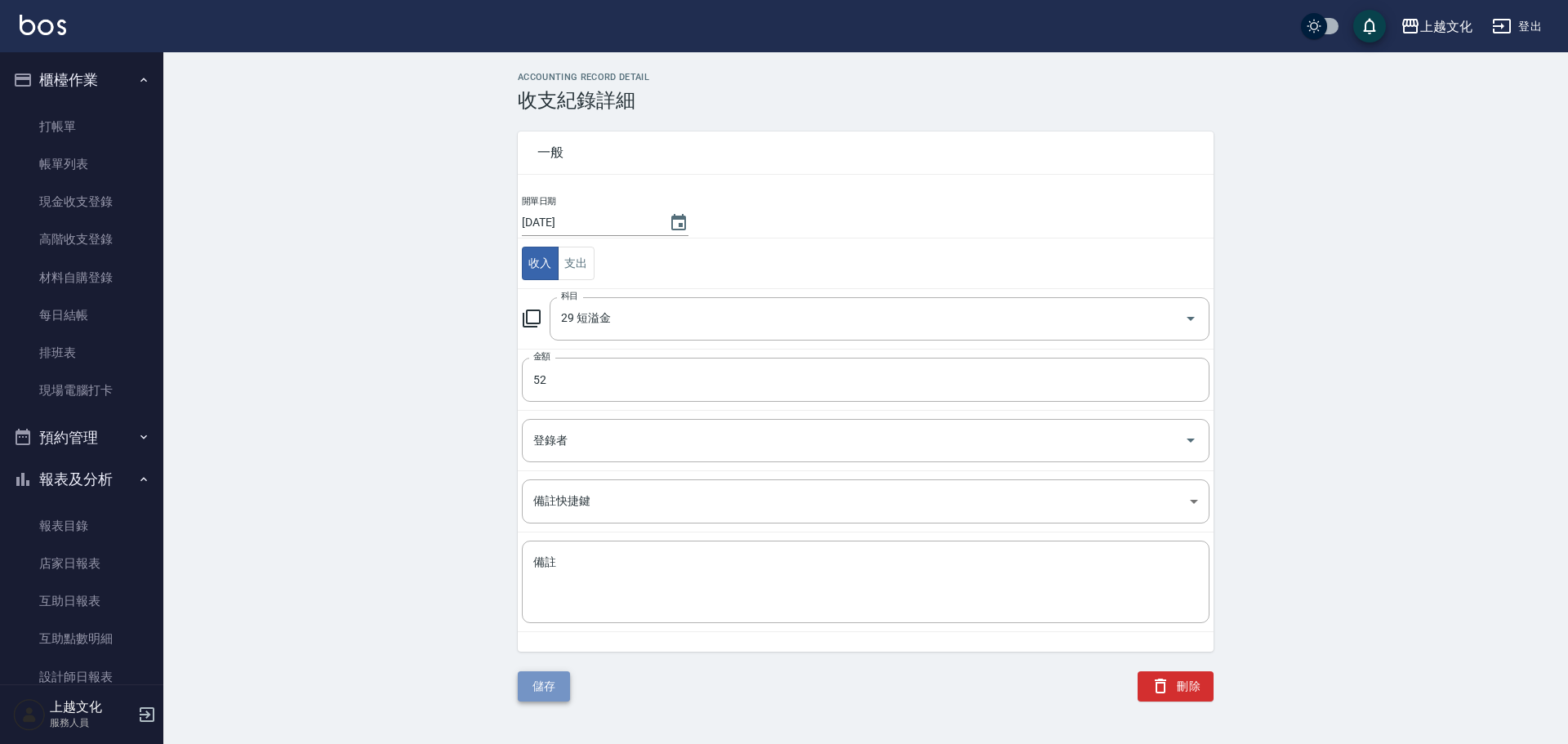
click at [548, 693] on button "儲存" at bounding box center [544, 686] width 52 height 30
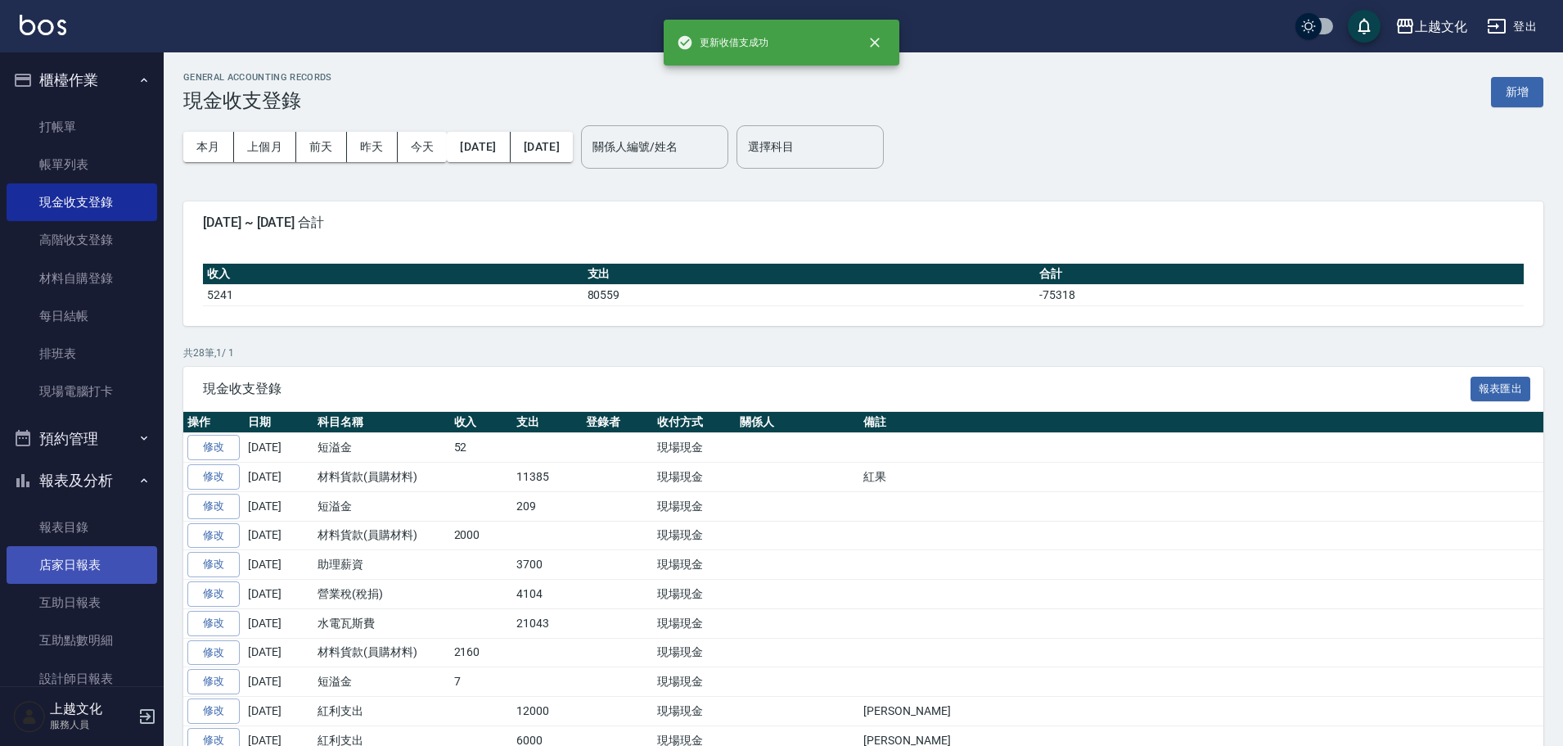
click at [45, 562] on link "店家日報表" at bounding box center [82, 565] width 151 height 38
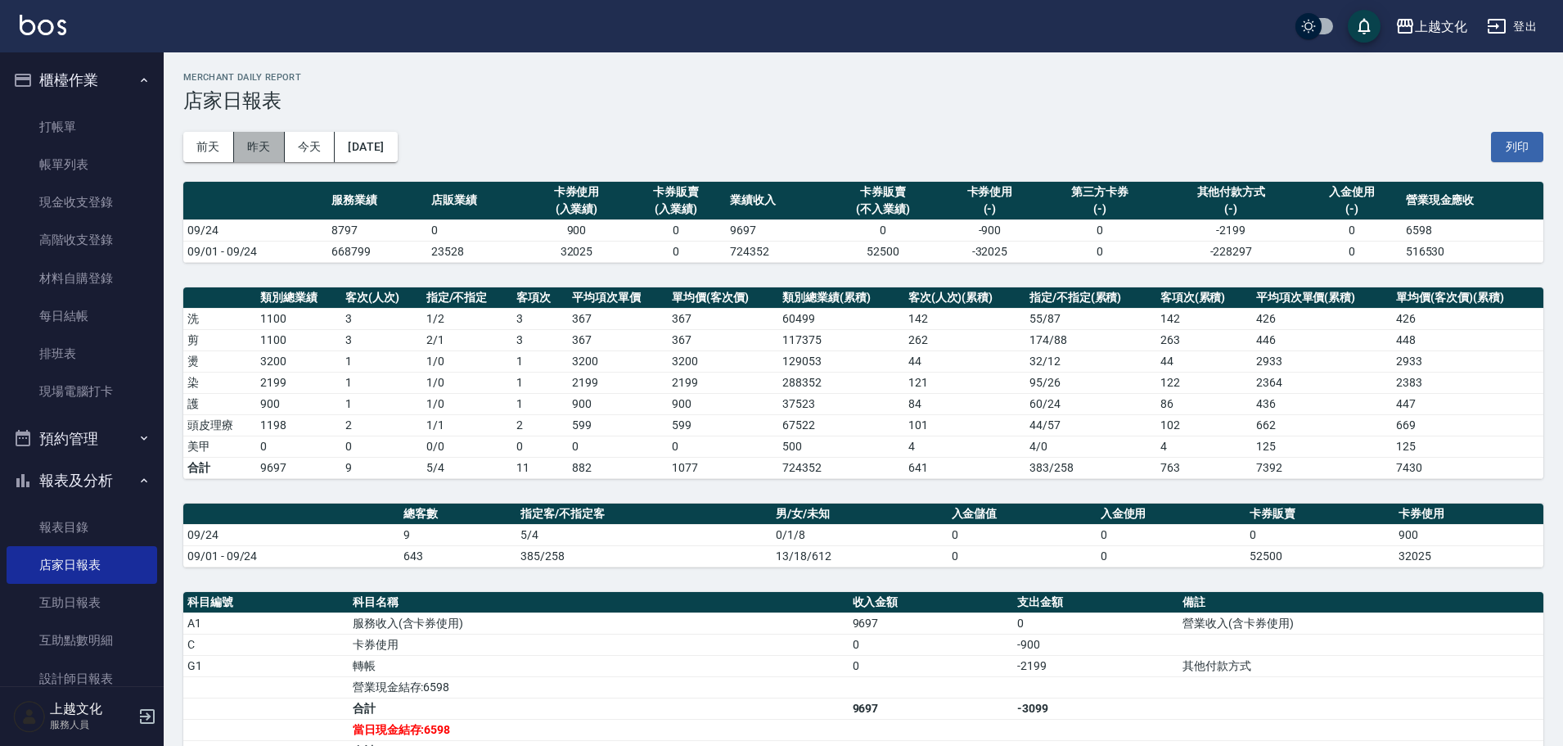
click at [257, 151] on button "昨天" at bounding box center [259, 147] width 51 height 30
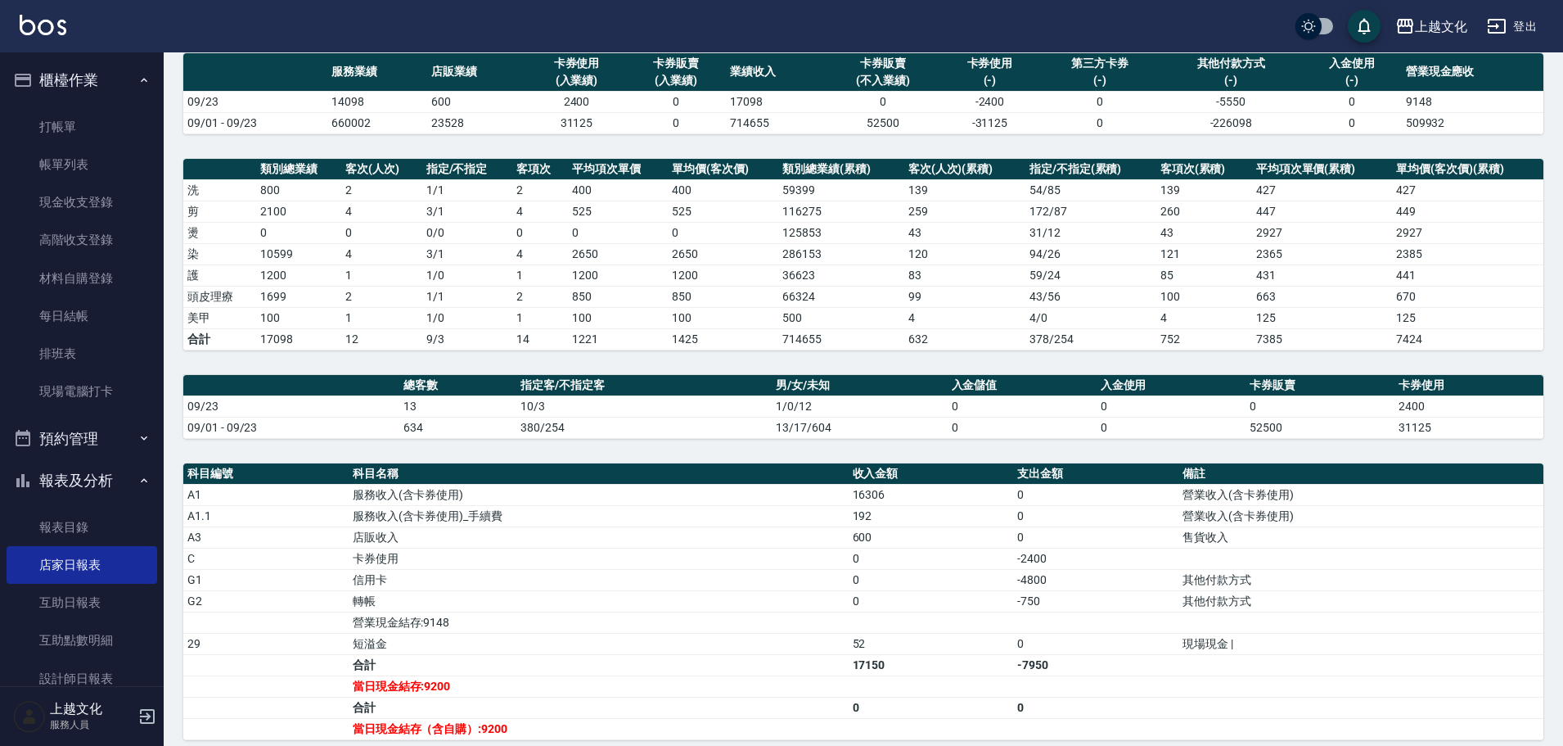
scroll to position [164, 0]
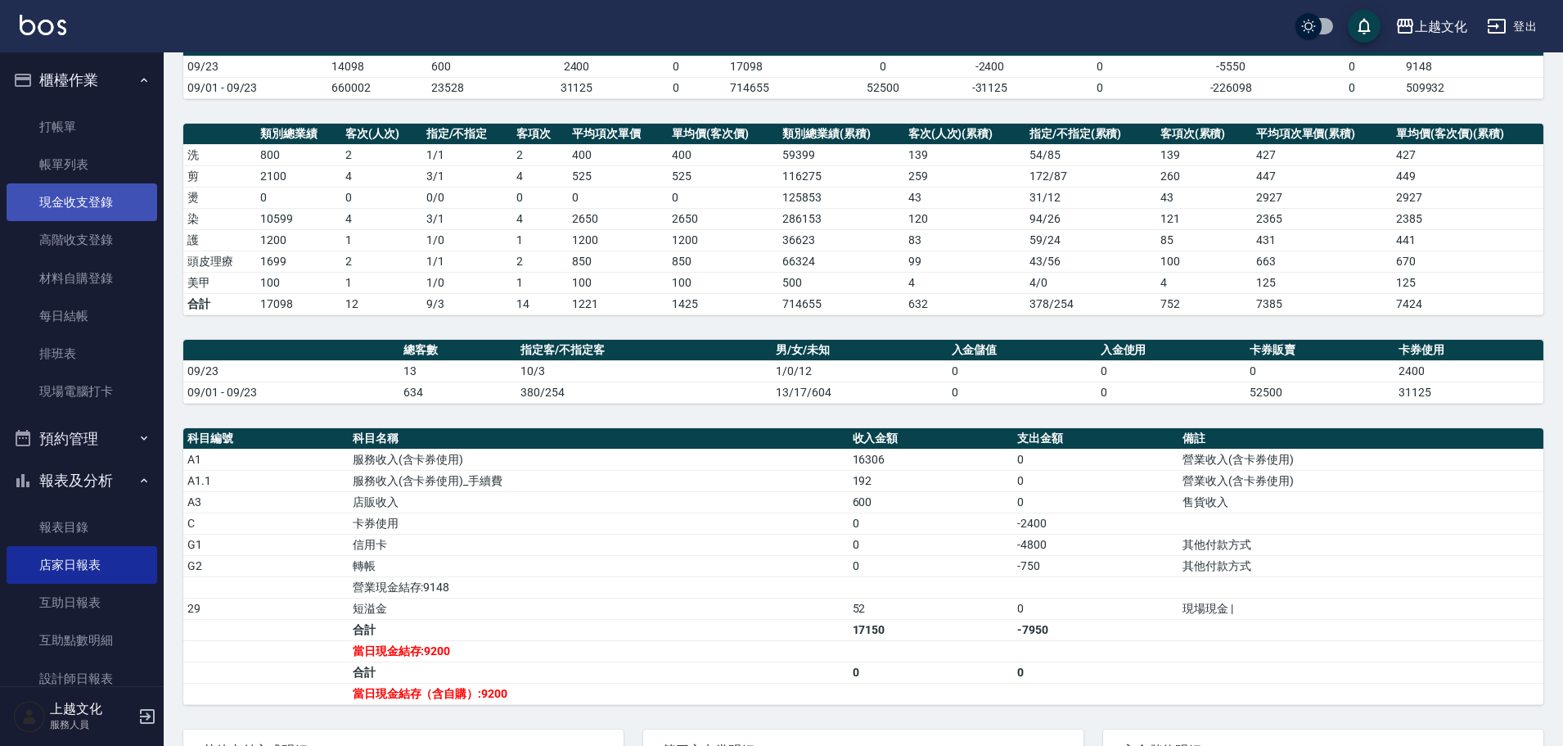
click at [65, 206] on link "現金收支登錄" at bounding box center [82, 202] width 151 height 38
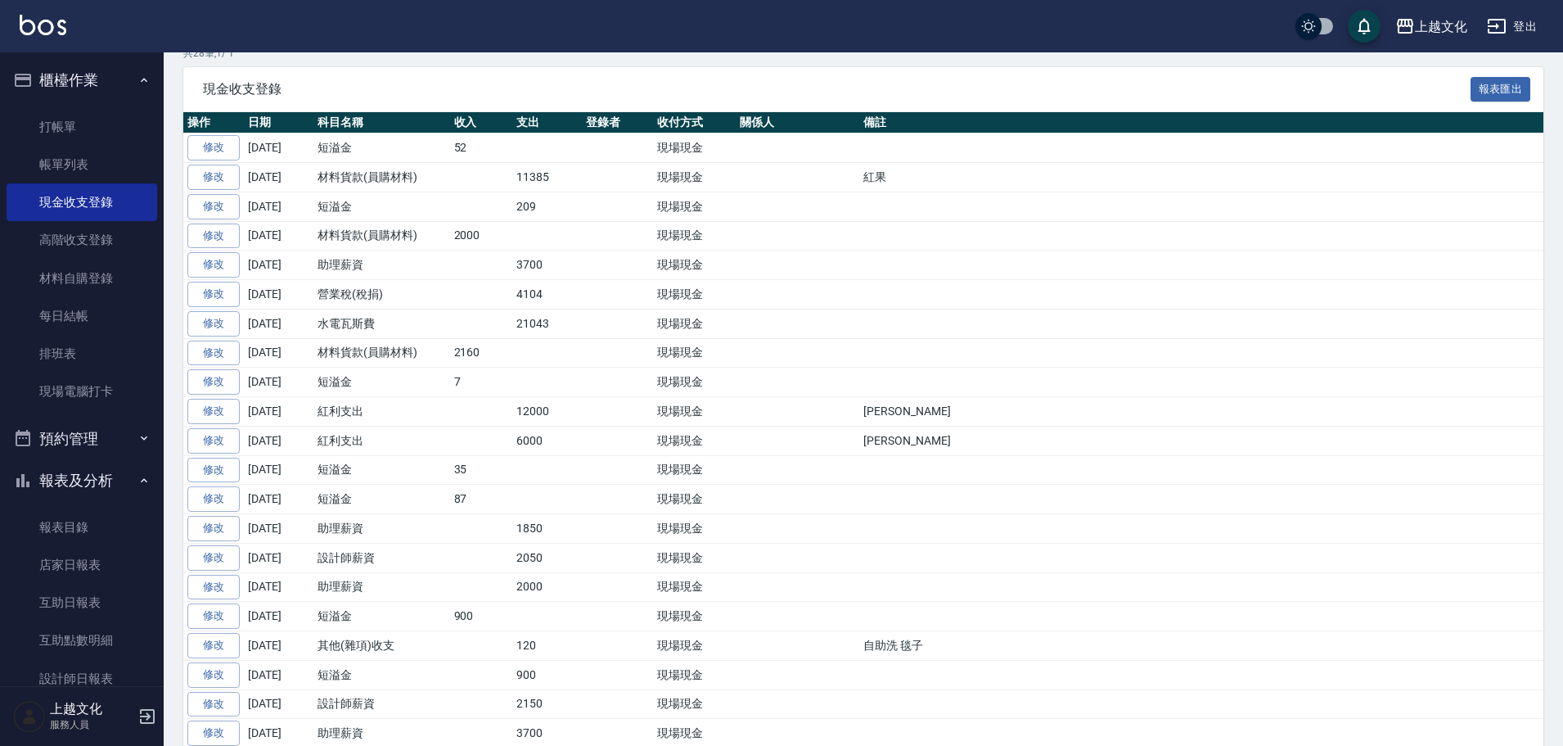
scroll to position [243, 0]
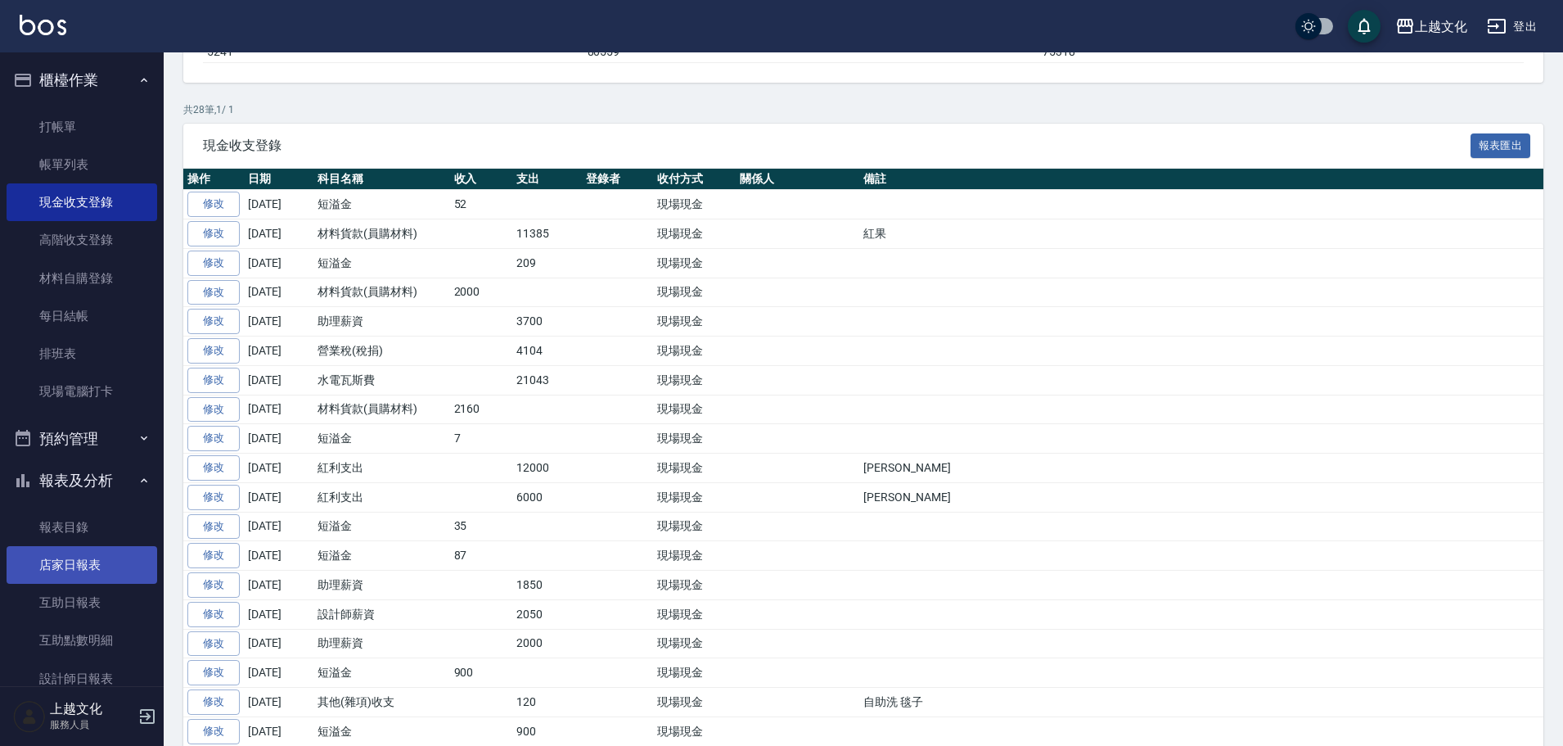
click at [68, 565] on link "店家日報表" at bounding box center [82, 565] width 151 height 38
